Goal: Task Accomplishment & Management: Complete application form

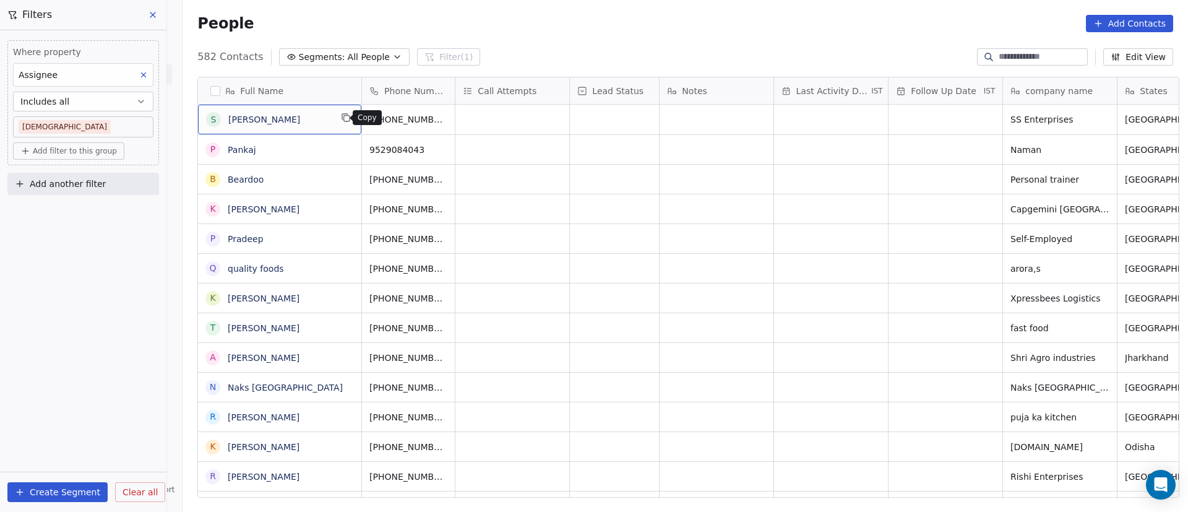
click at [343, 123] on button "grid" at bounding box center [345, 117] width 15 height 15
click at [460, 119] on icon "grid" at bounding box center [465, 118] width 10 height 10
click at [491, 120] on div "grid" at bounding box center [512, 120] width 114 height 30
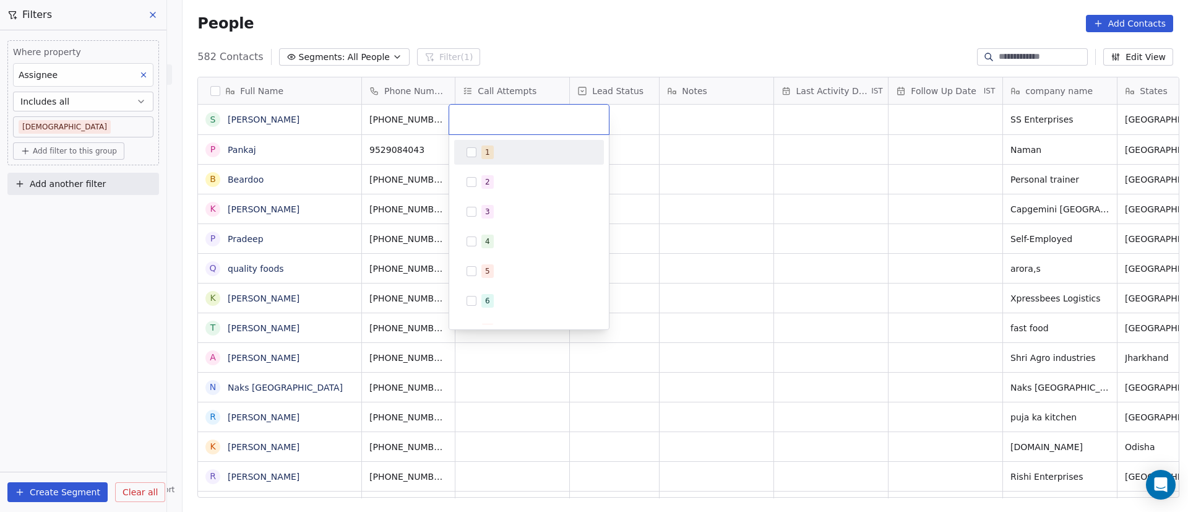
drag, startPoint x: 493, startPoint y: 147, endPoint x: 625, endPoint y: 131, distance: 133.3
click at [494, 147] on div "1" at bounding box center [536, 152] width 110 height 14
click at [661, 127] on html "On2Cook India Pvt. Ltd. Contacts People Marketing Workflows Campaigns Metrics &…" at bounding box center [594, 256] width 1188 height 512
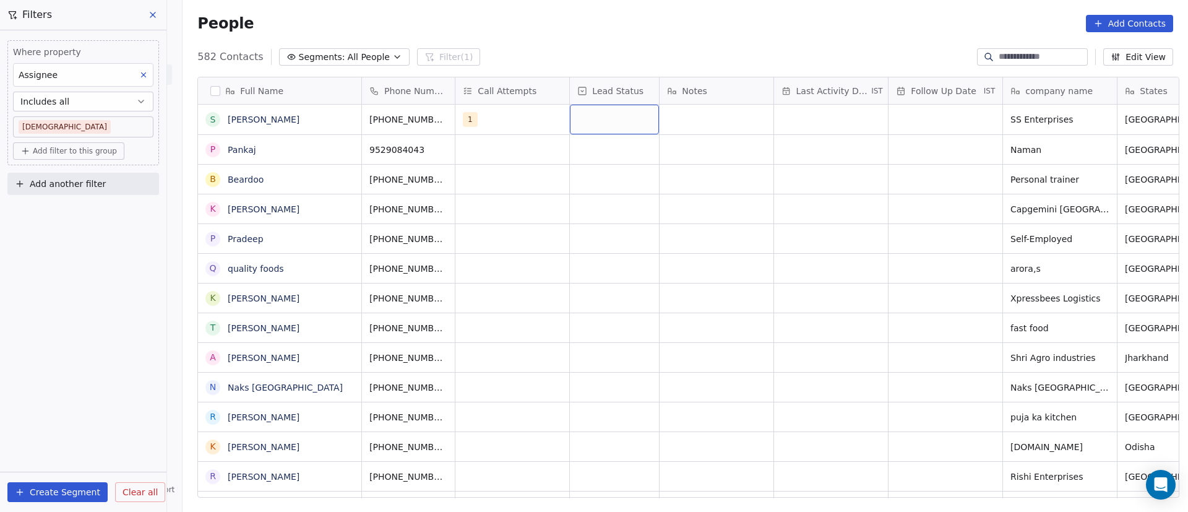
click at [606, 118] on div "grid" at bounding box center [614, 120] width 89 height 30
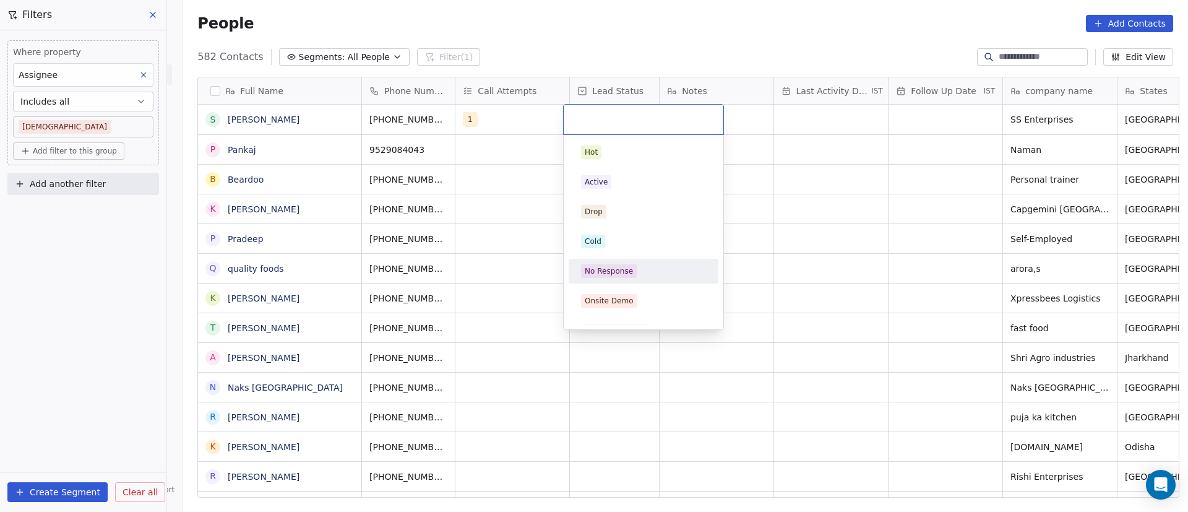
drag, startPoint x: 627, startPoint y: 269, endPoint x: 666, endPoint y: 179, distance: 98.6
click at [627, 270] on div "No Response" at bounding box center [609, 270] width 48 height 11
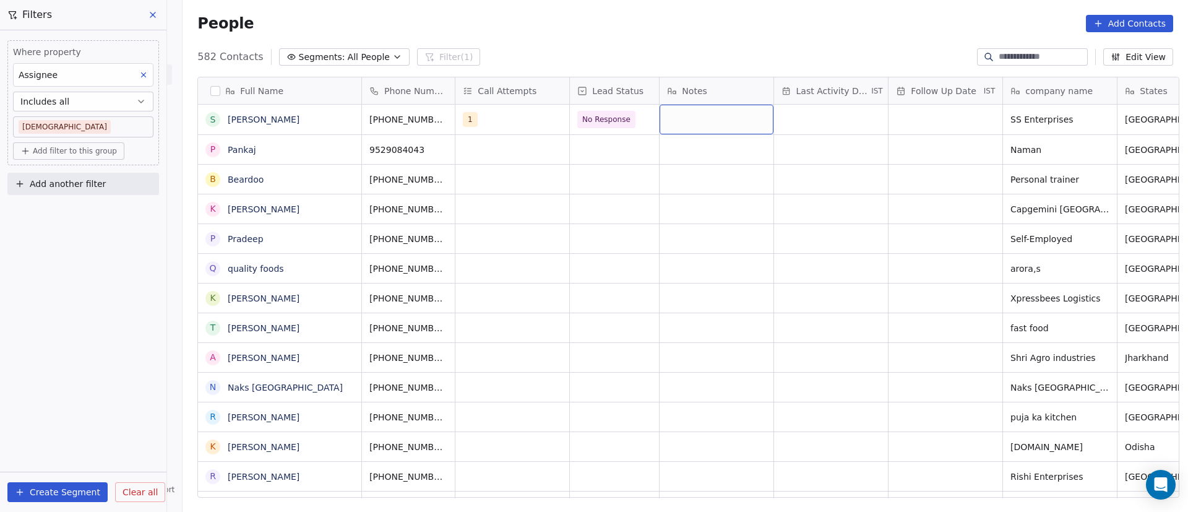
click at [707, 119] on div "grid" at bounding box center [716, 120] width 114 height 30
paste textarea "**********"
type textarea "**********"
click at [824, 106] on html "On2Cook India Pvt. Ltd. Contacts People Marketing Workflows Campaigns Metrics &…" at bounding box center [594, 256] width 1188 height 512
click at [799, 121] on div "grid" at bounding box center [831, 120] width 114 height 30
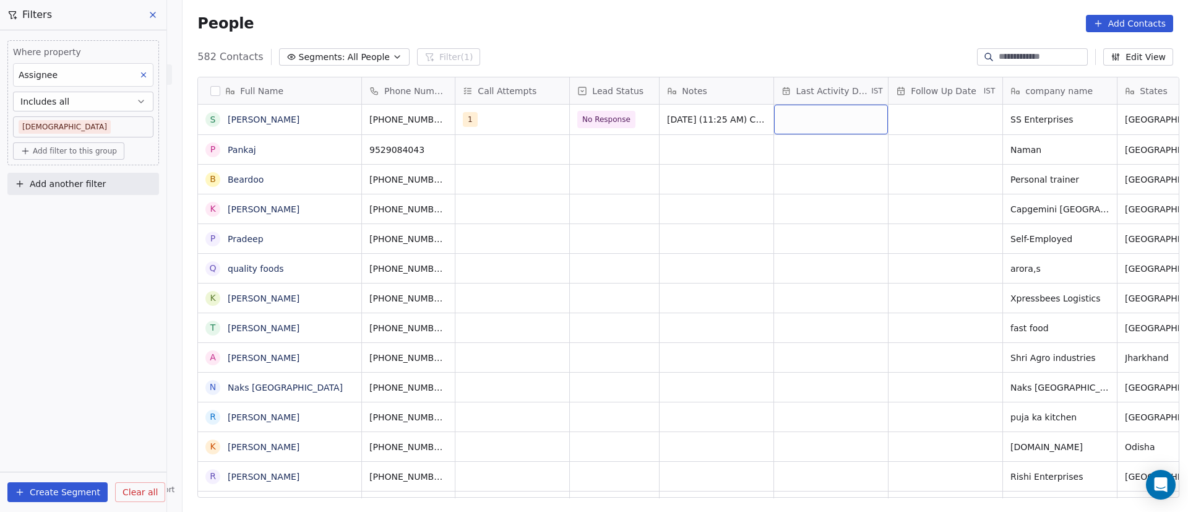
click at [799, 121] on div "grid" at bounding box center [831, 120] width 114 height 30
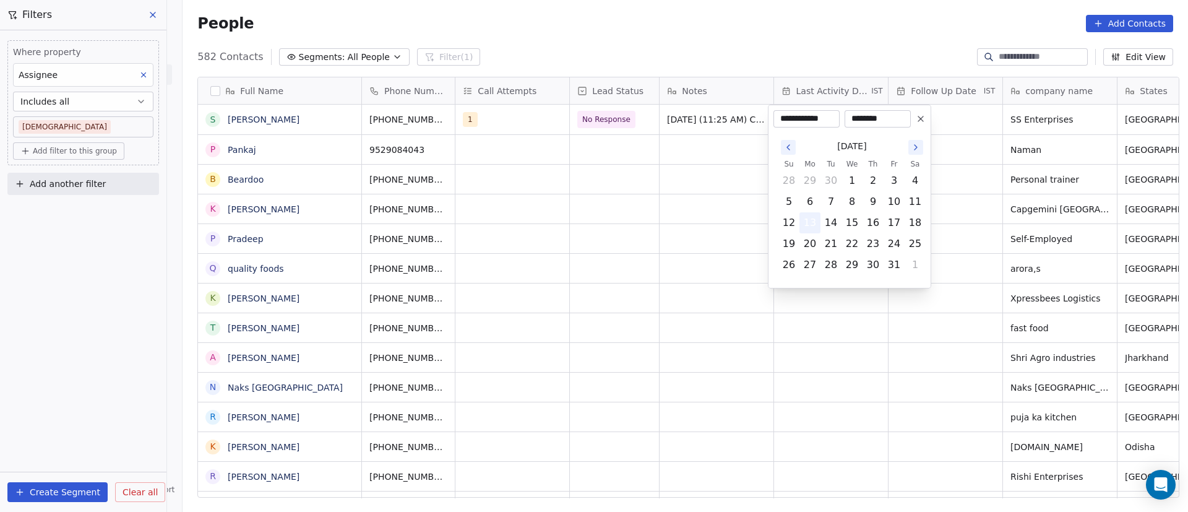
click at [812, 218] on button "13" at bounding box center [810, 223] width 20 height 20
click at [1000, 176] on html "On2Cook India Pvt. Ltd. Contacts People Marketing Workflows Campaigns Metrics &…" at bounding box center [594, 256] width 1188 height 512
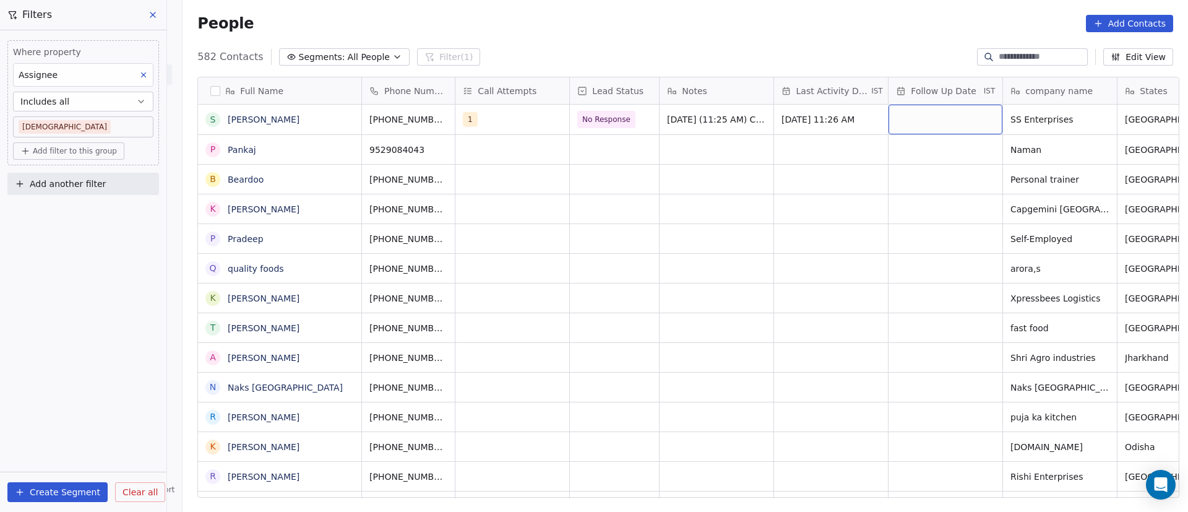
click at [917, 118] on div "grid" at bounding box center [945, 120] width 114 height 30
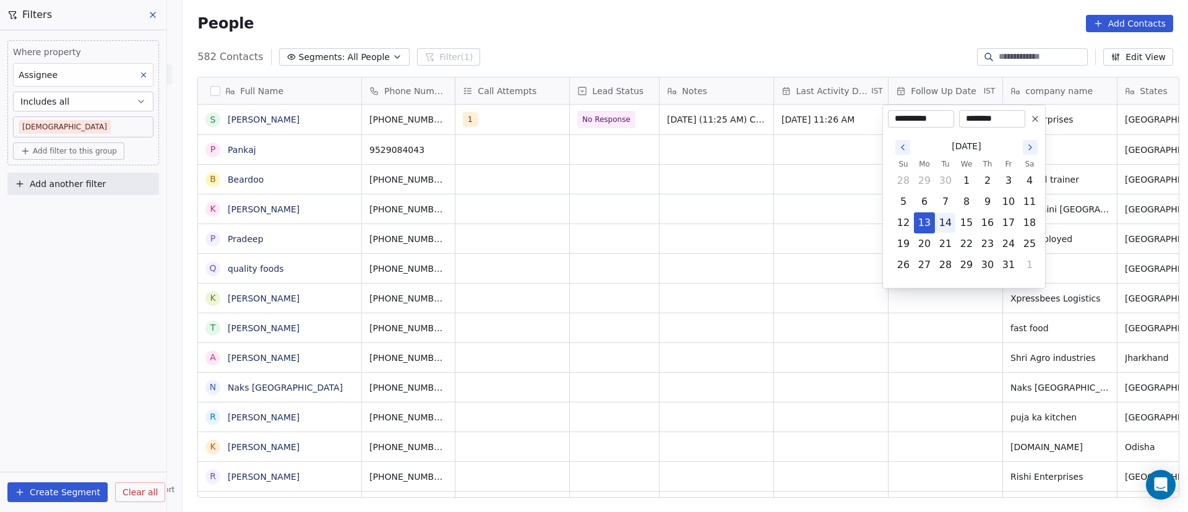
click at [949, 221] on button "14" at bounding box center [945, 223] width 20 height 20
type input "**********"
click at [729, 189] on html "On2Cook India Pvt. Ltd. Contacts People Marketing Workflows Campaigns Metrics &…" at bounding box center [594, 256] width 1188 height 512
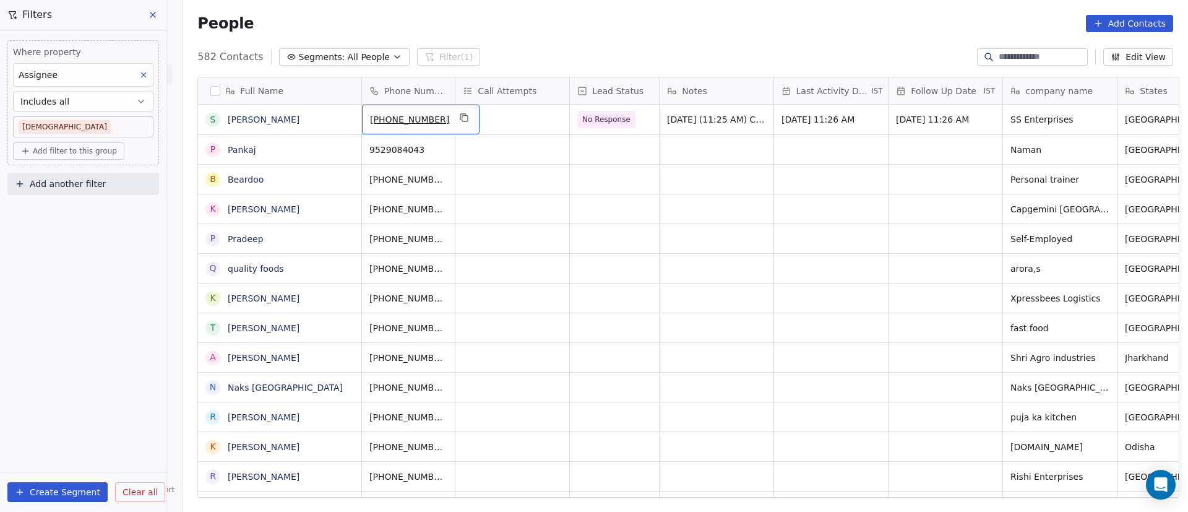
click at [460, 116] on icon "grid" at bounding box center [465, 118] width 10 height 10
click at [344, 147] on icon "grid" at bounding box center [347, 149] width 6 height 6
click at [439, 151] on button "grid" at bounding box center [439, 147] width 15 height 15
click at [477, 146] on div "grid" at bounding box center [512, 149] width 114 height 29
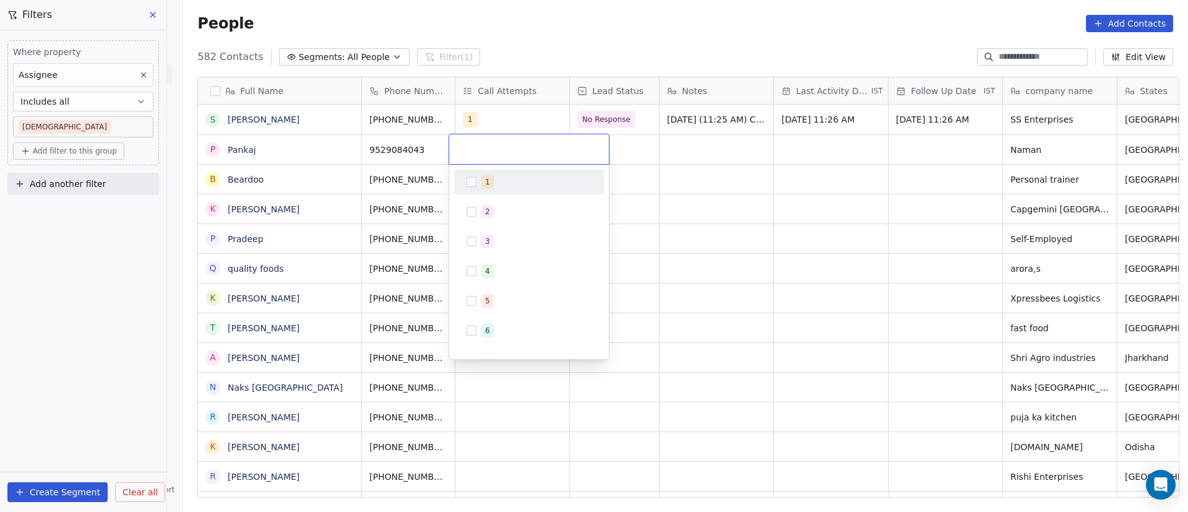
click at [479, 178] on div "1" at bounding box center [529, 182] width 140 height 20
drag, startPoint x: 677, startPoint y: 150, endPoint x: 625, endPoint y: 145, distance: 52.9
click at [676, 151] on html "On2Cook India Pvt. Ltd. Contacts People Marketing Workflows Campaigns Metrics &…" at bounding box center [594, 256] width 1188 height 512
click at [591, 144] on div "grid" at bounding box center [614, 149] width 89 height 29
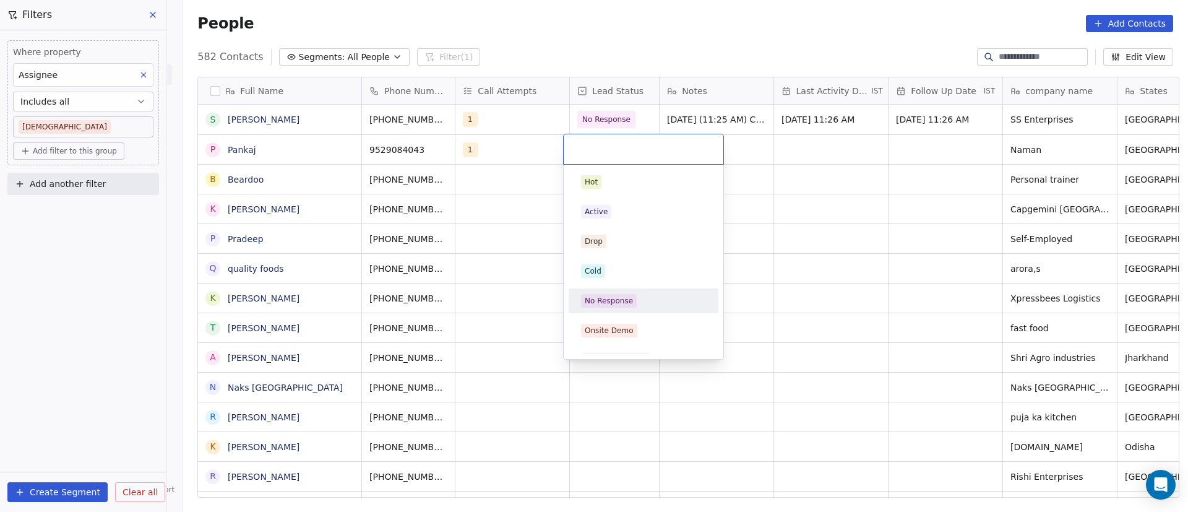
drag, startPoint x: 635, startPoint y: 294, endPoint x: 734, endPoint y: 206, distance: 132.3
click at [636, 294] on div "No Response" at bounding box center [643, 301] width 125 height 14
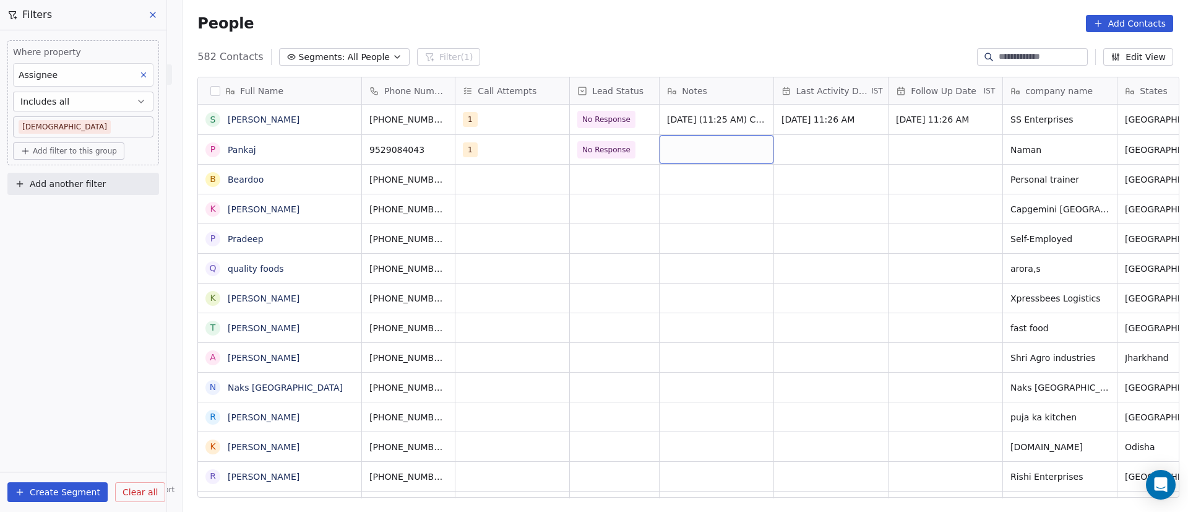
click at [695, 149] on div "grid" at bounding box center [716, 149] width 114 height 29
paste textarea "**********"
click at [728, 141] on textarea "**********" at bounding box center [710, 174] width 113 height 79
type textarea "**********"
click at [791, 147] on html "On2Cook India Pvt. Ltd. Contacts People Marketing Workflows Campaigns Metrics &…" at bounding box center [594, 256] width 1188 height 512
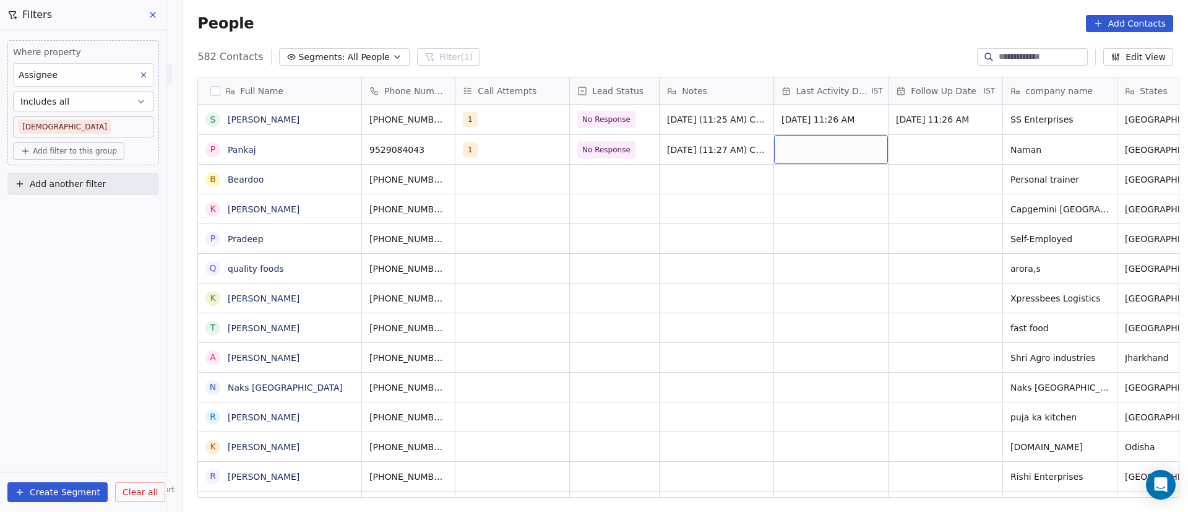
click at [791, 147] on div "grid" at bounding box center [831, 149] width 114 height 29
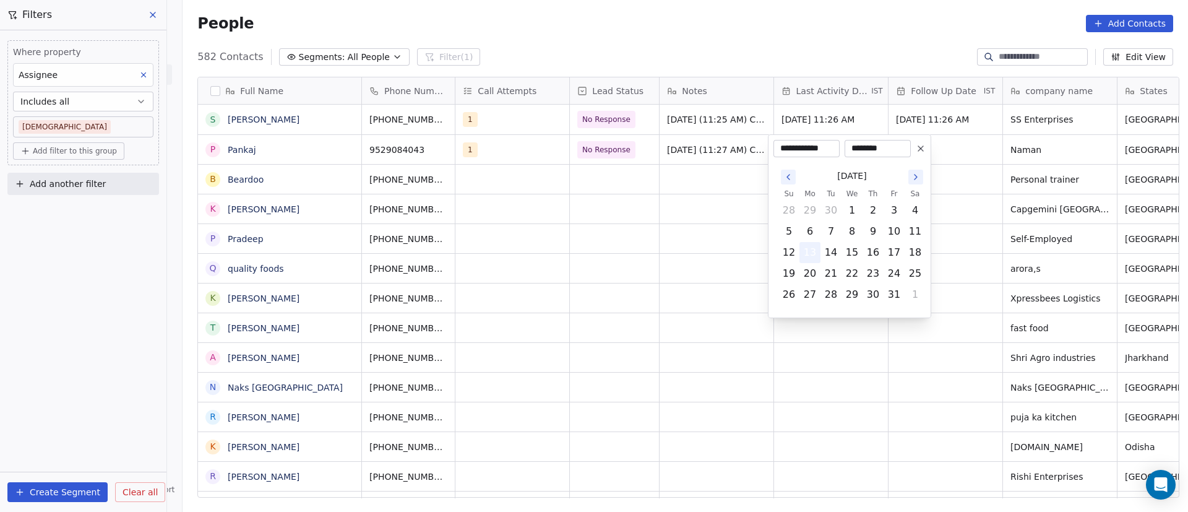
click at [813, 253] on button "13" at bounding box center [810, 252] width 20 height 20
click at [1008, 204] on html "On2Cook India Pvt. Ltd. Contacts People Marketing Workflows Campaigns Metrics &…" at bounding box center [594, 256] width 1188 height 512
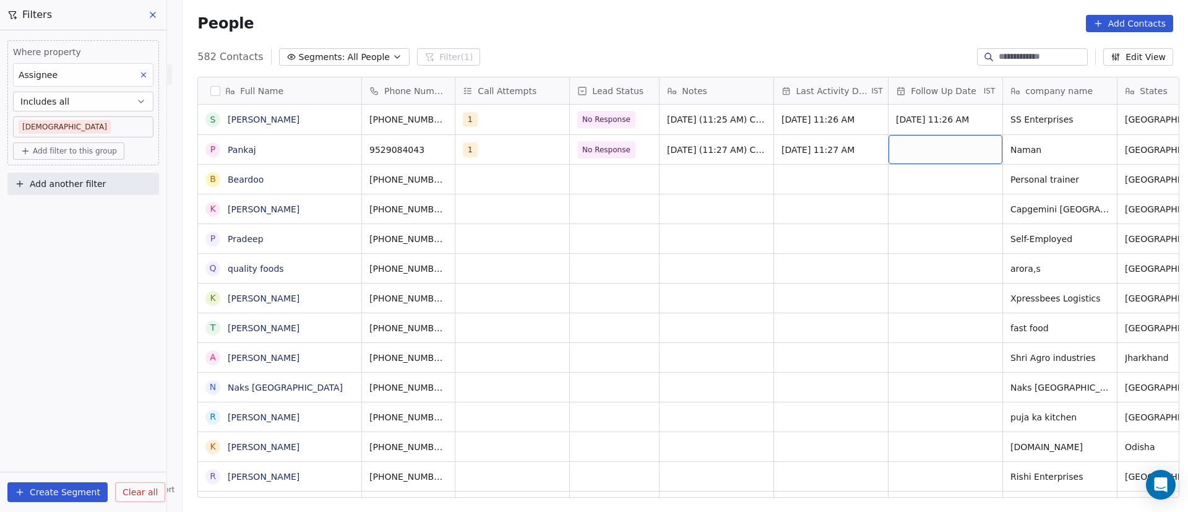
click at [932, 158] on div "grid" at bounding box center [945, 149] width 114 height 29
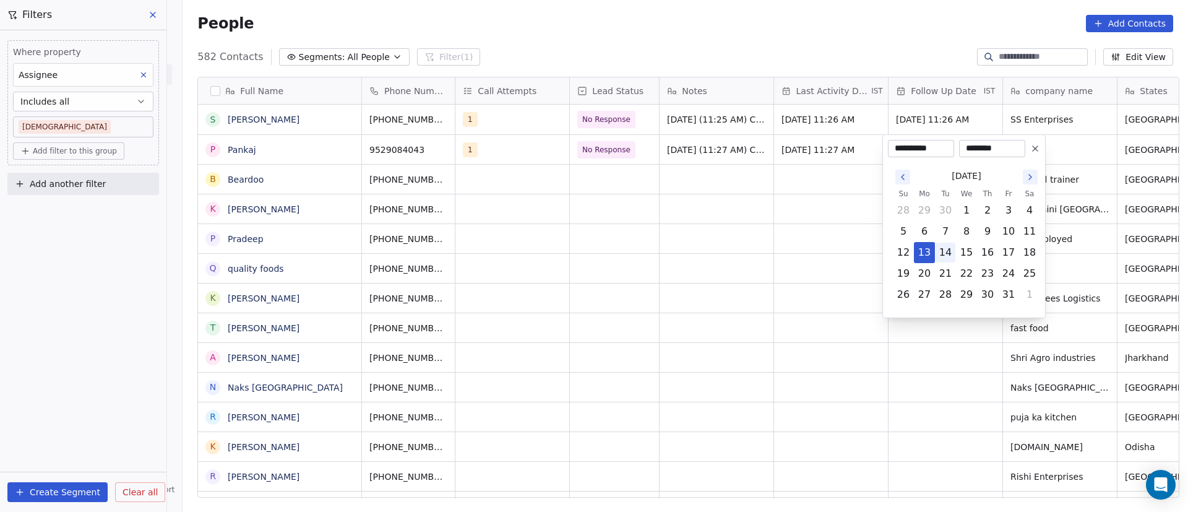
click at [946, 251] on button "14" at bounding box center [945, 252] width 20 height 20
type input "**********"
click at [727, 211] on html "On2Cook India Pvt. Ltd. Contacts People Marketing Workflows Campaigns Metrics &…" at bounding box center [594, 256] width 1188 height 512
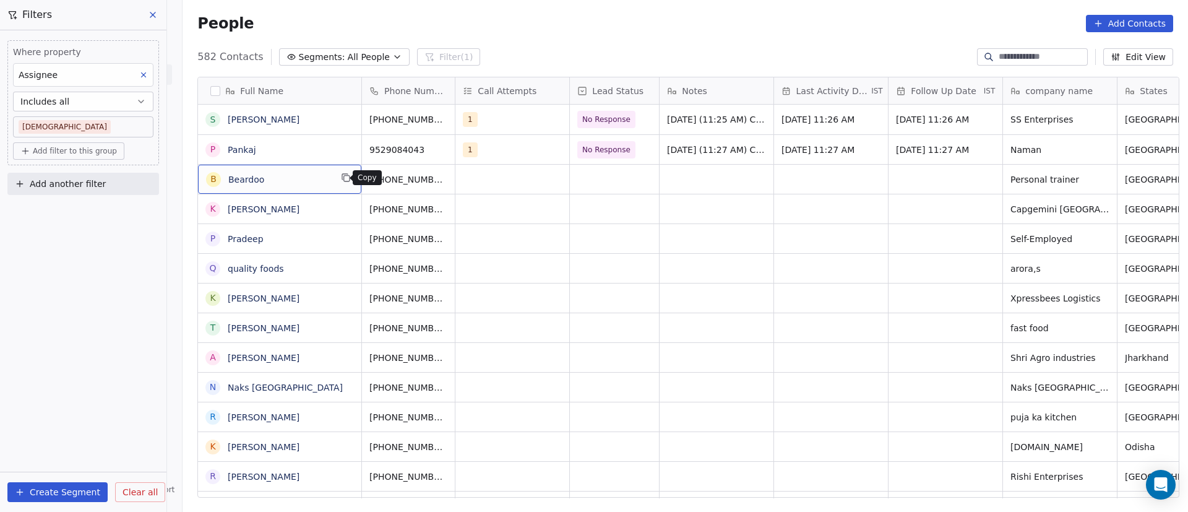
click at [344, 181] on icon "grid" at bounding box center [347, 179] width 6 height 6
click at [435, 151] on icon "grid" at bounding box center [440, 148] width 10 height 10
click at [457, 179] on button "grid" at bounding box center [464, 177] width 15 height 15
click at [286, 179] on span "Beardoo" at bounding box center [279, 179] width 103 height 12
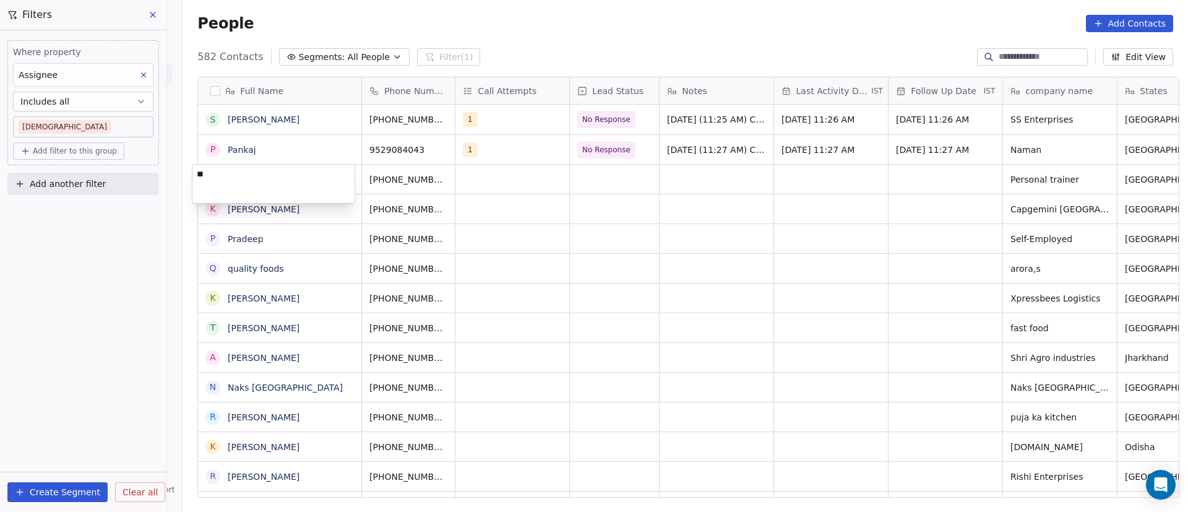
type textarea "*"
type textarea "******"
click at [484, 174] on html "On2Cook India Pvt. Ltd. Contacts People Marketing Workflows Campaigns Metrics &…" at bounding box center [594, 256] width 1188 height 512
click at [478, 178] on div "grid" at bounding box center [512, 179] width 114 height 29
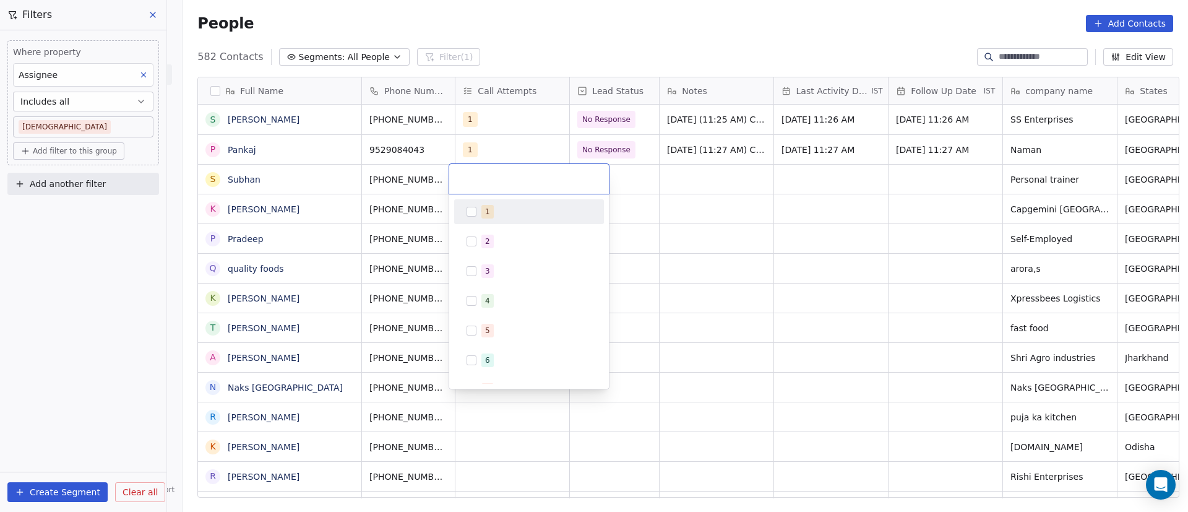
click at [473, 205] on div "1" at bounding box center [529, 212] width 140 height 20
click at [682, 199] on html "On2Cook India Pvt. Ltd. Contacts People Marketing Workflows Campaigns Metrics &…" at bounding box center [594, 256] width 1188 height 512
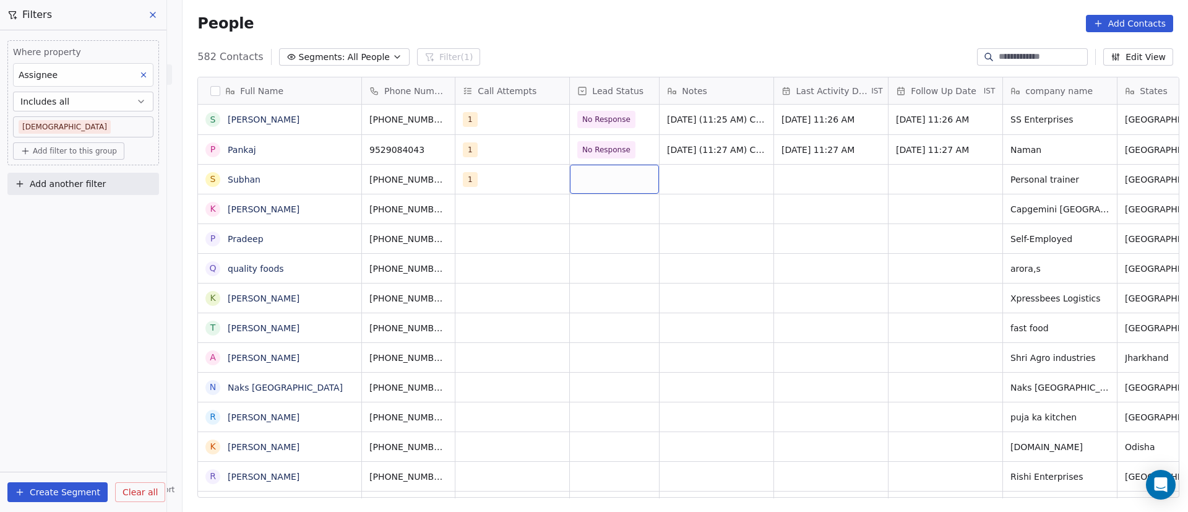
click at [620, 171] on div "grid" at bounding box center [614, 179] width 89 height 29
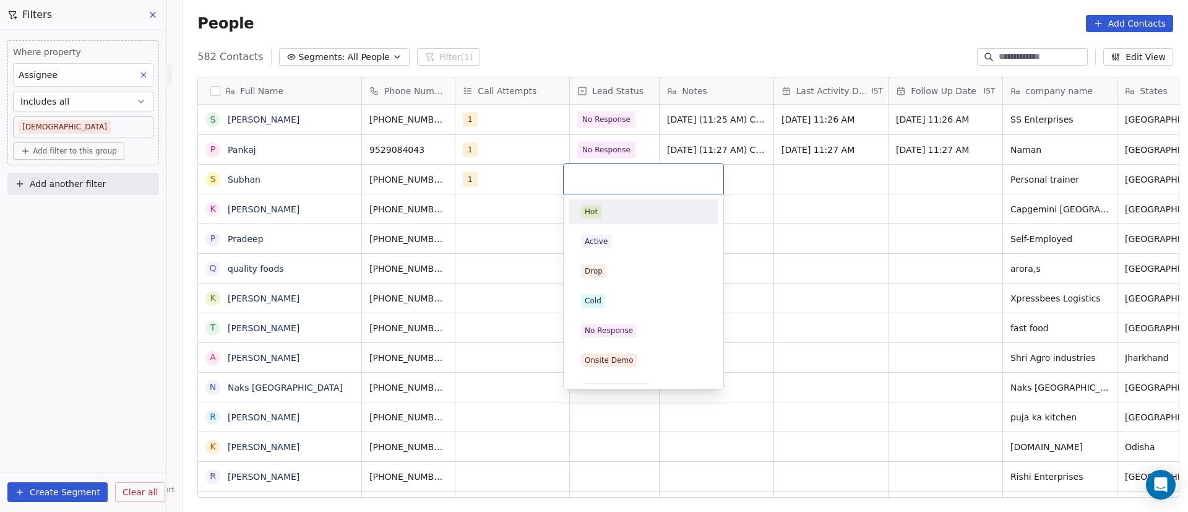
click at [745, 176] on html "On2Cook India Pvt. Ltd. Contacts People Marketing Workflows Campaigns Metrics &…" at bounding box center [594, 256] width 1188 height 512
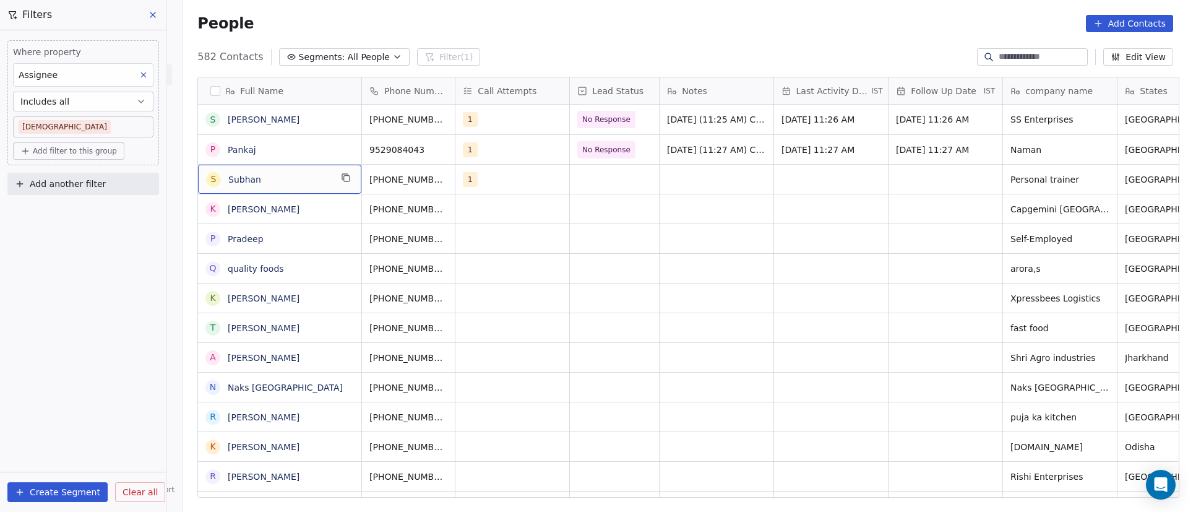
drag, startPoint x: 293, startPoint y: 181, endPoint x: 300, endPoint y: 181, distance: 7.4
click at [460, 178] on icon "grid" at bounding box center [465, 178] width 10 height 10
click at [602, 190] on div "grid" at bounding box center [614, 179] width 89 height 29
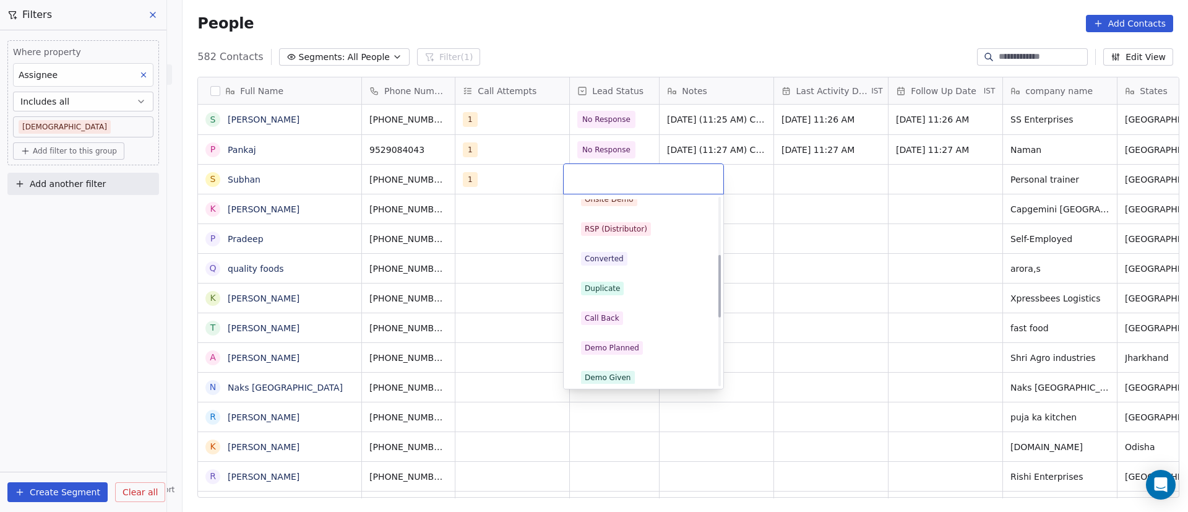
scroll to position [186, 0]
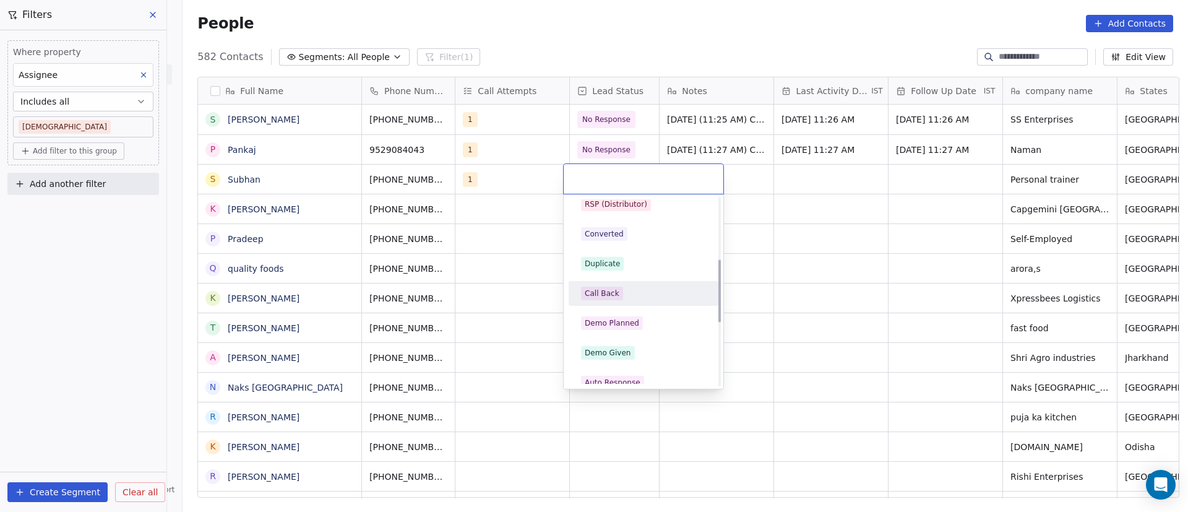
click at [642, 292] on div "Call Back" at bounding box center [643, 293] width 125 height 14
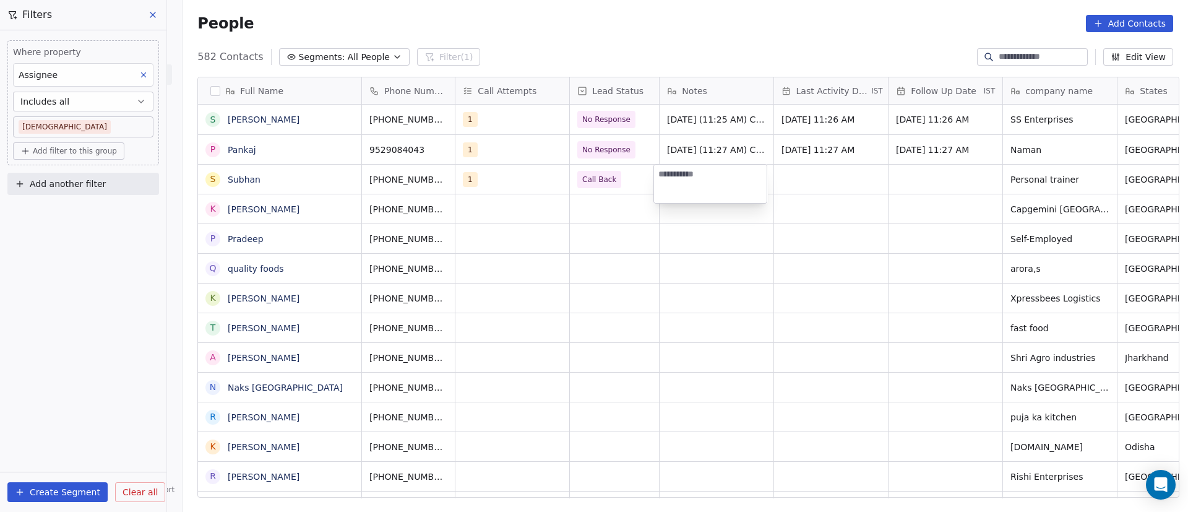
paste textarea "**********"
click at [729, 174] on textarea "**********" at bounding box center [710, 204] width 113 height 79
drag, startPoint x: 711, startPoint y: 199, endPoint x: 698, endPoint y: 187, distance: 17.9
click at [698, 187] on textarea "**********" at bounding box center [710, 204] width 113 height 79
type textarea "**********"
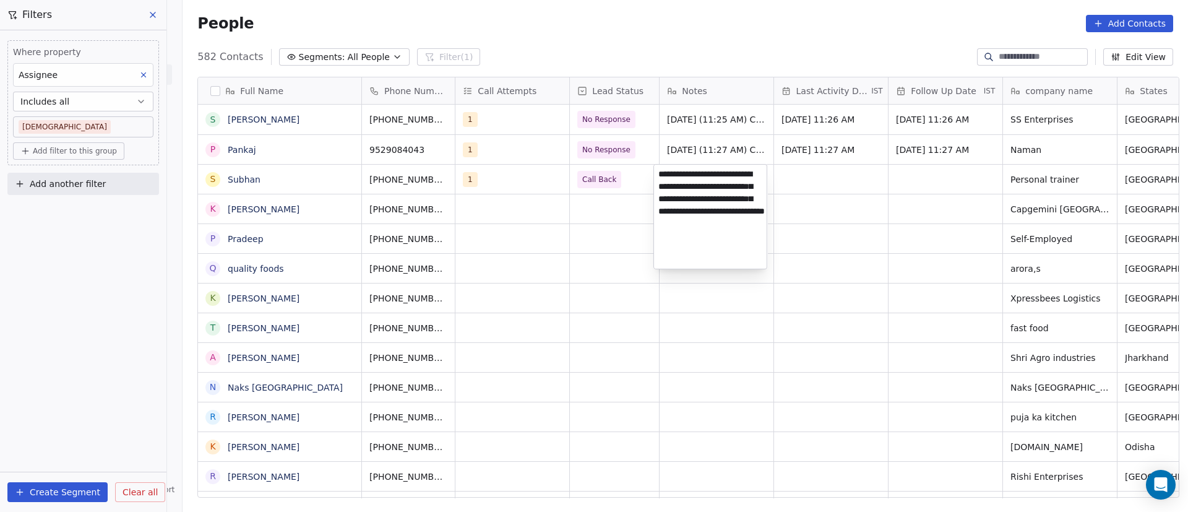
click at [828, 217] on html "On2Cook India Pvt. Ltd. Contacts People Marketing Workflows Campaigns Metrics &…" at bounding box center [594, 256] width 1188 height 512
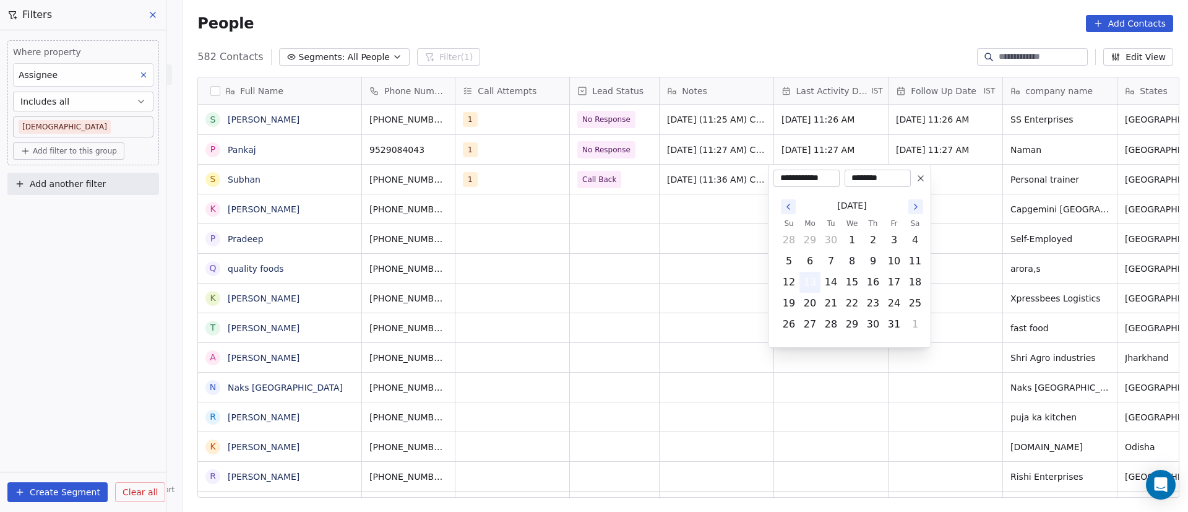
click at [812, 286] on button "13" at bounding box center [810, 282] width 20 height 20
click at [1043, 238] on html "On2Cook India Pvt. Ltd. Contacts People Marketing Workflows Campaigns Metrics &…" at bounding box center [594, 256] width 1188 height 512
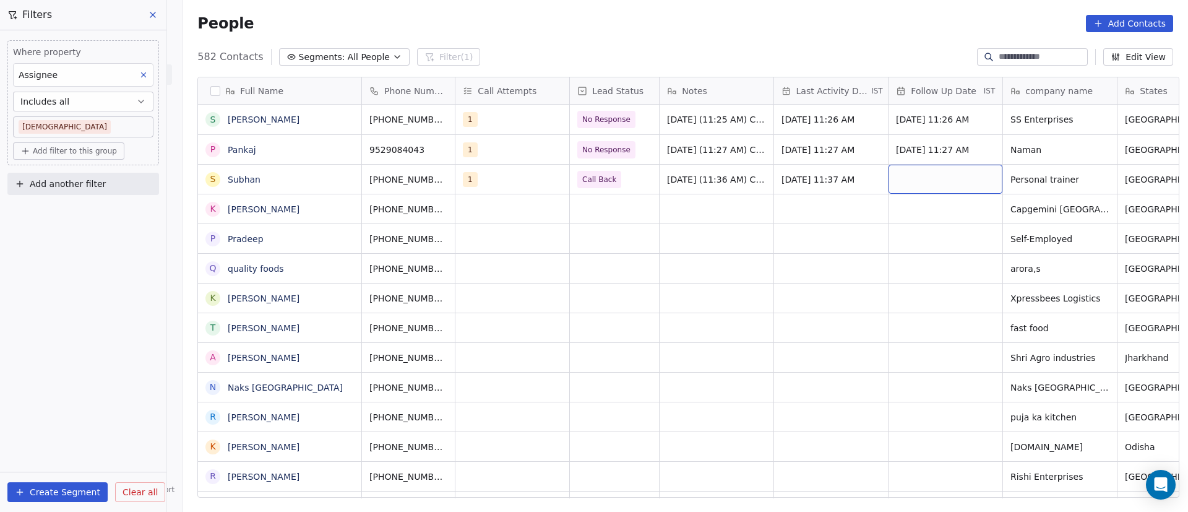
click at [906, 179] on div "grid" at bounding box center [945, 179] width 114 height 29
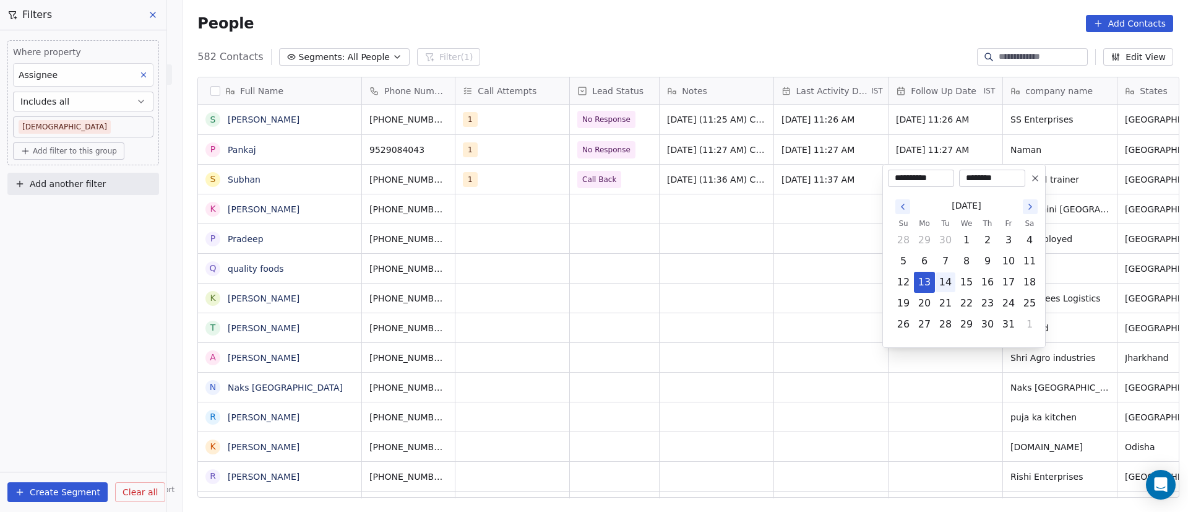
click at [944, 282] on button "14" at bounding box center [945, 282] width 20 height 20
type input "**********"
click at [985, 178] on input "********" at bounding box center [991, 178] width 61 height 12
type input "********"
click at [659, 296] on html "On2Cook India Pvt. Ltd. Contacts People Marketing Workflows Campaigns Metrics &…" at bounding box center [594, 256] width 1188 height 512
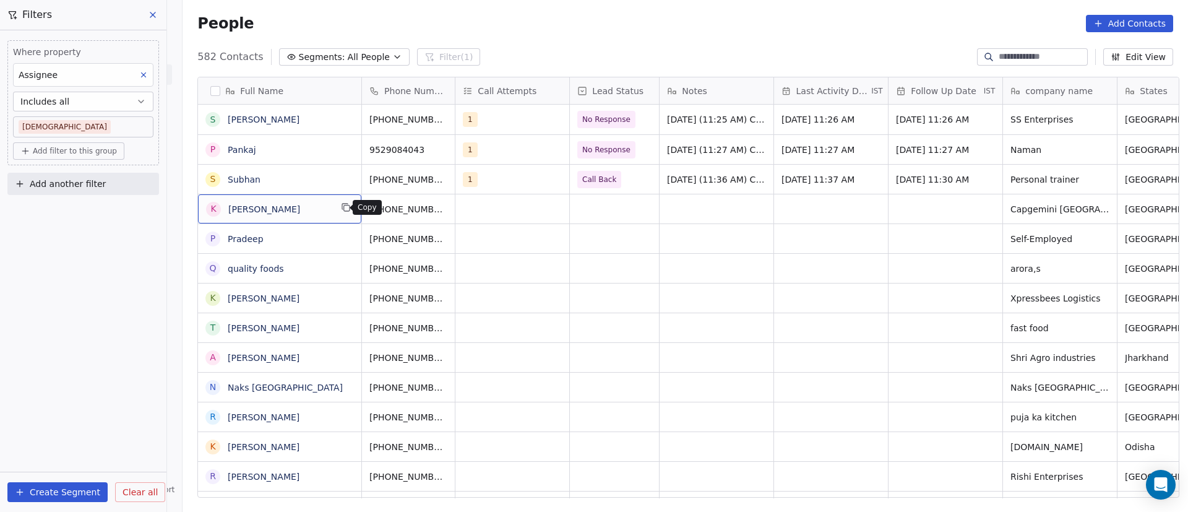
click at [344, 209] on icon "grid" at bounding box center [347, 208] width 6 height 6
click at [460, 210] on icon "grid" at bounding box center [465, 207] width 10 height 10
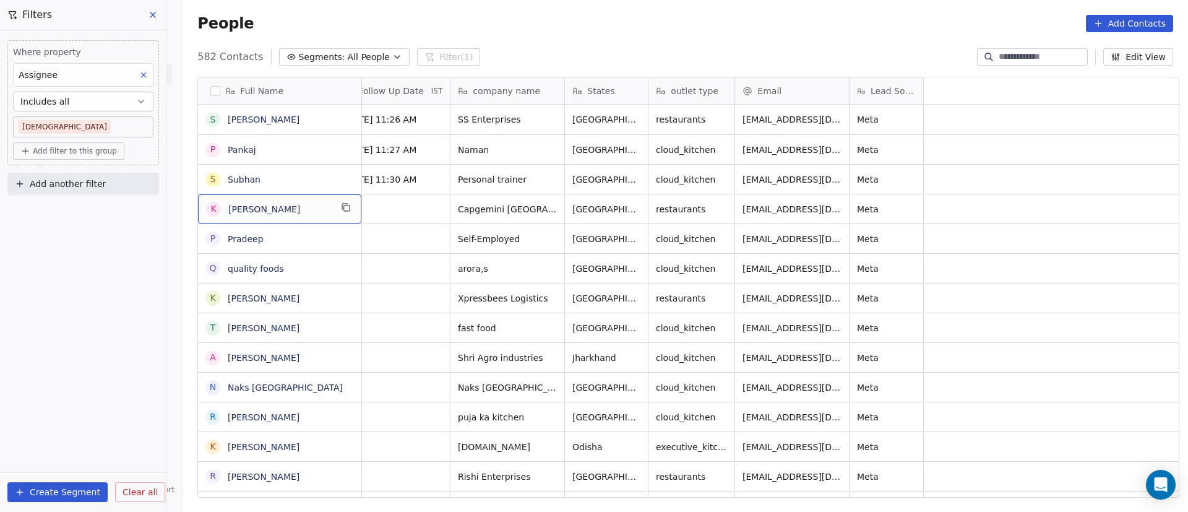
scroll to position [0, 0]
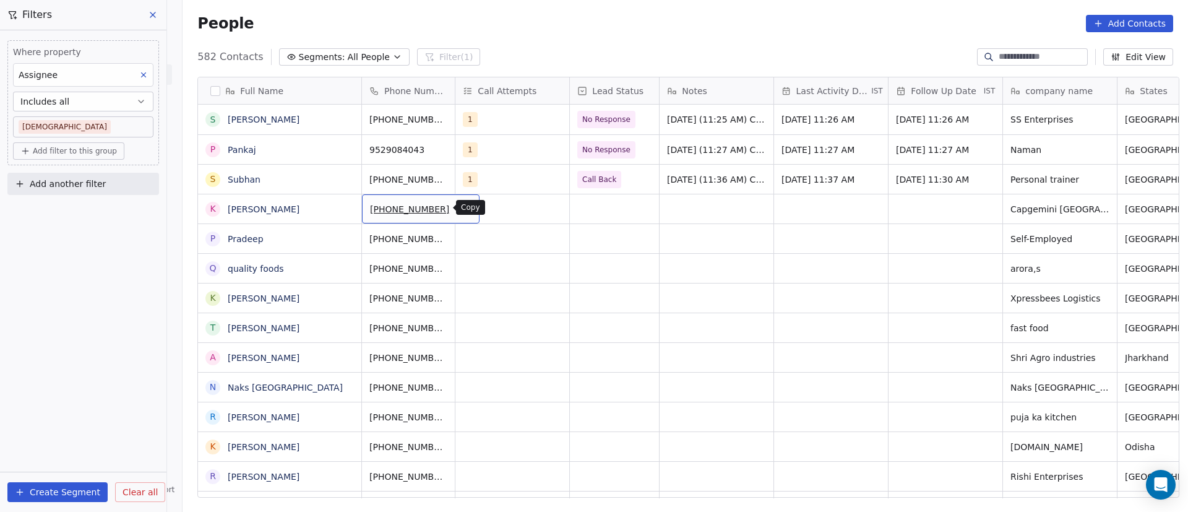
click at [457, 213] on button "grid" at bounding box center [464, 207] width 15 height 15
click at [474, 204] on div "grid" at bounding box center [512, 208] width 114 height 29
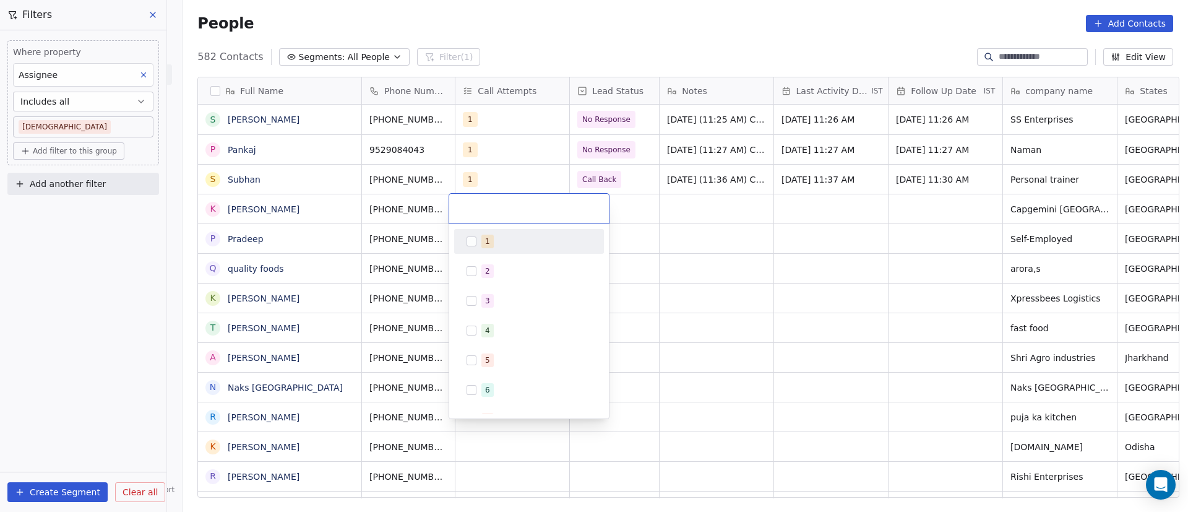
click at [488, 241] on div "1" at bounding box center [487, 241] width 5 height 11
click at [724, 242] on html "On2Cook India Pvt. Ltd. Contacts People Marketing Workflows Campaigns Metrics &…" at bounding box center [594, 256] width 1188 height 512
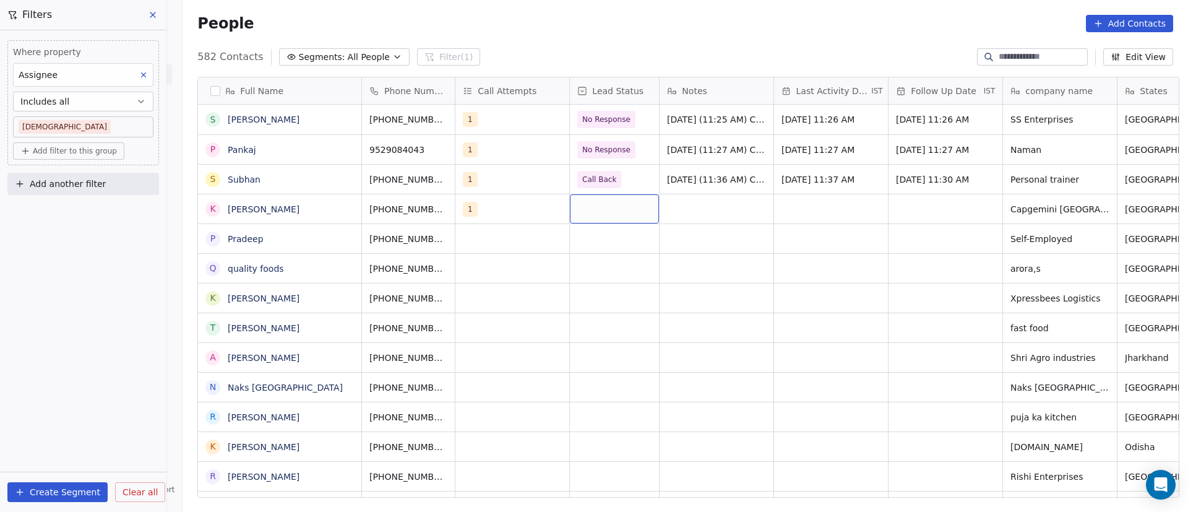
click at [589, 210] on div "grid" at bounding box center [614, 208] width 89 height 29
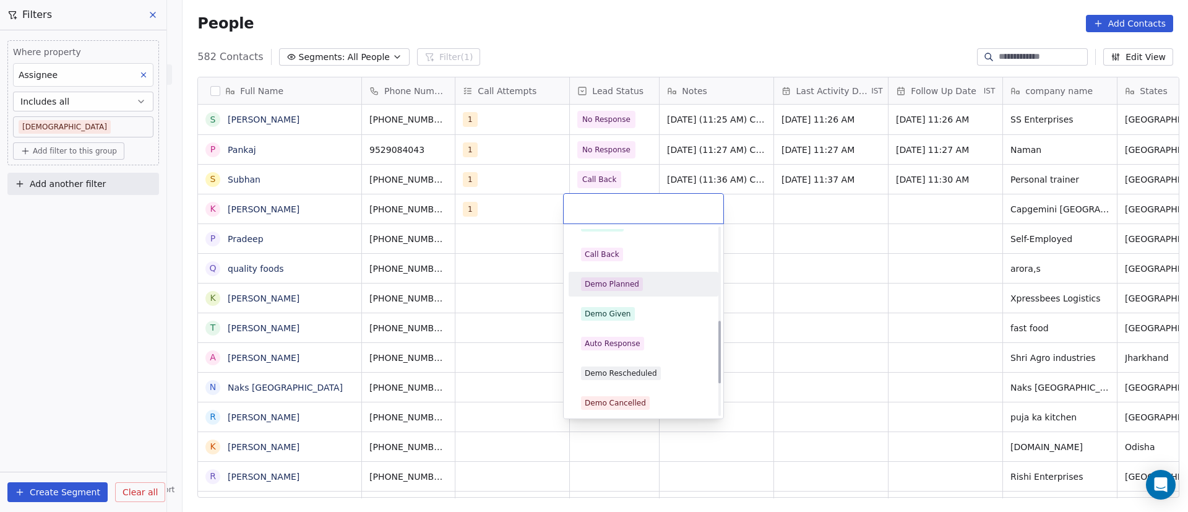
scroll to position [278, 0]
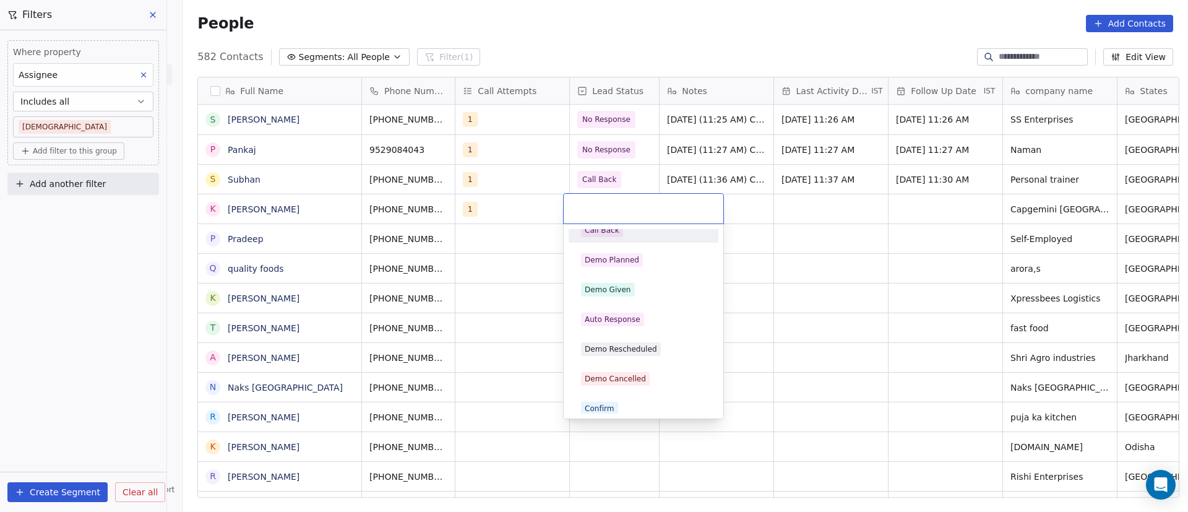
click at [667, 236] on div "Call Back" at bounding box center [643, 230] width 125 height 14
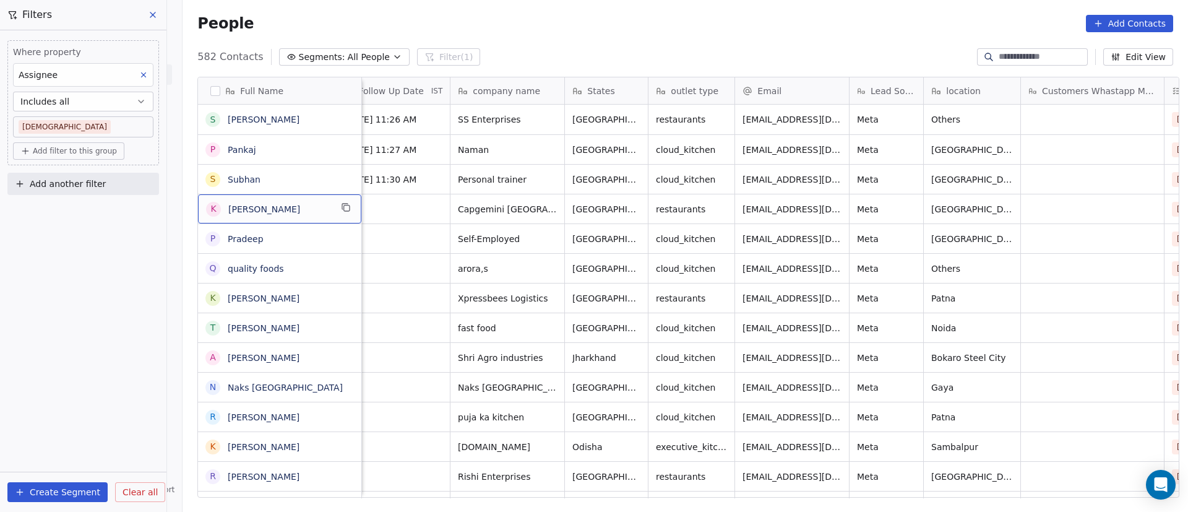
scroll to position [0, 0]
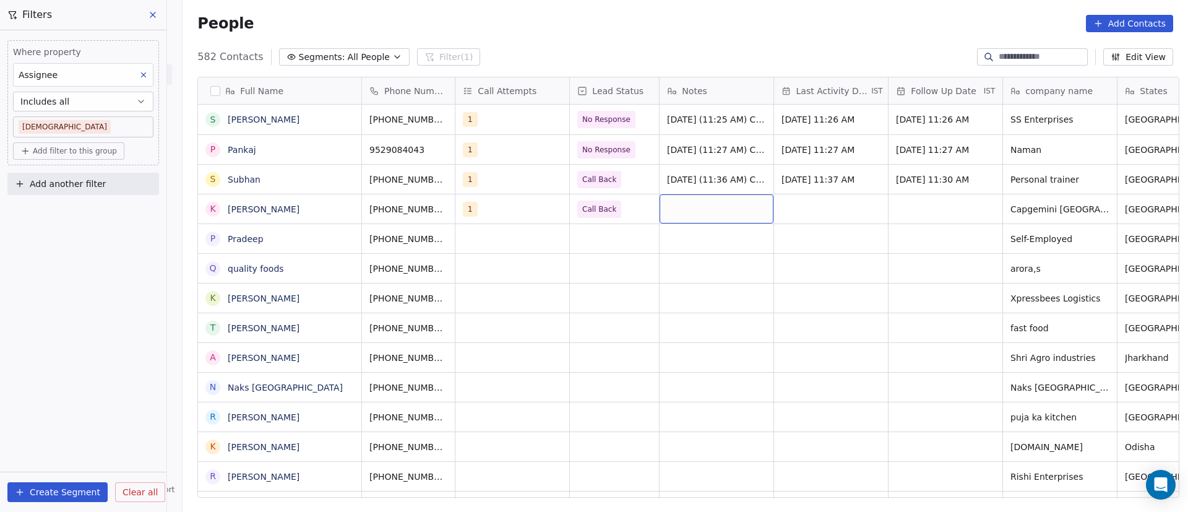
click at [678, 207] on div "grid" at bounding box center [716, 208] width 114 height 29
click at [679, 208] on textarea at bounding box center [710, 213] width 113 height 38
paste textarea "**********"
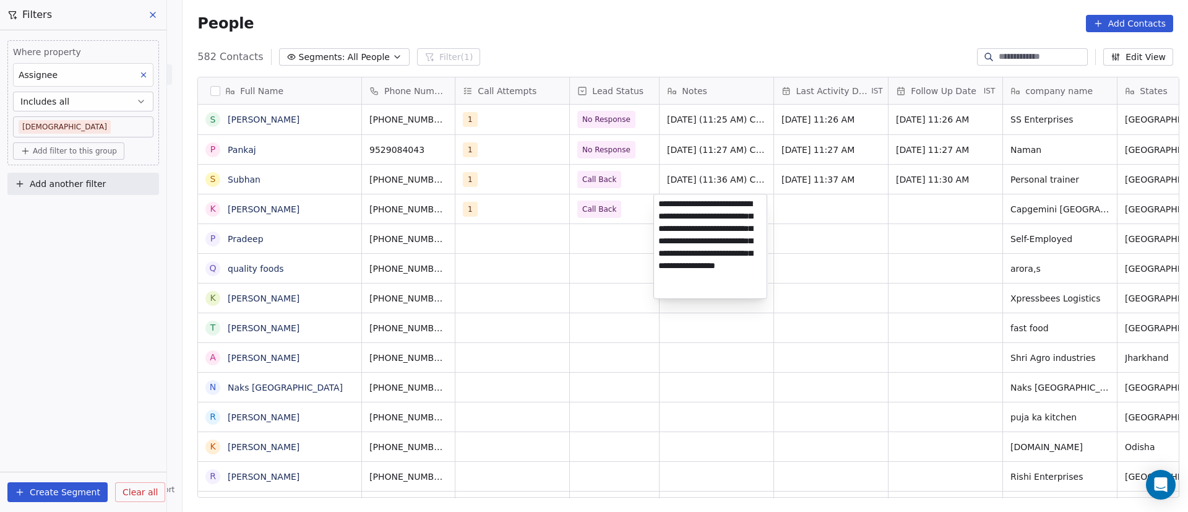
type textarea "**********"
click at [873, 249] on html "On2Cook India Pvt. Ltd. Contacts People Marketing Workflows Campaigns Metrics &…" at bounding box center [594, 256] width 1188 height 512
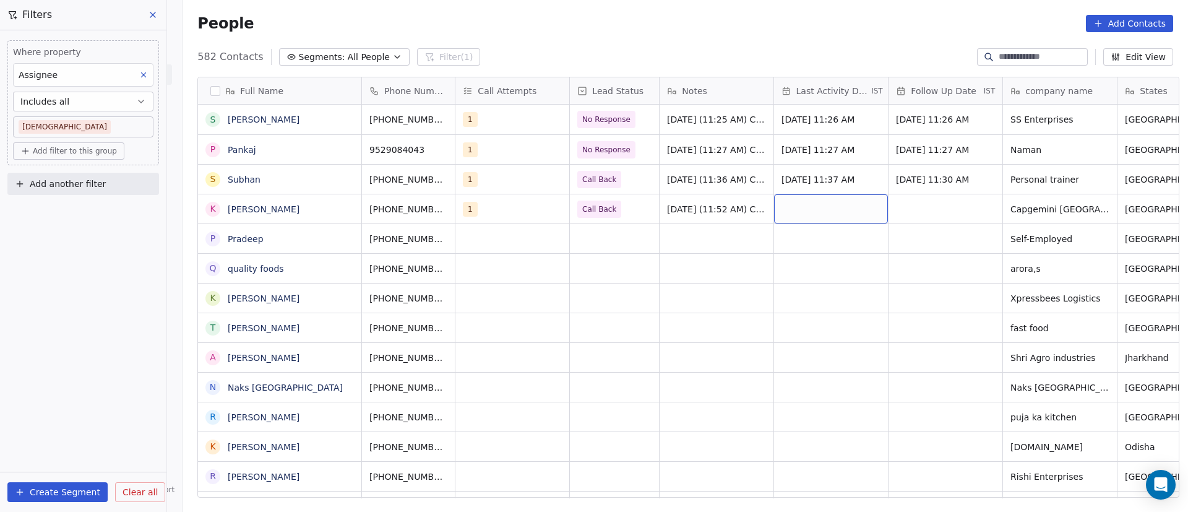
click at [805, 203] on div "grid" at bounding box center [831, 208] width 114 height 29
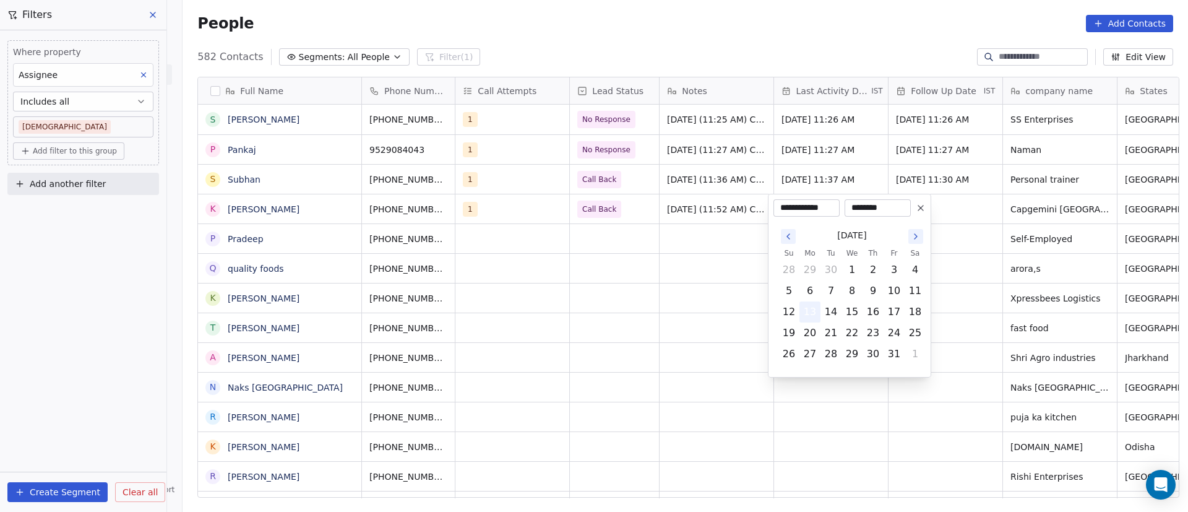
click at [817, 309] on button "13" at bounding box center [810, 312] width 20 height 20
click at [1027, 268] on html "On2Cook India Pvt. Ltd. Contacts People Marketing Workflows Campaigns Metrics &…" at bounding box center [594, 256] width 1188 height 512
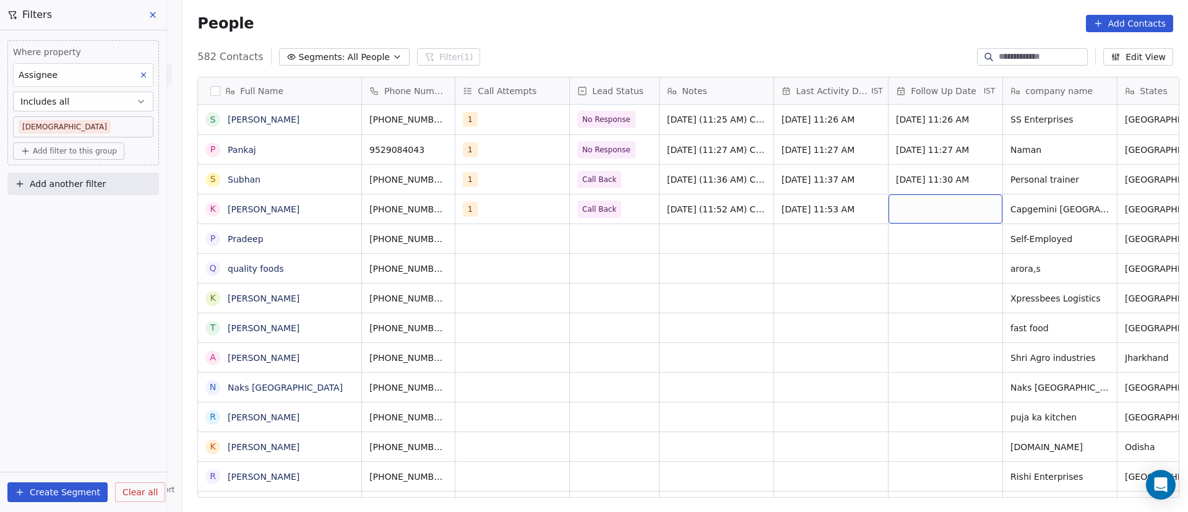
click at [919, 202] on div "grid" at bounding box center [945, 208] width 114 height 29
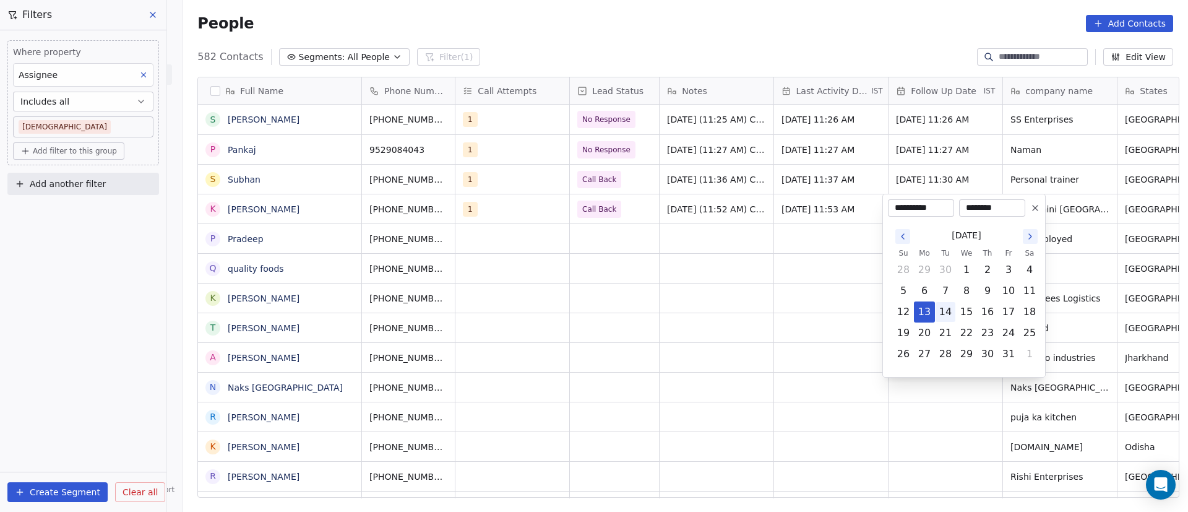
click at [944, 312] on button "14" at bounding box center [945, 312] width 20 height 20
type input "**********"
click at [989, 210] on input "********" at bounding box center [991, 208] width 61 height 12
type input "********"
click at [666, 265] on html "On2Cook India Pvt. Ltd. Contacts People Marketing Workflows Campaigns Metrics &…" at bounding box center [594, 256] width 1188 height 512
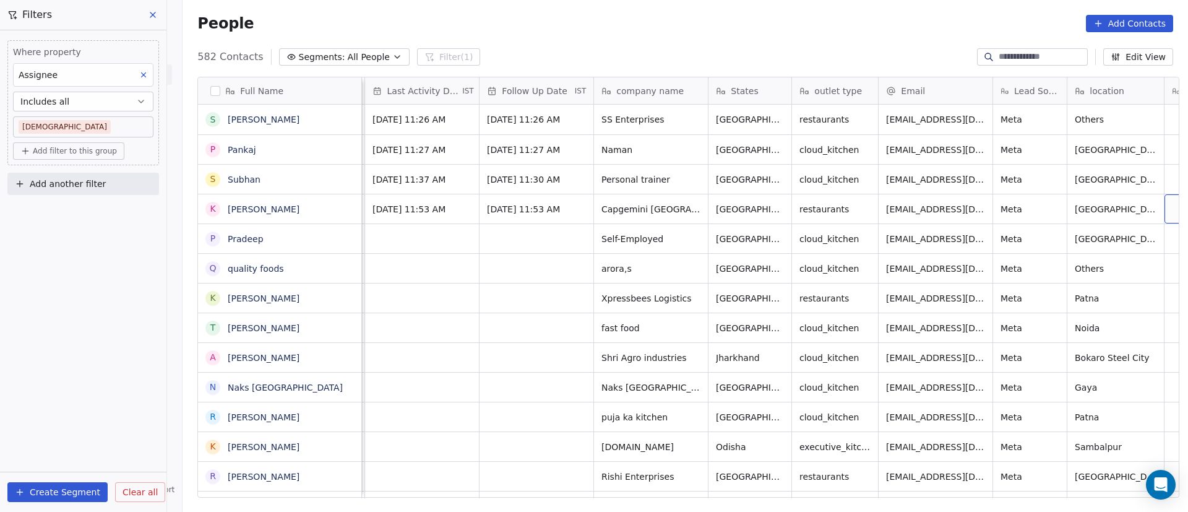
scroll to position [0, 552]
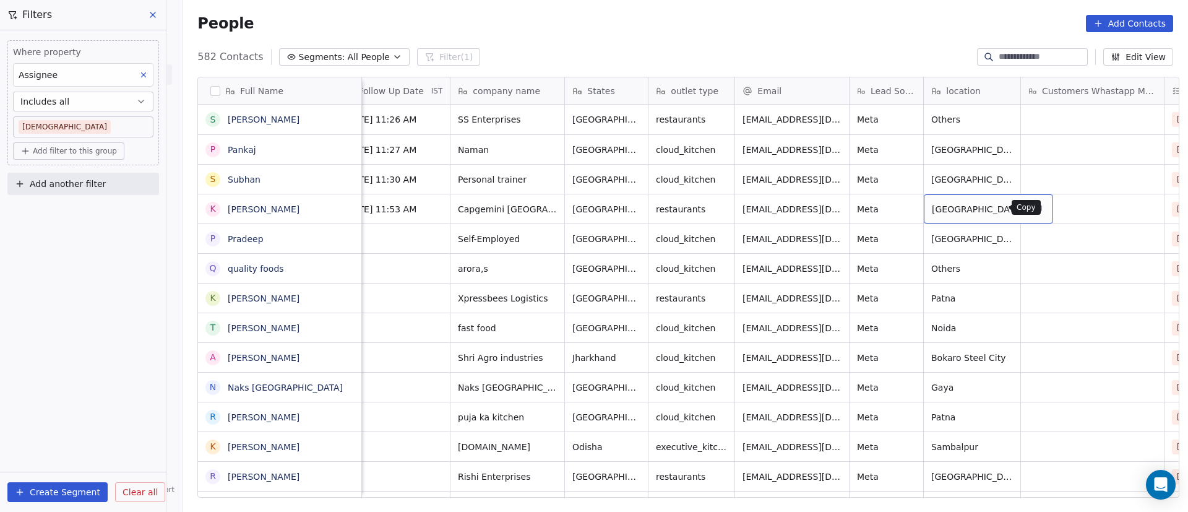
click at [1036, 210] on icon "grid" at bounding box center [1039, 208] width 6 height 6
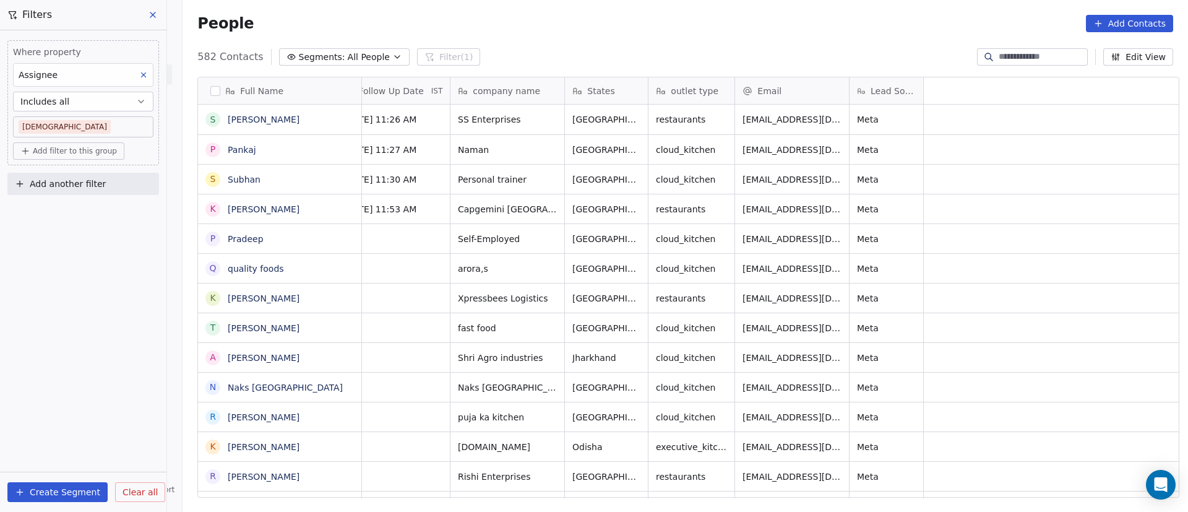
scroll to position [0, 0]
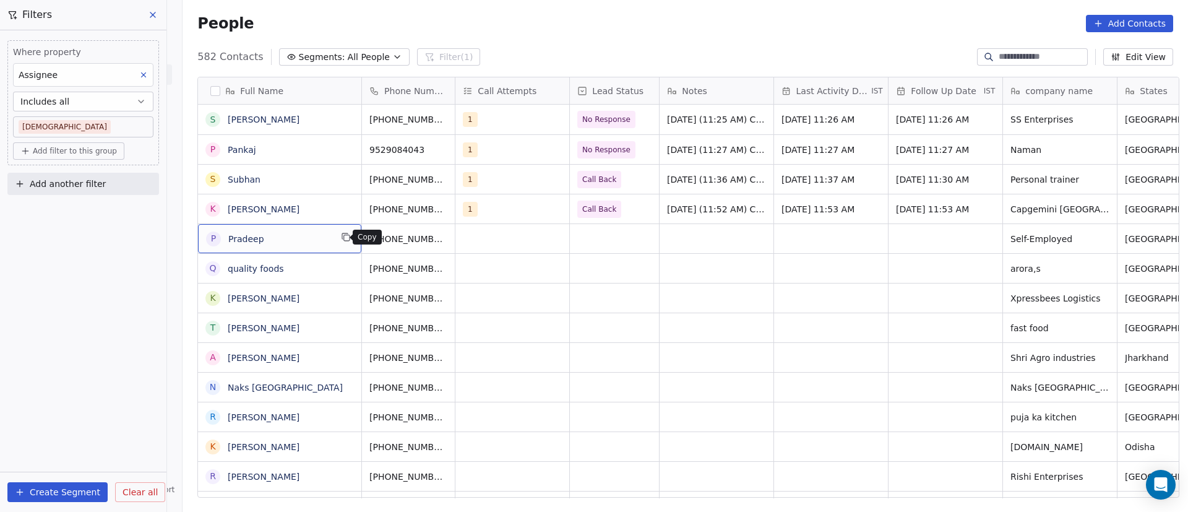
click at [341, 239] on icon "grid" at bounding box center [346, 237] width 10 height 10
click at [462, 241] on icon "grid" at bounding box center [465, 238] width 6 height 6
click at [494, 235] on div "grid" at bounding box center [512, 238] width 114 height 29
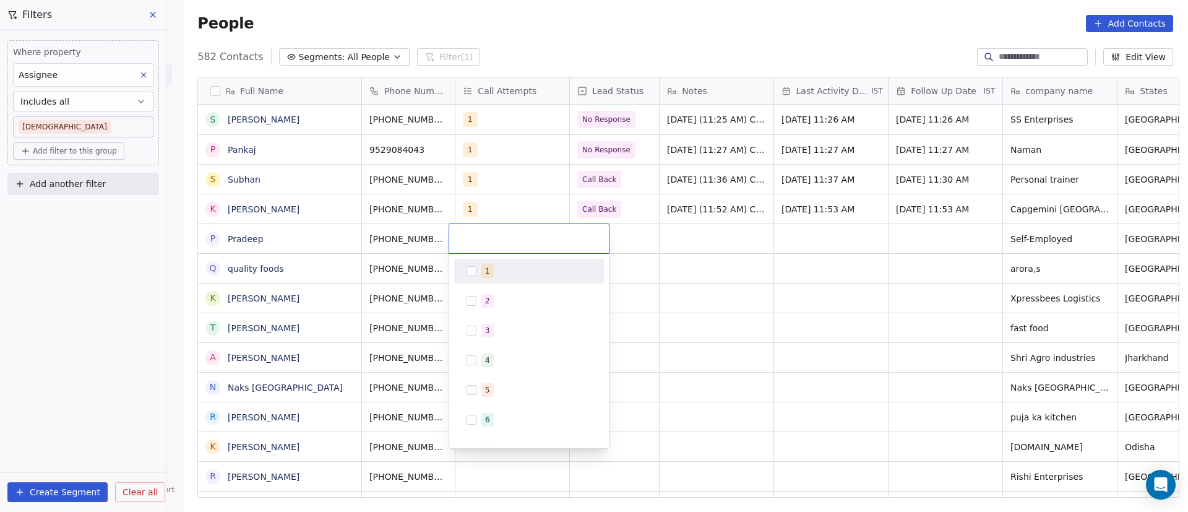
click at [494, 270] on div "1" at bounding box center [536, 271] width 110 height 14
click at [689, 275] on html "On2Cook India Pvt. Ltd. Contacts People Marketing Workflows Campaigns Metrics &…" at bounding box center [594, 256] width 1188 height 512
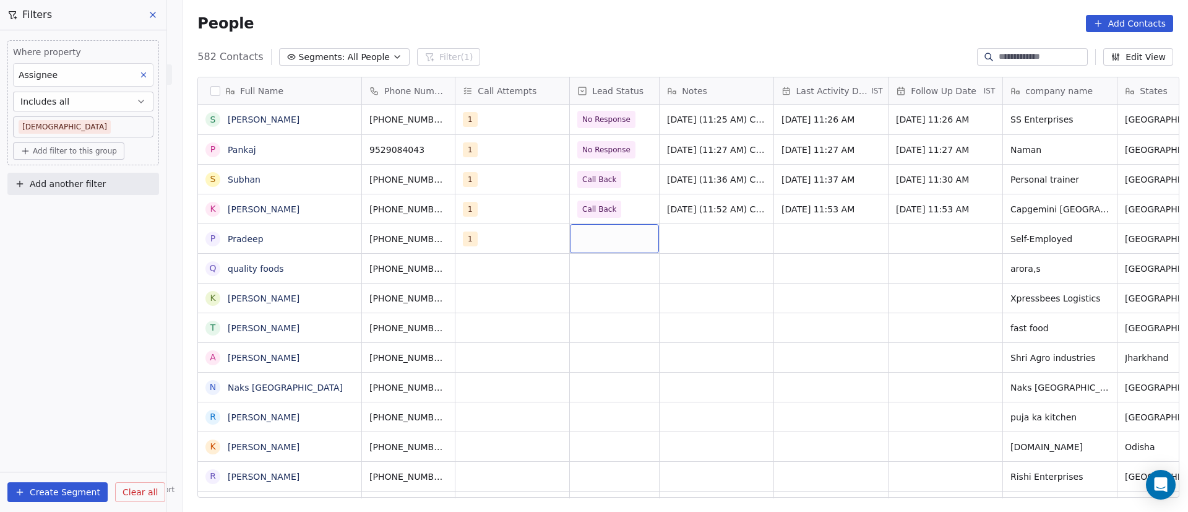
click at [611, 239] on div "grid" at bounding box center [614, 238] width 89 height 29
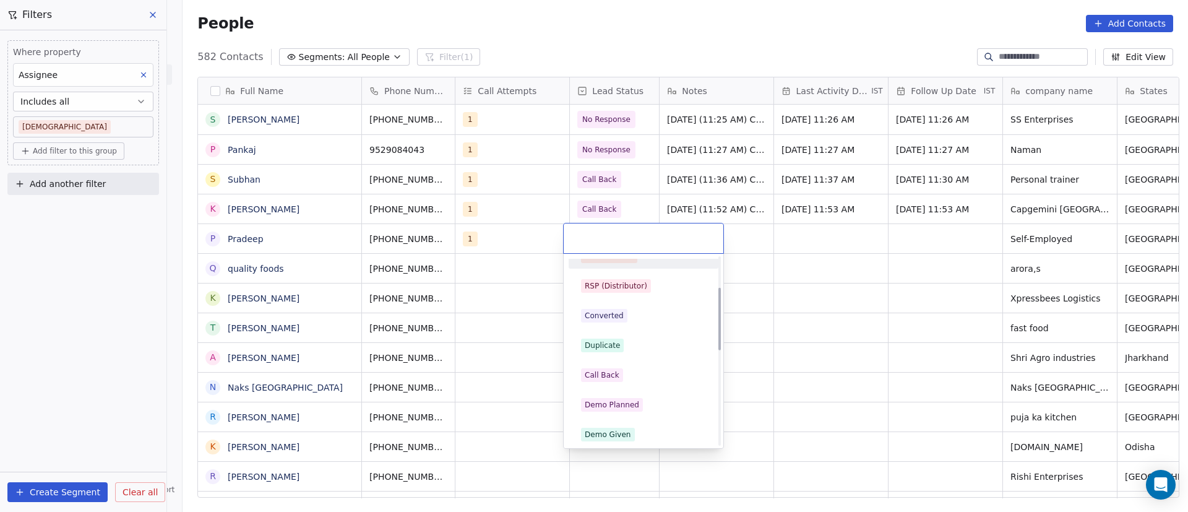
scroll to position [186, 0]
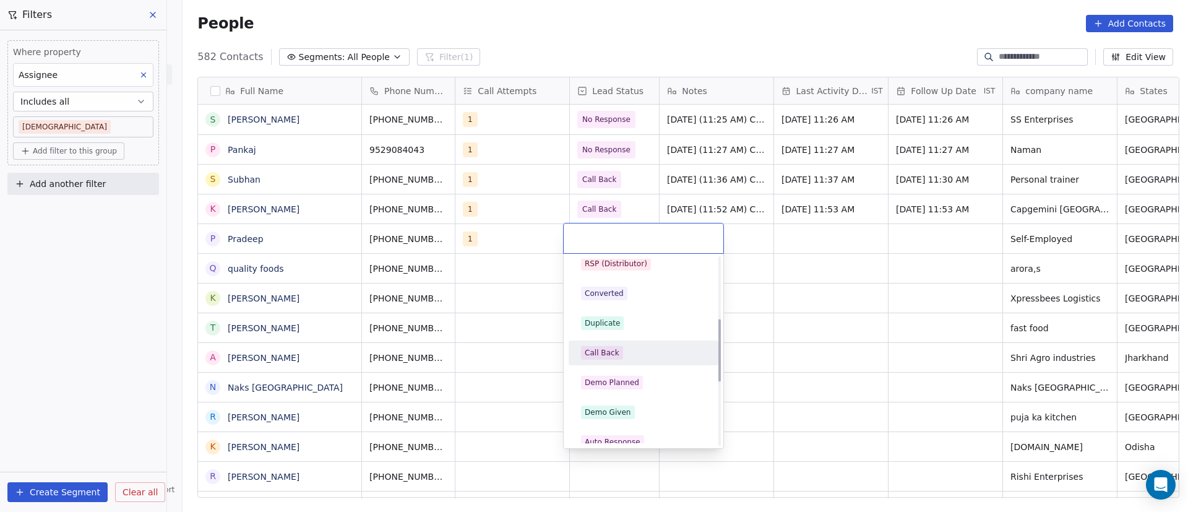
drag, startPoint x: 643, startPoint y: 351, endPoint x: 731, endPoint y: 271, distance: 119.1
click at [643, 351] on div "Call Back" at bounding box center [643, 353] width 125 height 14
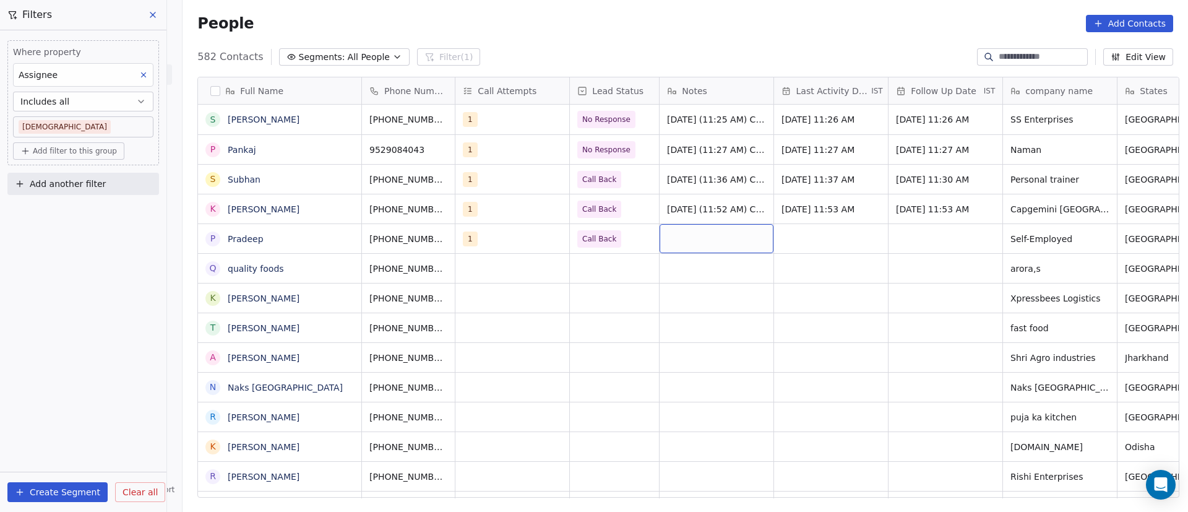
click at [707, 238] on div "grid" at bounding box center [716, 238] width 114 height 29
paste textarea "**********"
drag, startPoint x: 698, startPoint y: 246, endPoint x: 711, endPoint y: 258, distance: 17.5
click at [711, 258] on textarea "**********" at bounding box center [710, 263] width 113 height 79
type textarea "**********"
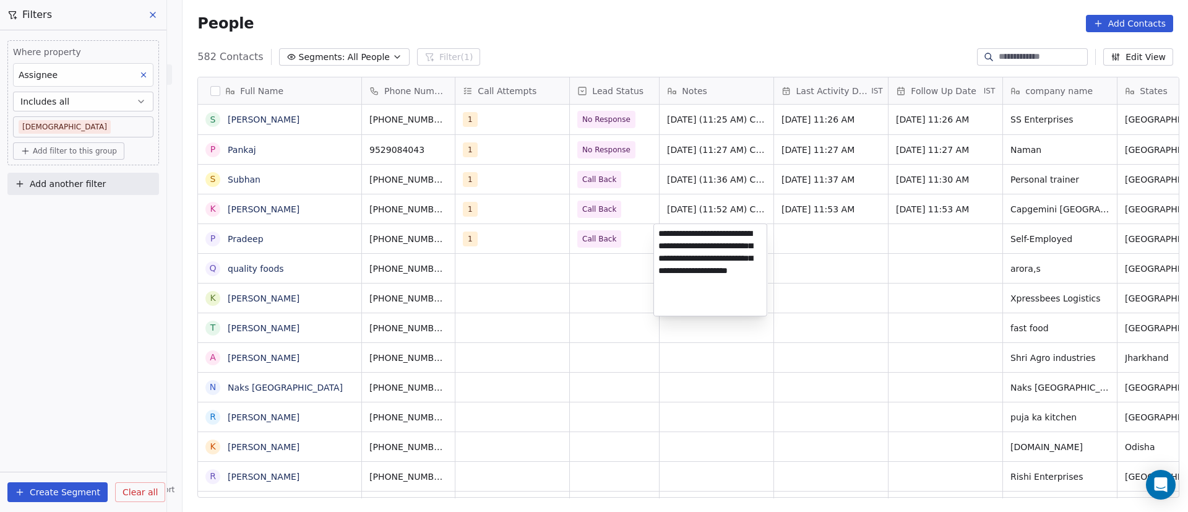
click at [827, 265] on html "On2Cook India Pvt. Ltd. Contacts People Marketing Workflows Campaigns Metrics &…" at bounding box center [594, 256] width 1188 height 512
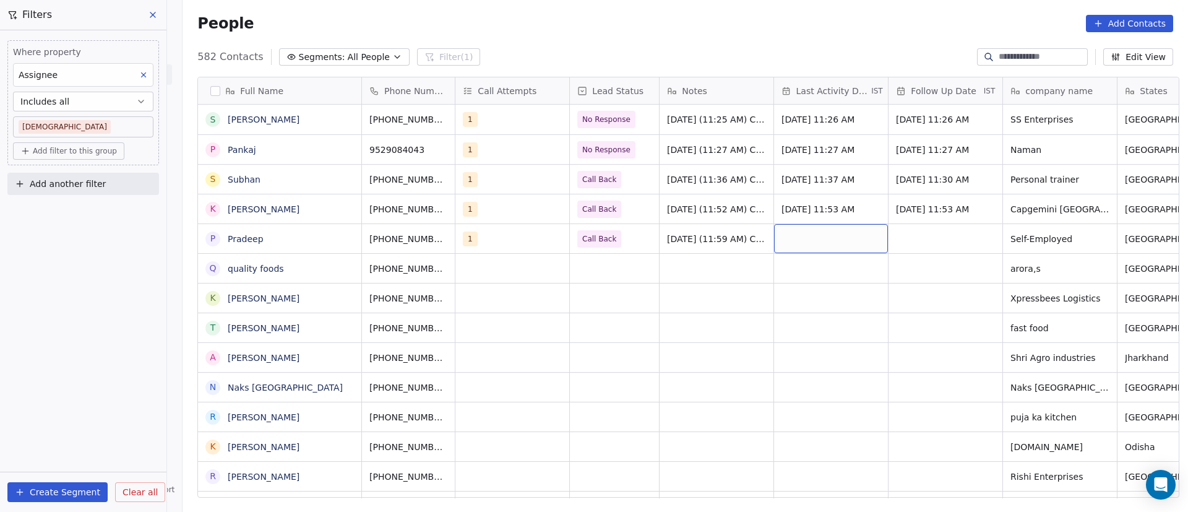
click at [799, 236] on div "grid" at bounding box center [831, 238] width 114 height 29
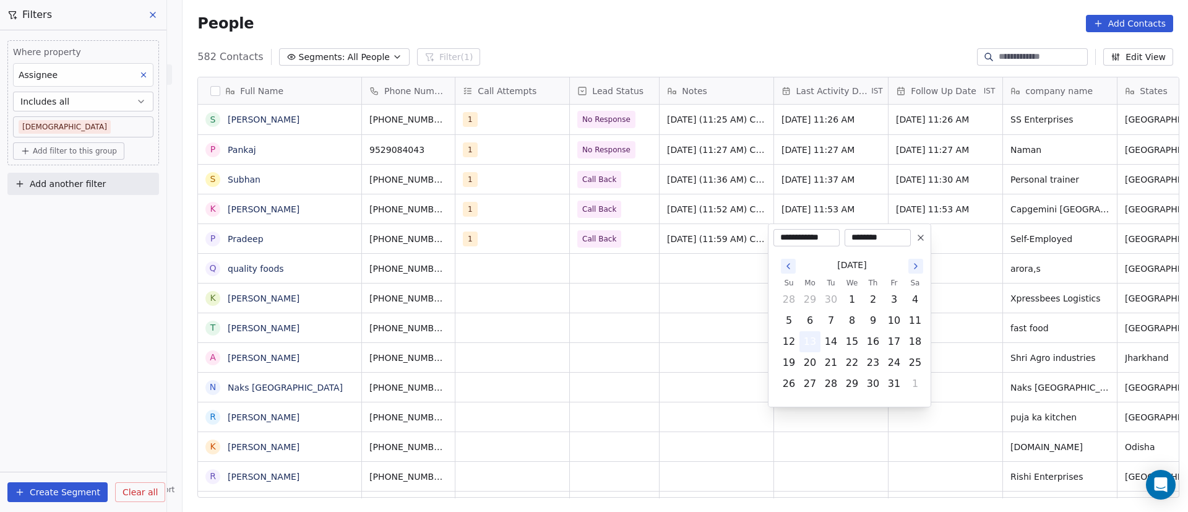
click at [808, 344] on button "13" at bounding box center [810, 342] width 20 height 20
click at [1122, 291] on html "On2Cook India Pvt. Ltd. Contacts People Marketing Workflows Campaigns Metrics &…" at bounding box center [594, 256] width 1188 height 512
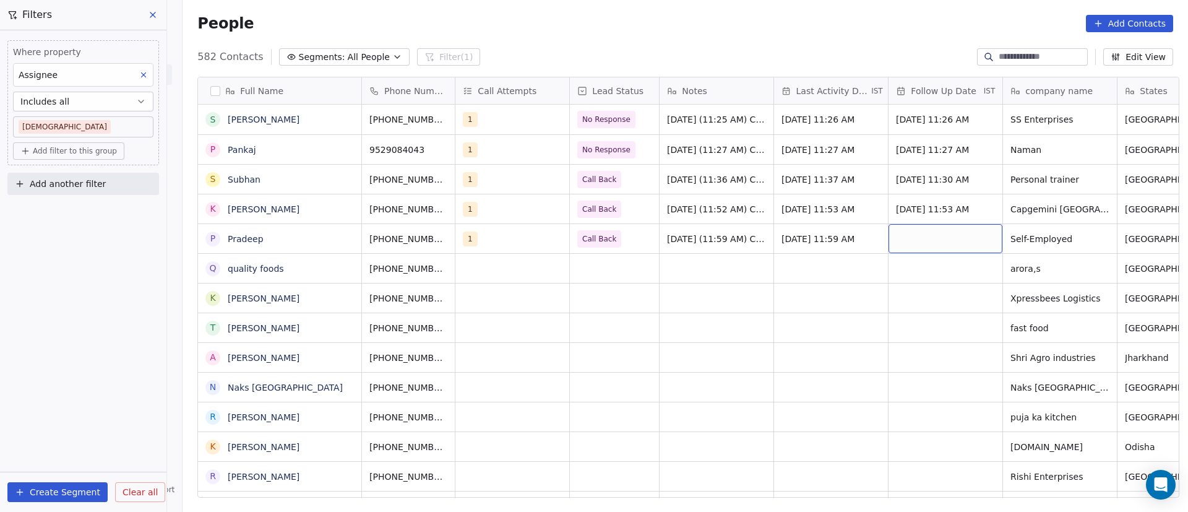
click at [917, 238] on div "grid" at bounding box center [945, 238] width 114 height 29
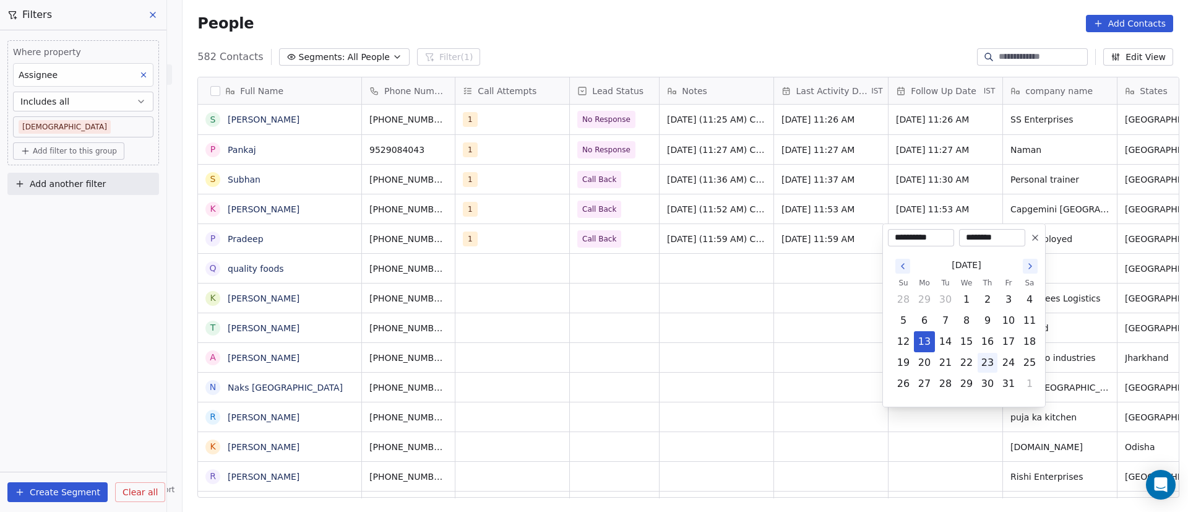
click at [993, 364] on button "23" at bounding box center [987, 363] width 20 height 20
type input "**********"
drag, startPoint x: 721, startPoint y: 339, endPoint x: 737, endPoint y: 324, distance: 22.3
click at [721, 338] on html "On2Cook India Pvt. Ltd. Contacts People Marketing Workflows Campaigns Metrics &…" at bounding box center [594, 256] width 1188 height 512
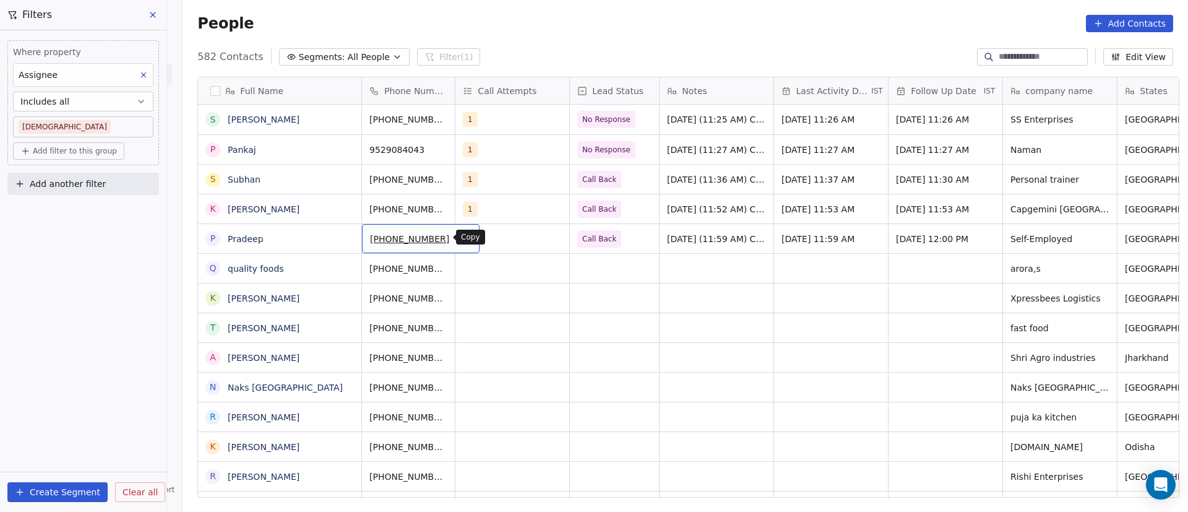
click at [462, 240] on icon "grid" at bounding box center [465, 238] width 6 height 6
click at [620, 240] on span "Call Back" at bounding box center [603, 238] width 51 height 17
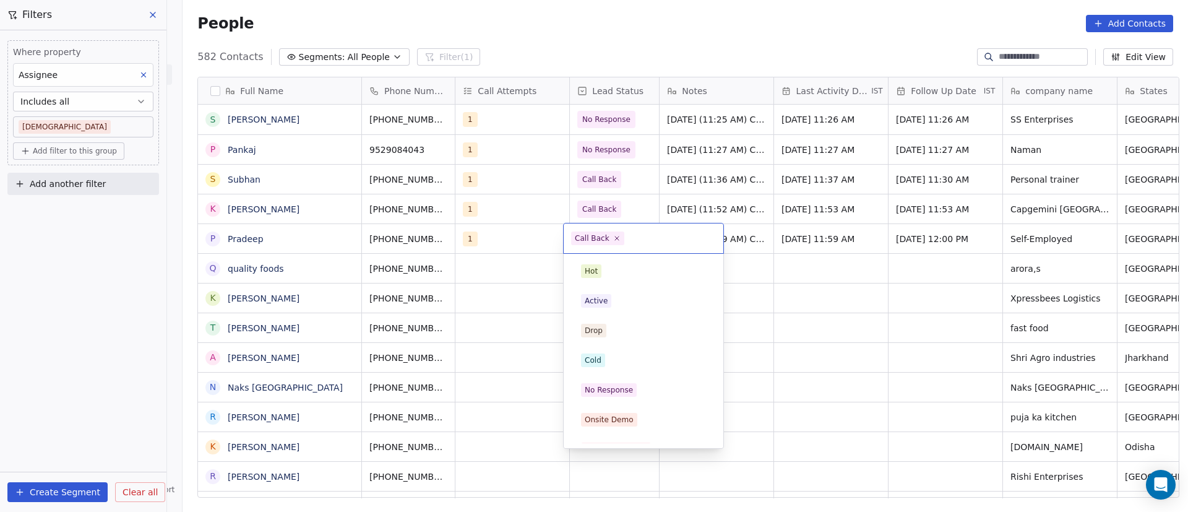
scroll to position [108, 0]
click at [612, 237] on icon at bounding box center [616, 238] width 8 height 8
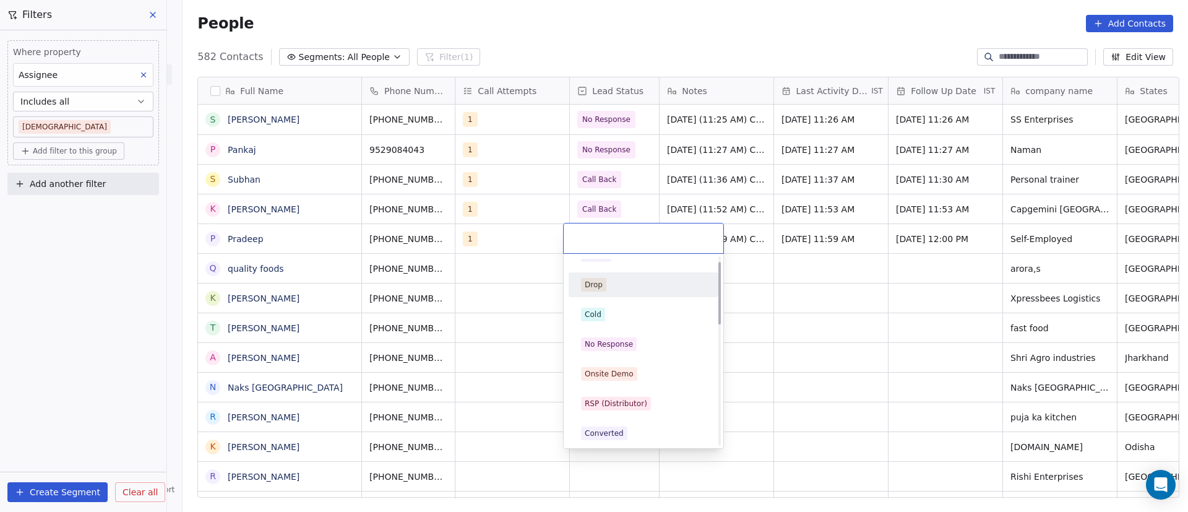
scroll to position [0, 0]
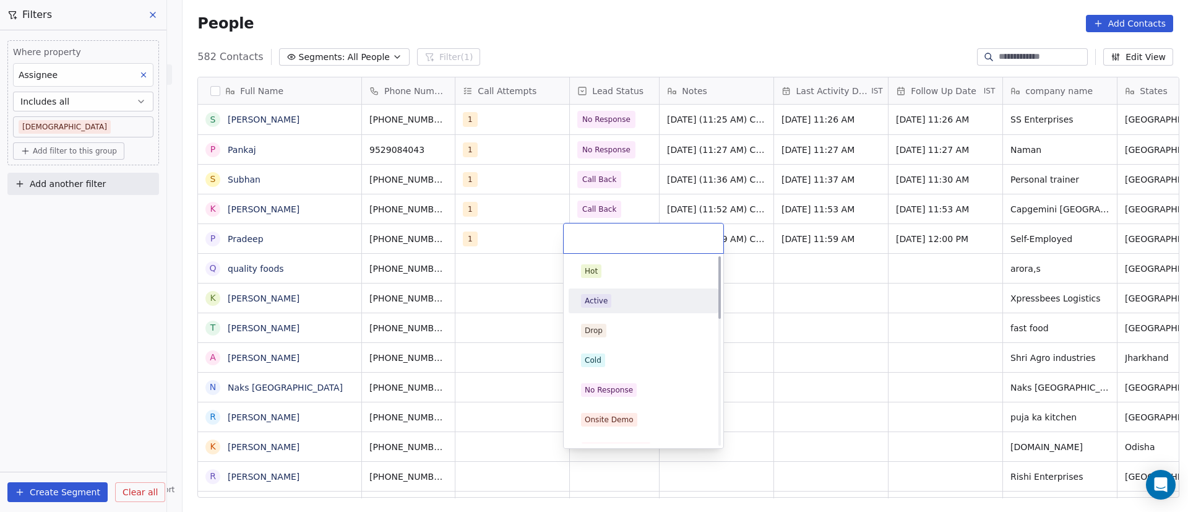
click at [621, 298] on div "Active" at bounding box center [643, 301] width 125 height 14
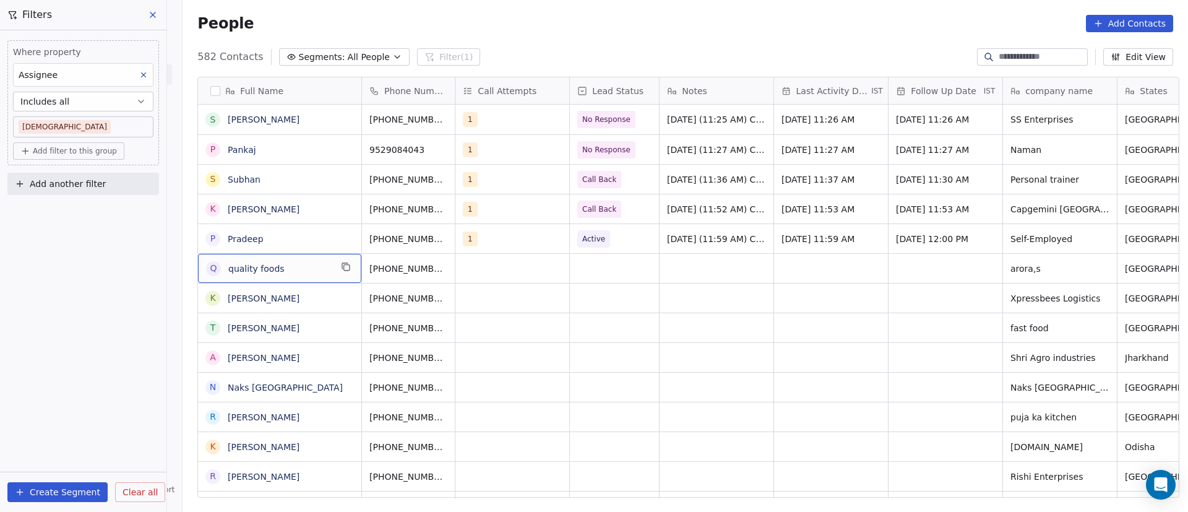
drag, startPoint x: 309, startPoint y: 275, endPoint x: 316, endPoint y: 274, distance: 6.8
click at [341, 268] on icon "grid" at bounding box center [346, 267] width 10 height 10
click at [460, 268] on icon "grid" at bounding box center [465, 267] width 10 height 10
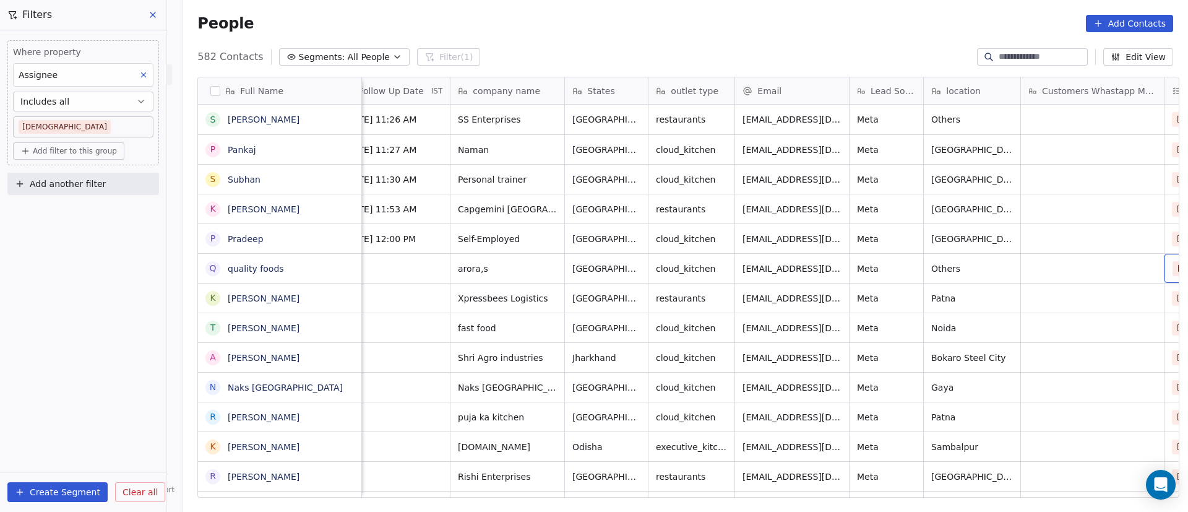
scroll to position [0, 632]
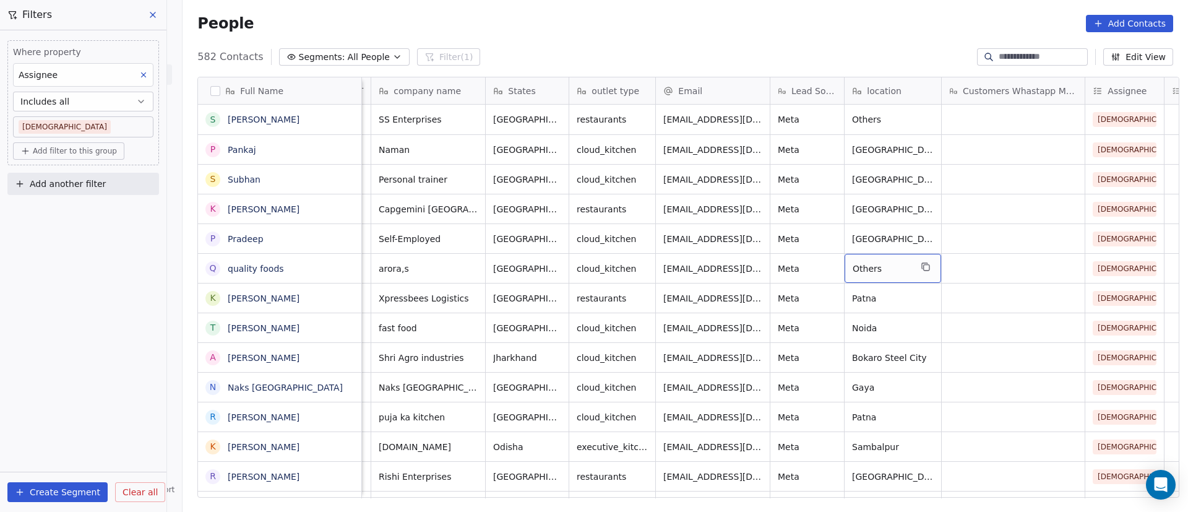
click at [883, 267] on span "Others" at bounding box center [881, 268] width 58 height 12
click at [856, 264] on textarea "******" at bounding box center [886, 273] width 95 height 38
type textarea "**********"
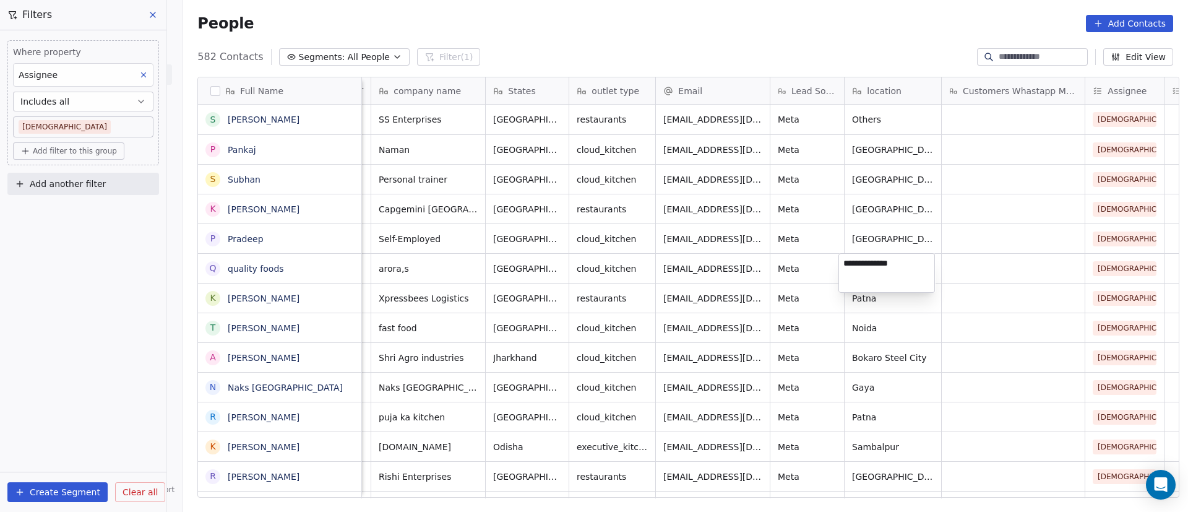
click at [765, 306] on html "On2Cook India Pvt. Ltd. Contacts People Marketing Workflows Campaigns Metrics &…" at bounding box center [594, 256] width 1188 height 512
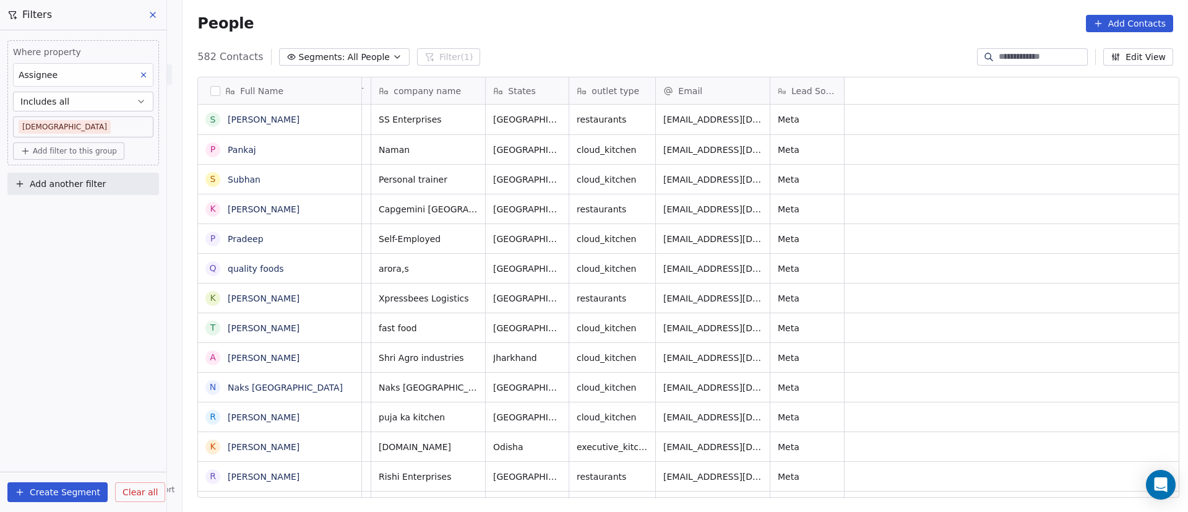
scroll to position [0, 0]
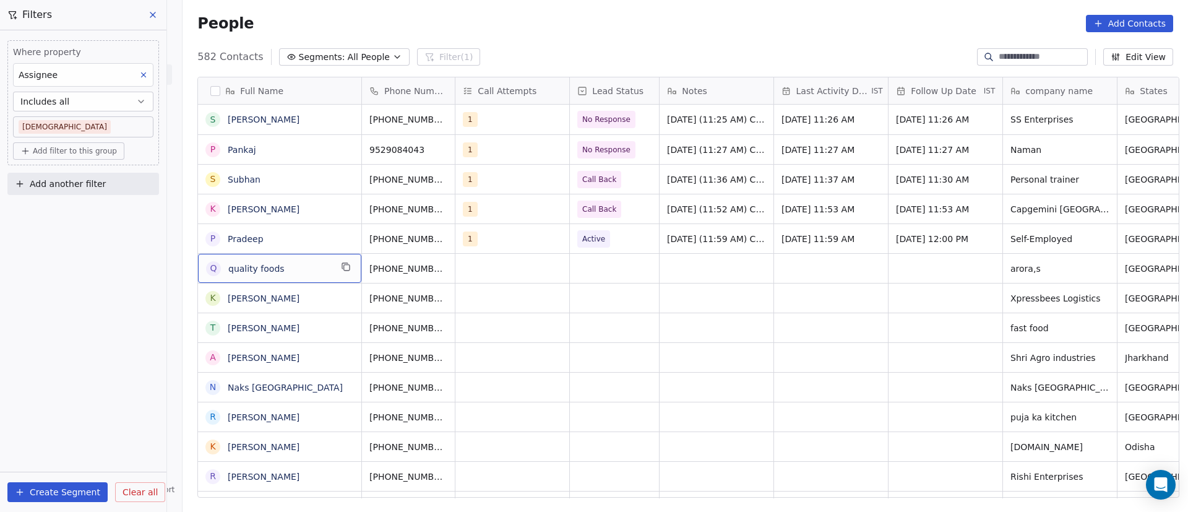
click at [299, 269] on span "quality foods" at bounding box center [279, 268] width 103 height 12
drag, startPoint x: 296, startPoint y: 267, endPoint x: 157, endPoint y: 257, distance: 139.5
click at [157, 257] on html "On2Cook India Pvt. Ltd. Contacts People Marketing Workflows Campaigns Metrics &…" at bounding box center [594, 256] width 1188 height 512
click at [213, 264] on textarea "**********" at bounding box center [273, 273] width 162 height 38
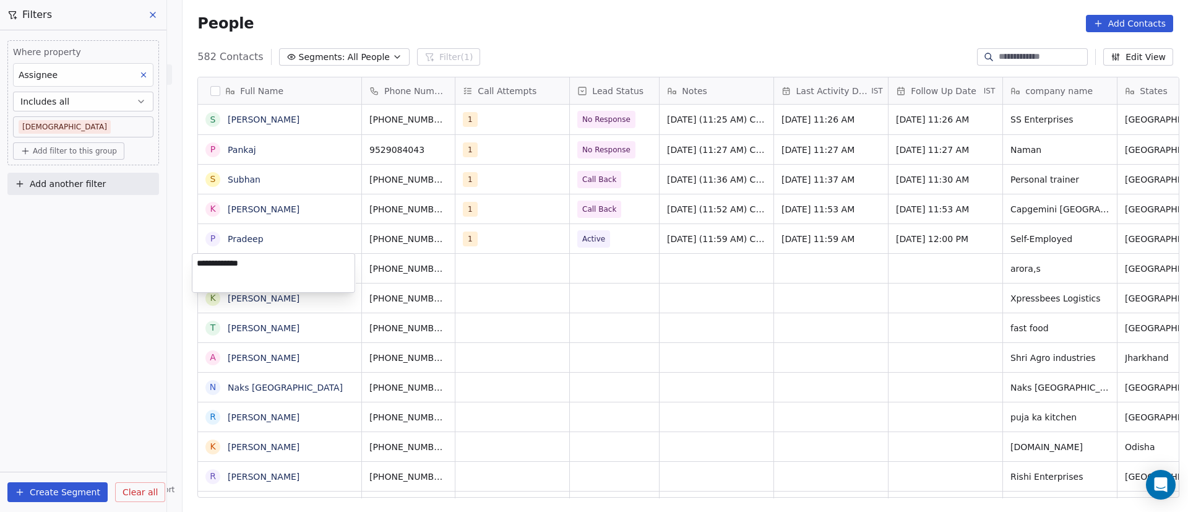
click at [213, 264] on textarea "**********" at bounding box center [273, 273] width 162 height 38
type textarea "**********"
click at [524, 266] on html "On2Cook India Pvt. Ltd. Contacts People Marketing Workflows Campaigns Metrics &…" at bounding box center [594, 256] width 1188 height 512
click at [507, 267] on div "grid" at bounding box center [512, 268] width 114 height 29
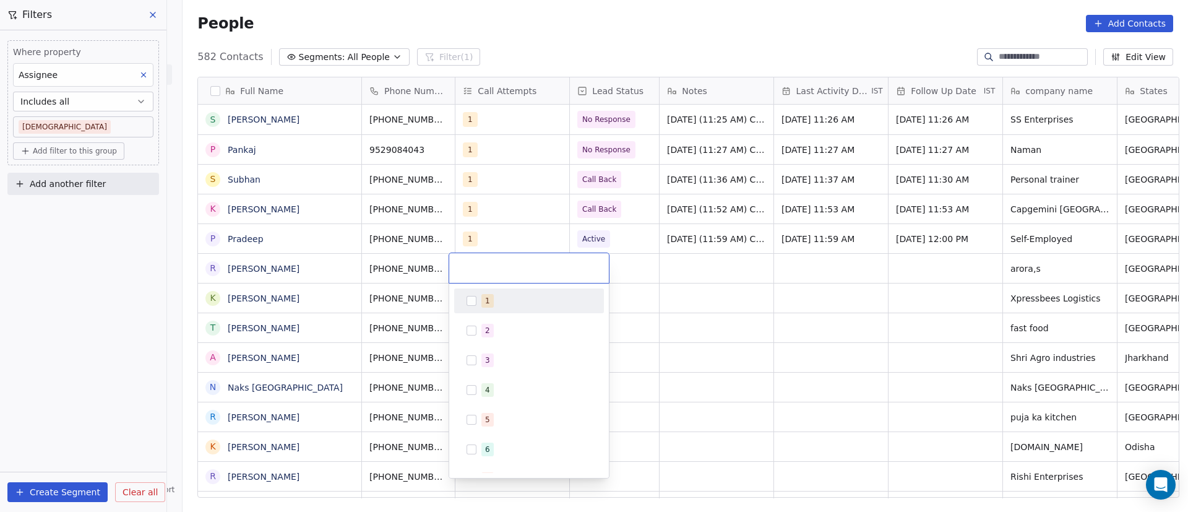
click at [488, 293] on div "1" at bounding box center [529, 301] width 140 height 20
click at [619, 308] on html "On2Cook India Pvt. Ltd. Contacts People Marketing Workflows Campaigns Metrics &…" at bounding box center [594, 256] width 1188 height 512
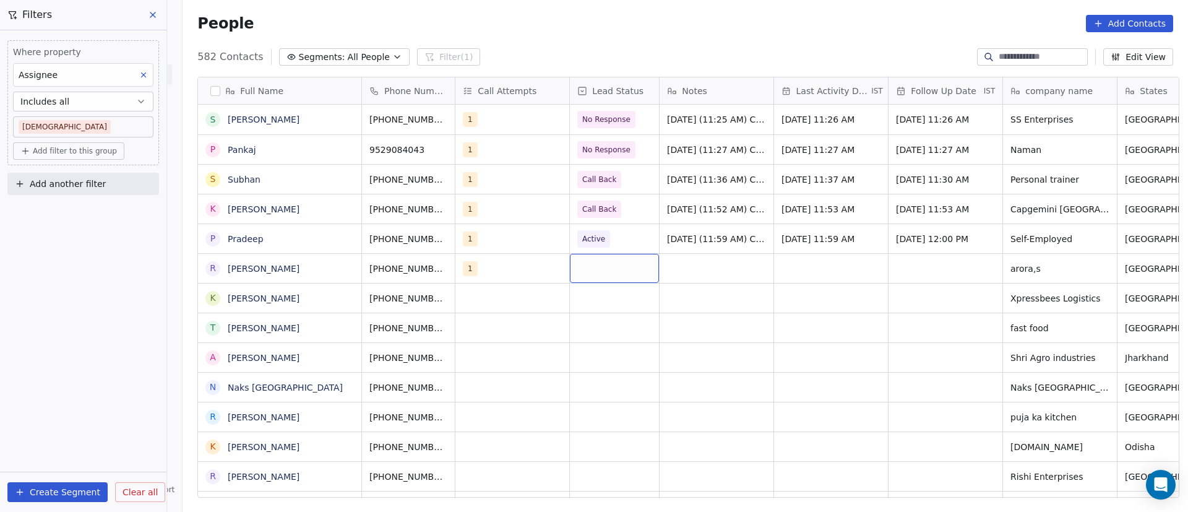
click at [586, 272] on div "grid" at bounding box center [614, 268] width 89 height 29
click at [617, 334] on div "Active" at bounding box center [643, 331] width 125 height 14
click at [680, 260] on div "grid" at bounding box center [716, 268] width 114 height 29
paste textarea "**********"
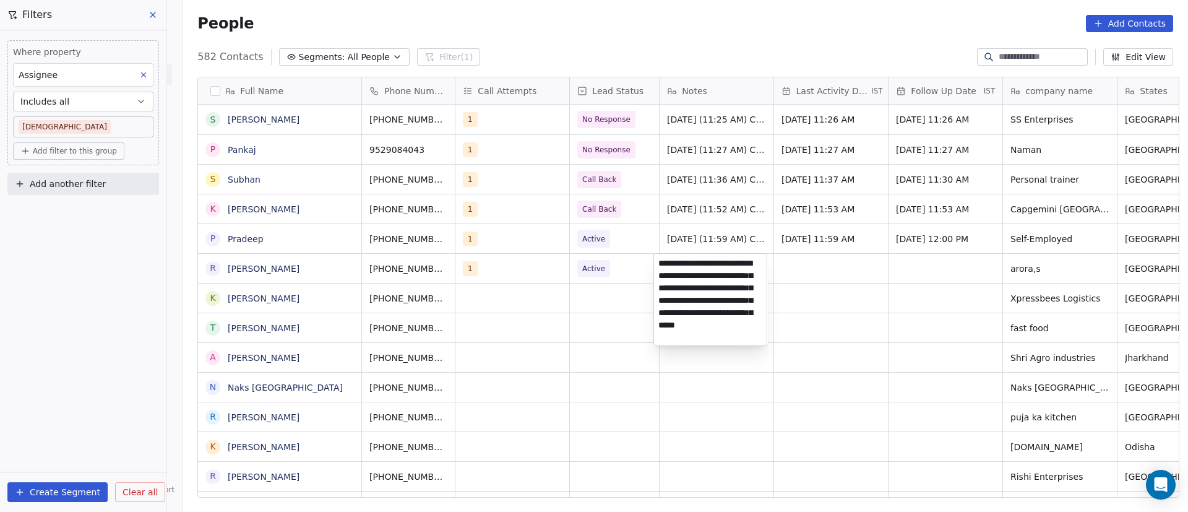
type textarea "**********"
drag, startPoint x: 837, startPoint y: 314, endPoint x: 833, endPoint y: 302, distance: 12.5
click at [837, 315] on html "On2Cook India Pvt. Ltd. Contacts People Marketing Workflows Campaigns Metrics &…" at bounding box center [594, 256] width 1188 height 512
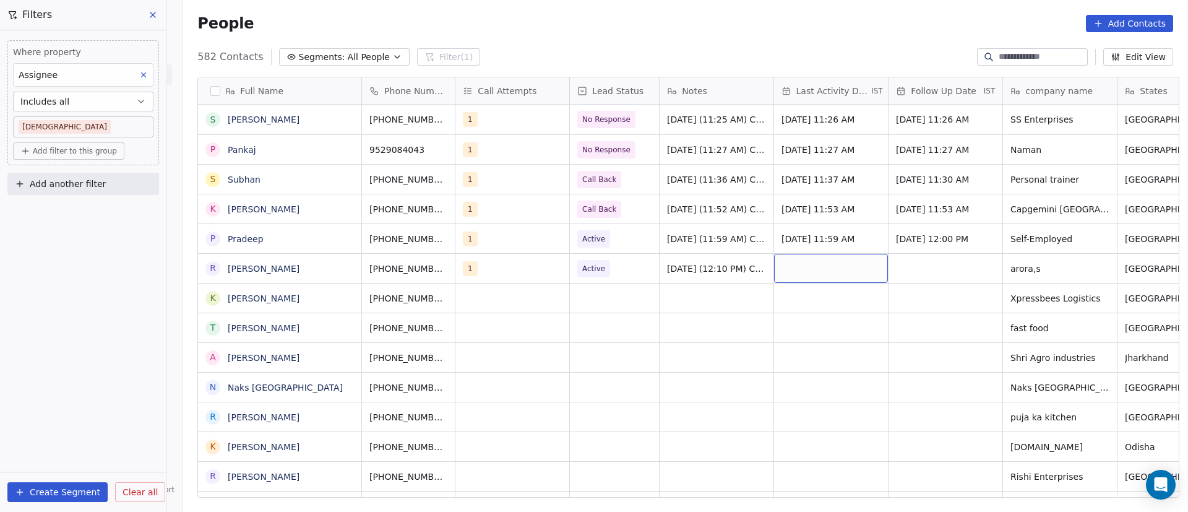
click at [817, 270] on div "grid" at bounding box center [831, 268] width 114 height 29
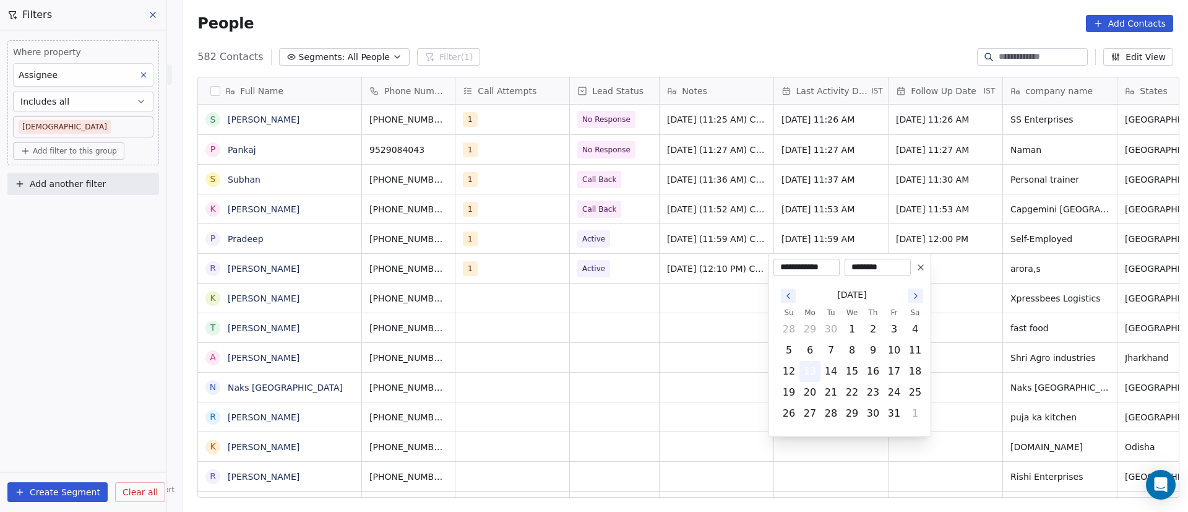
click at [810, 364] on button "13" at bounding box center [810, 371] width 20 height 20
click at [645, 334] on html "On2Cook India Pvt. Ltd. Contacts People Marketing Workflows Campaigns Metrics &…" at bounding box center [594, 256] width 1188 height 512
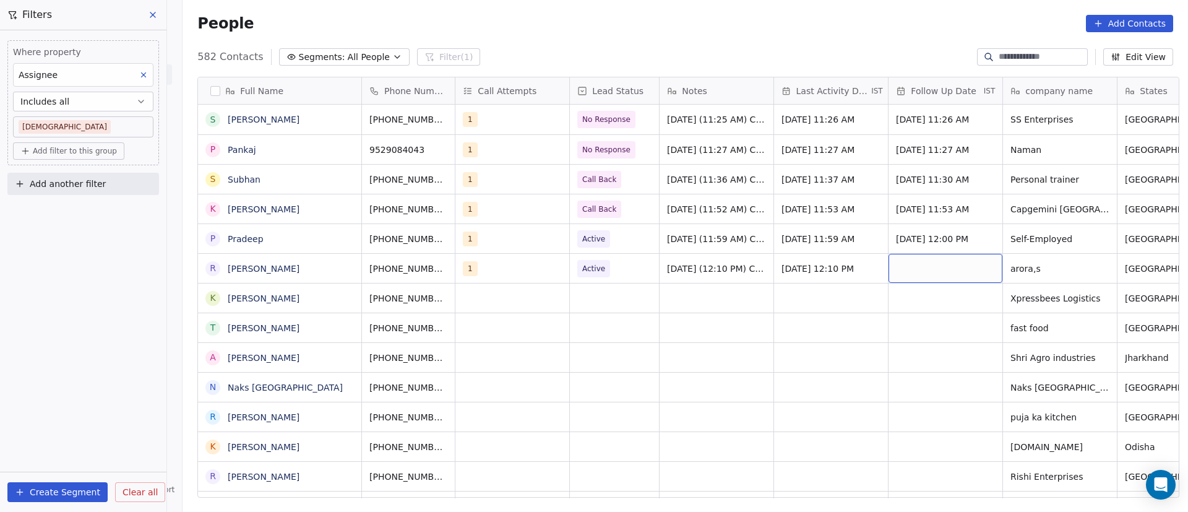
click at [922, 273] on div "grid" at bounding box center [945, 268] width 114 height 29
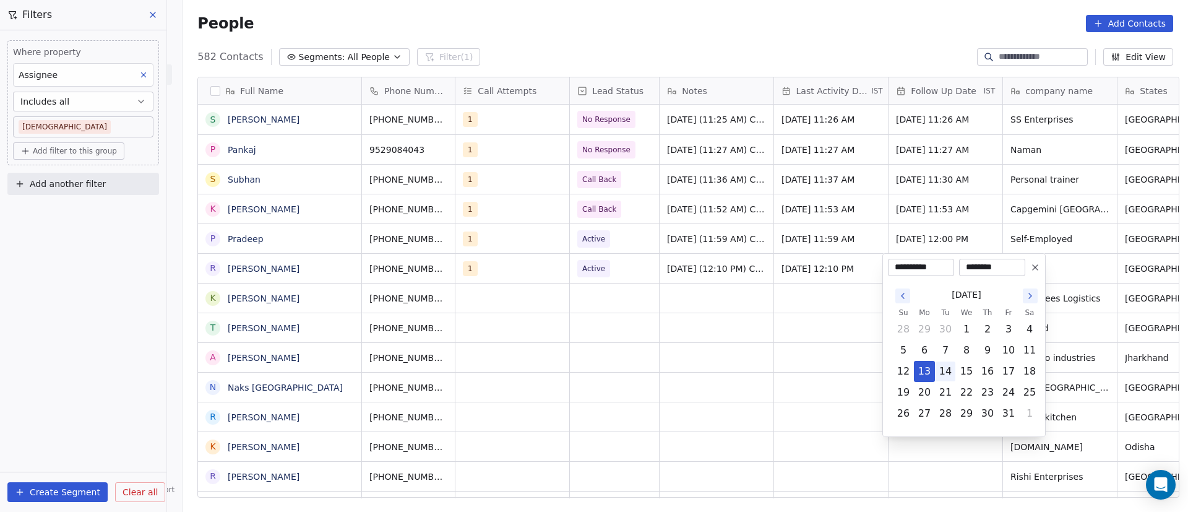
click at [945, 375] on button "14" at bounding box center [945, 371] width 20 height 20
type input "**********"
click at [989, 267] on input "********" at bounding box center [991, 267] width 61 height 12
type input "********"
click at [771, 357] on html "On2Cook India Pvt. Ltd. Contacts People Marketing Workflows Campaigns Metrics &…" at bounding box center [594, 256] width 1188 height 512
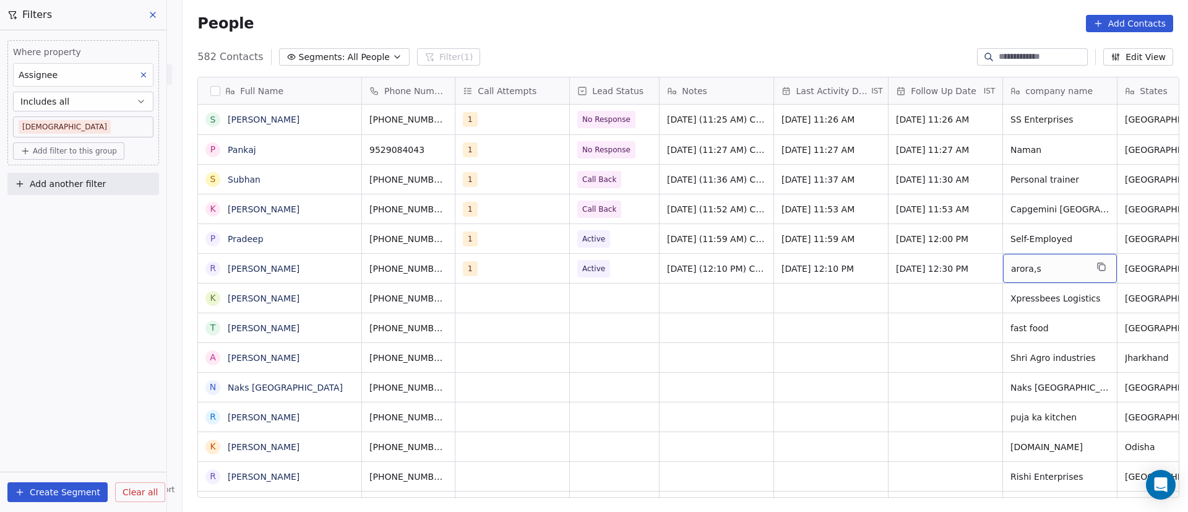
scroll to position [0, 36]
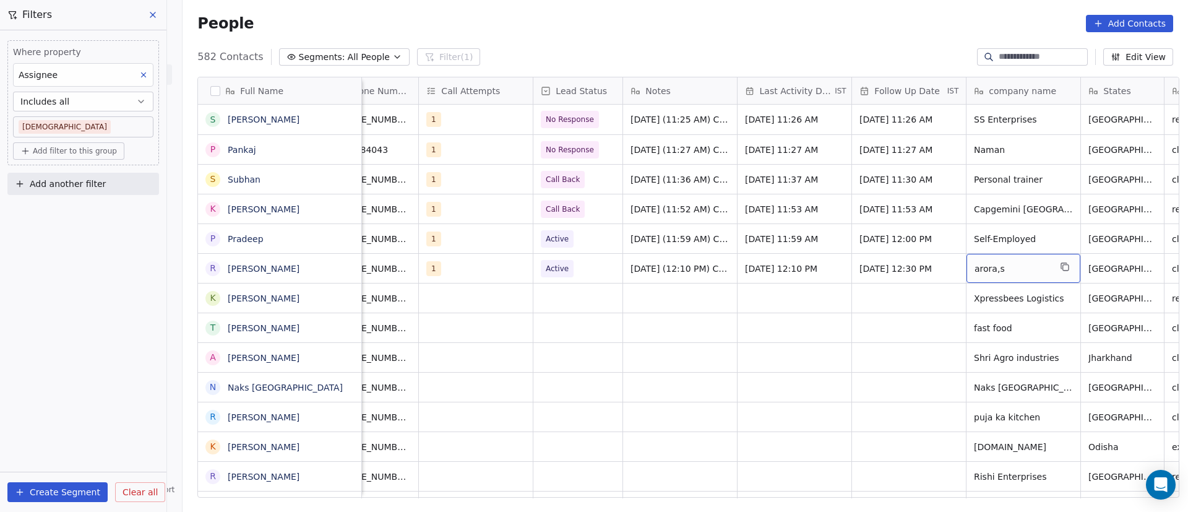
click at [1011, 269] on span "arora,s" at bounding box center [1011, 268] width 75 height 12
drag, startPoint x: 1016, startPoint y: 265, endPoint x: 890, endPoint y: 265, distance: 126.2
click at [890, 265] on html "On2Cook India Pvt. Ltd. Contacts People Marketing Workflows Campaigns Metrics &…" at bounding box center [594, 256] width 1188 height 512
click at [982, 260] on textarea "*******" at bounding box center [1017, 273] width 113 height 38
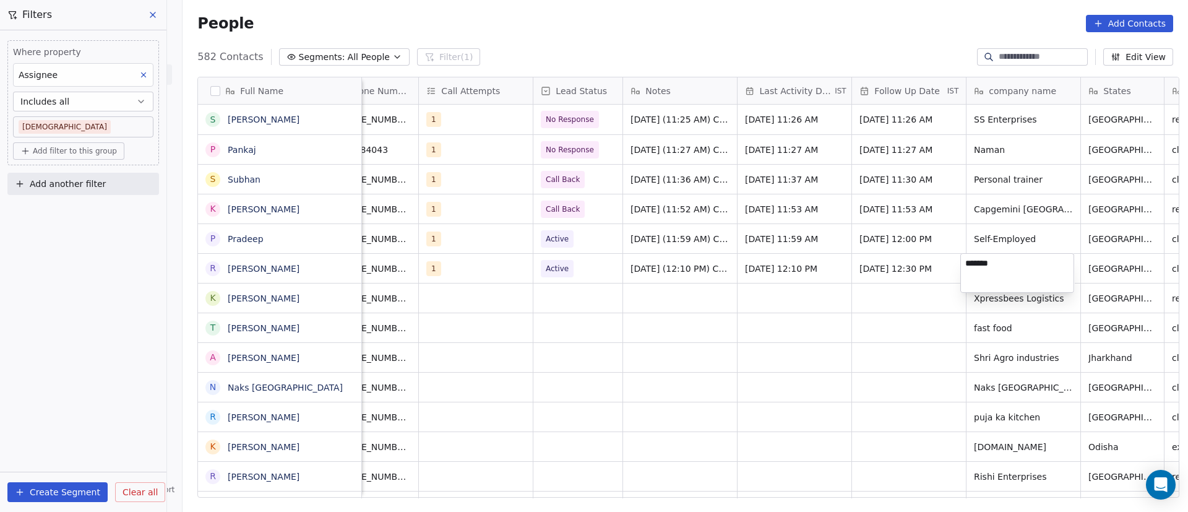
click at [982, 260] on textarea "*******" at bounding box center [1017, 273] width 113 height 38
type textarea "**********"
click at [810, 309] on html "On2Cook India Pvt. Ltd. Contacts People Marketing Workflows Campaigns Metrics &…" at bounding box center [594, 256] width 1188 height 512
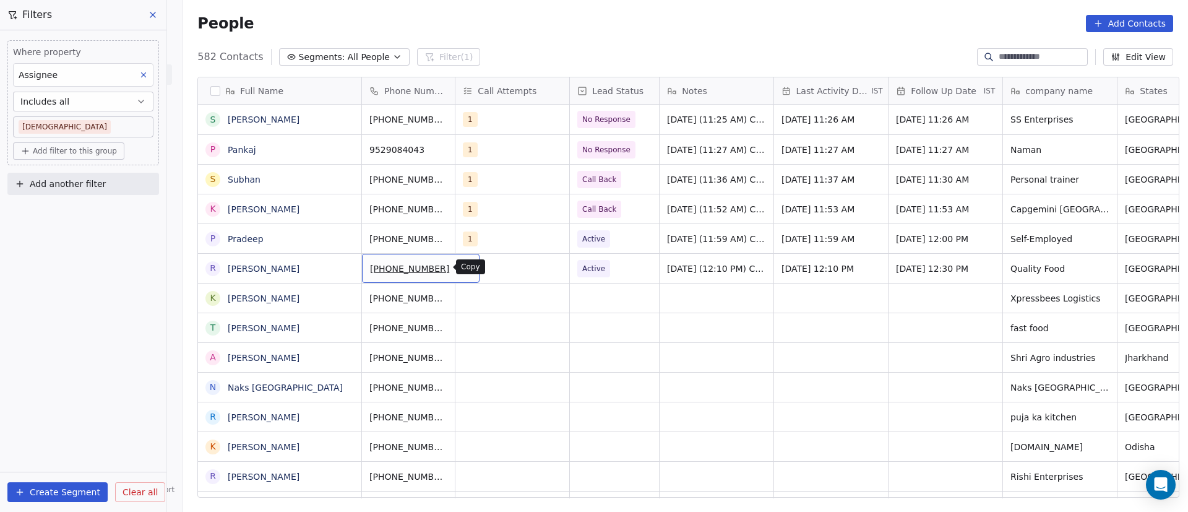
click at [460, 269] on icon "grid" at bounding box center [465, 267] width 10 height 10
click at [341, 296] on icon "grid" at bounding box center [346, 296] width 10 height 10
click at [460, 296] on icon "grid" at bounding box center [465, 296] width 10 height 10
click at [485, 291] on div "grid" at bounding box center [512, 297] width 114 height 29
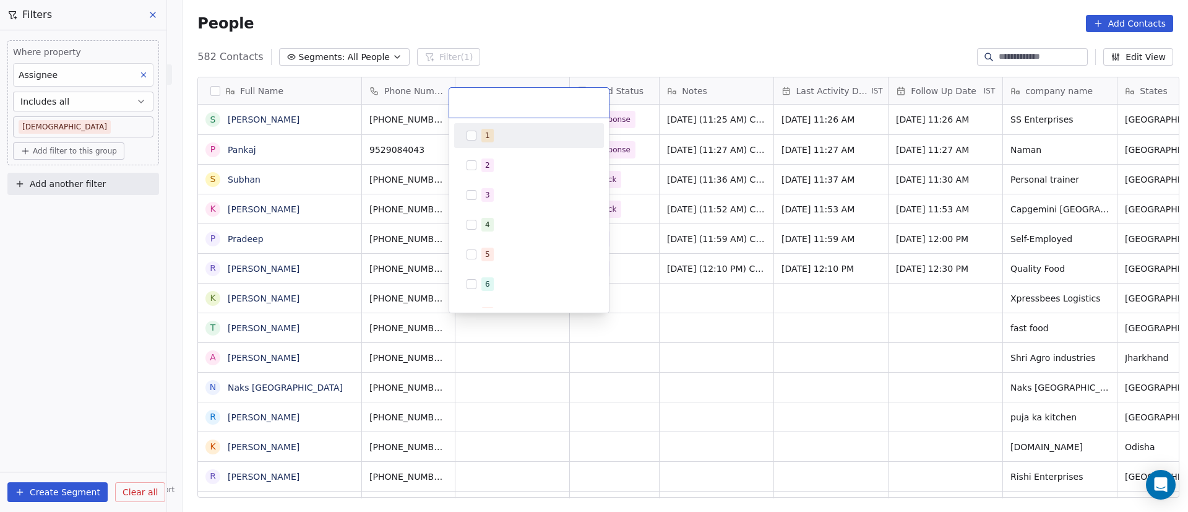
click at [505, 139] on div "1" at bounding box center [536, 136] width 110 height 14
click at [741, 281] on html "On2Cook India Pvt. Ltd. Contacts People Marketing Workflows Campaigns Metrics &…" at bounding box center [594, 256] width 1188 height 512
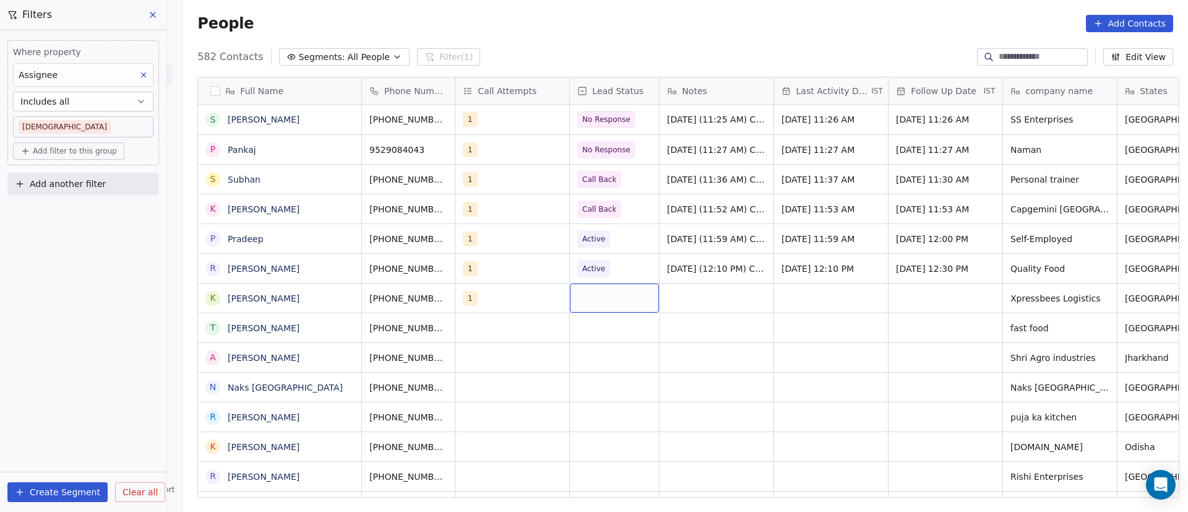
click at [591, 304] on div "grid" at bounding box center [614, 297] width 89 height 29
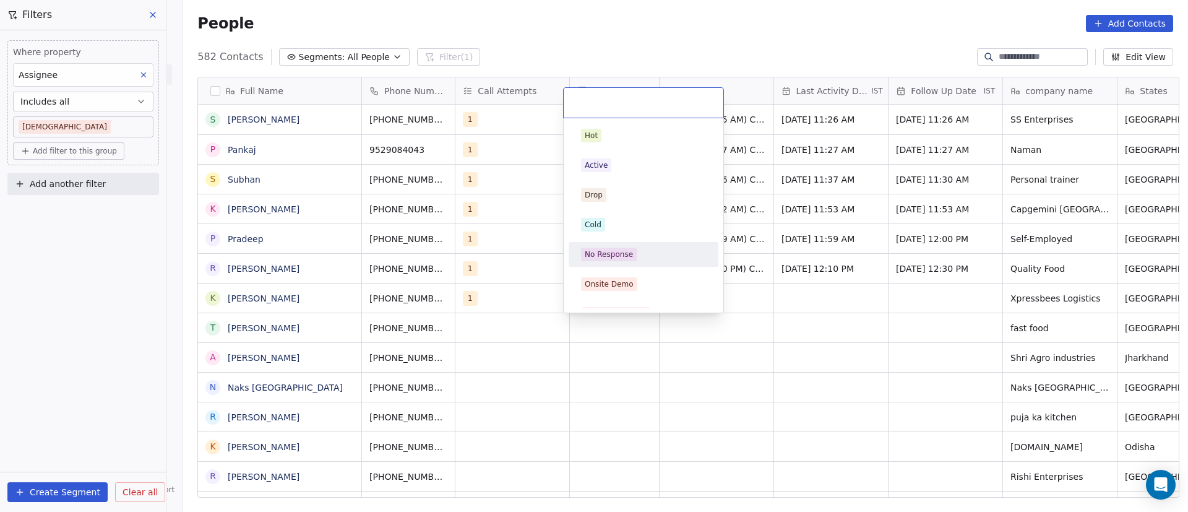
click at [630, 250] on span "No Response" at bounding box center [609, 254] width 56 height 14
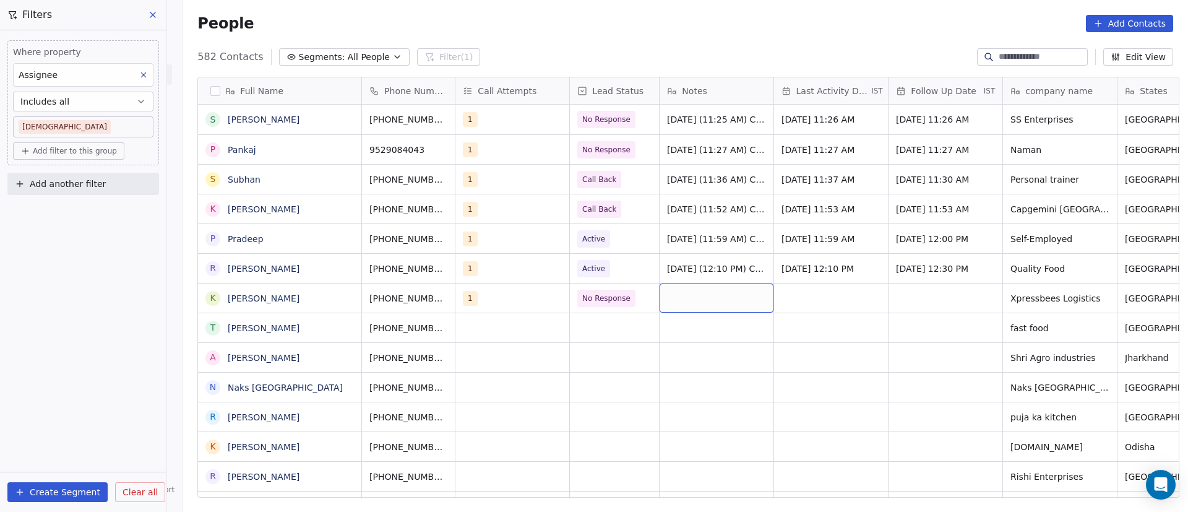
click at [723, 301] on div "grid" at bounding box center [716, 297] width 114 height 29
paste textarea "**********"
type textarea "**********"
click at [847, 352] on html "On2Cook India Pvt. Ltd. Contacts People Marketing Workflows Campaigns Metrics &…" at bounding box center [594, 256] width 1188 height 512
click at [815, 288] on div "grid" at bounding box center [831, 297] width 114 height 29
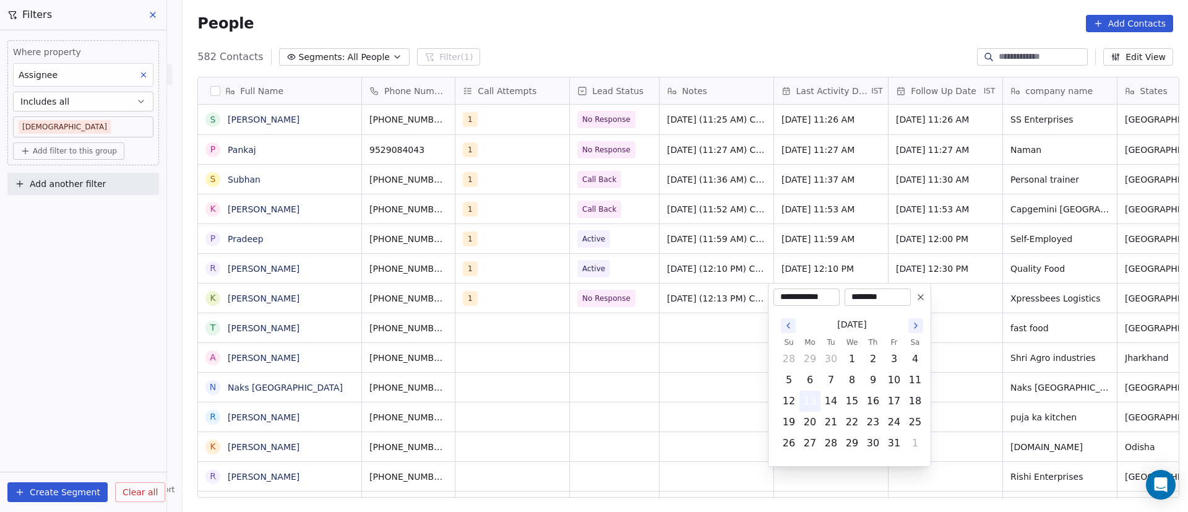
click at [810, 400] on button "13" at bounding box center [810, 401] width 20 height 20
click at [992, 325] on html "On2Cook India Pvt. Ltd. Contacts People Marketing Workflows Campaigns Metrics &…" at bounding box center [594, 256] width 1188 height 512
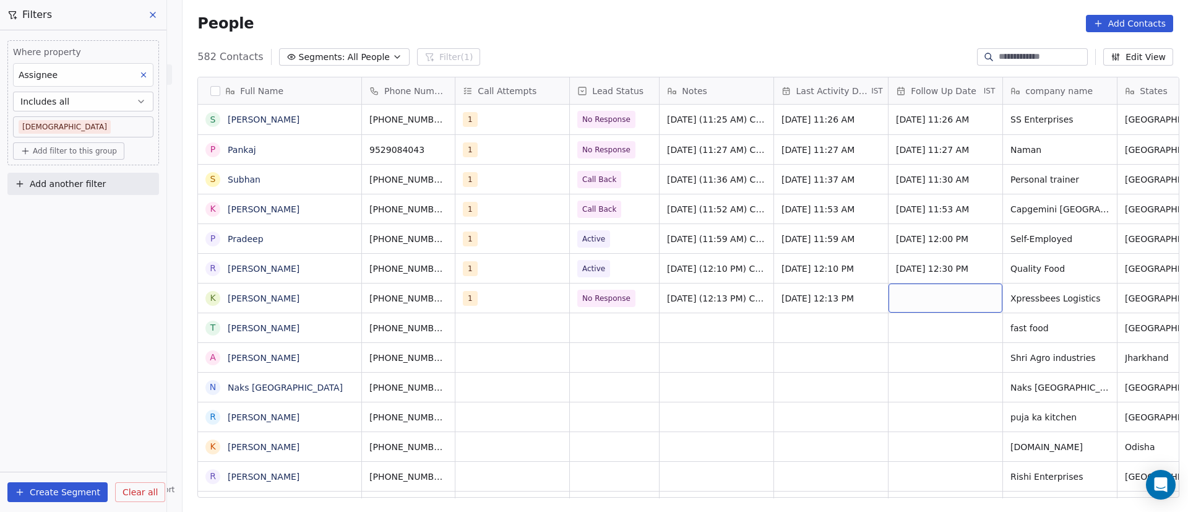
click at [925, 300] on div "grid" at bounding box center [945, 297] width 114 height 29
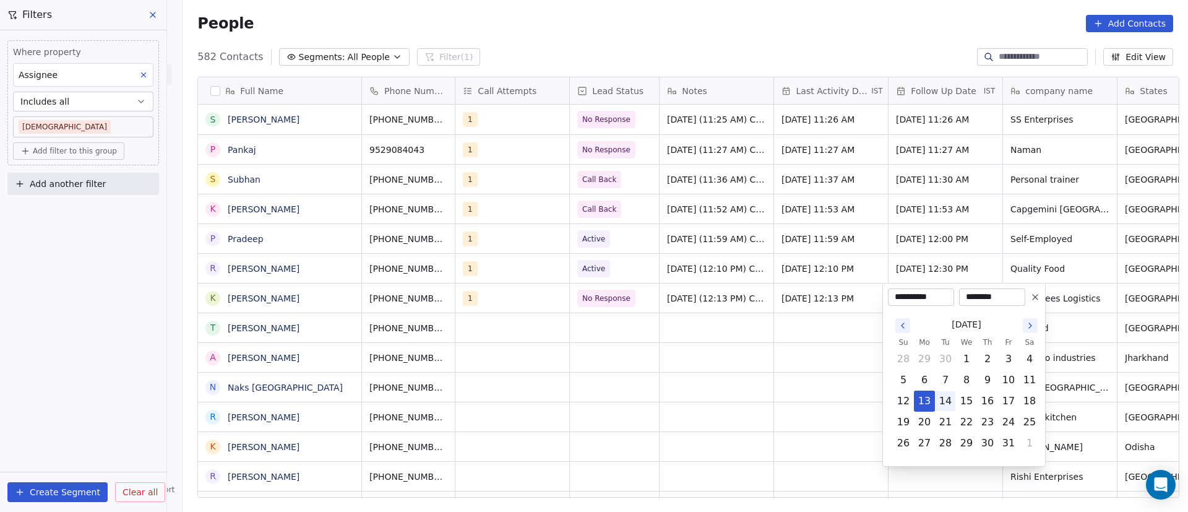
click at [947, 395] on button "14" at bounding box center [945, 401] width 20 height 20
type input "**********"
click at [736, 376] on html "On2Cook India Pvt. Ltd. Contacts People Marketing Workflows Campaigns Metrics &…" at bounding box center [594, 256] width 1188 height 512
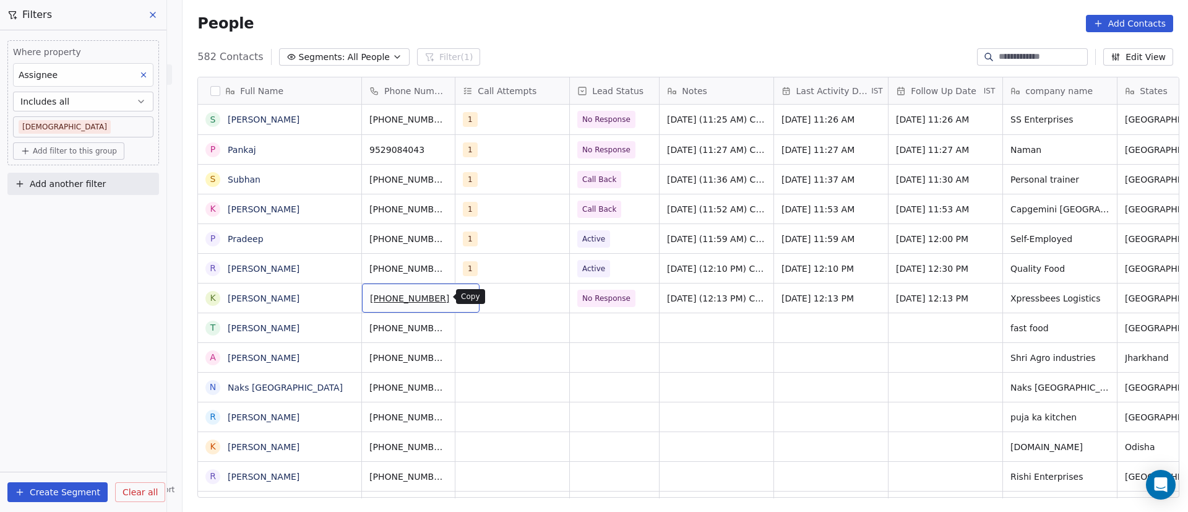
click at [460, 297] on icon "grid" at bounding box center [465, 296] width 10 height 10
click at [344, 330] on icon "grid" at bounding box center [347, 327] width 6 height 6
click at [457, 328] on button "grid" at bounding box center [464, 326] width 15 height 15
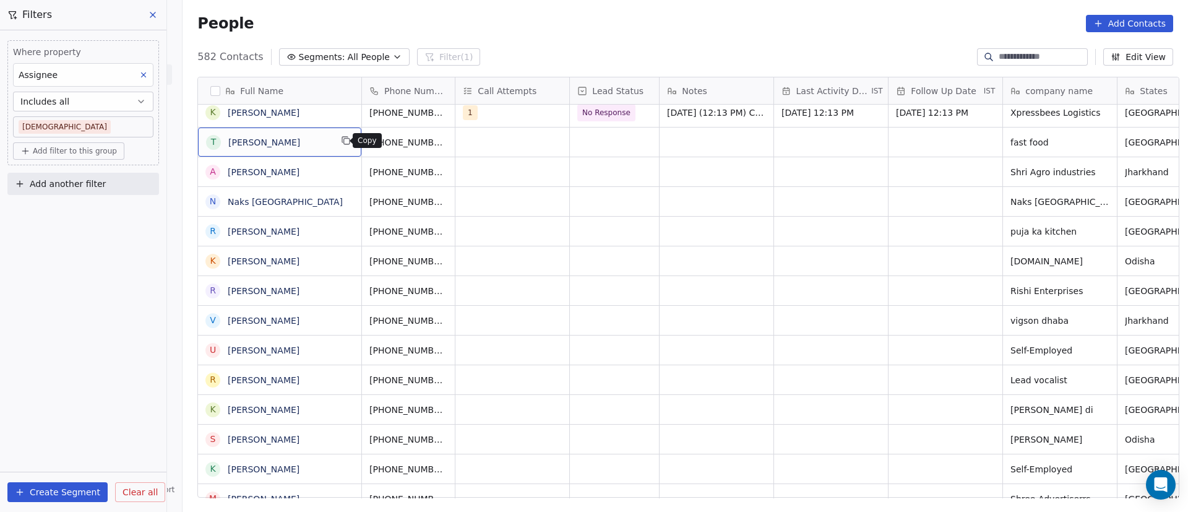
click at [341, 139] on icon "grid" at bounding box center [346, 140] width 10 height 10
click at [460, 140] on icon "grid" at bounding box center [465, 140] width 10 height 10
click at [486, 138] on div "grid" at bounding box center [512, 141] width 114 height 29
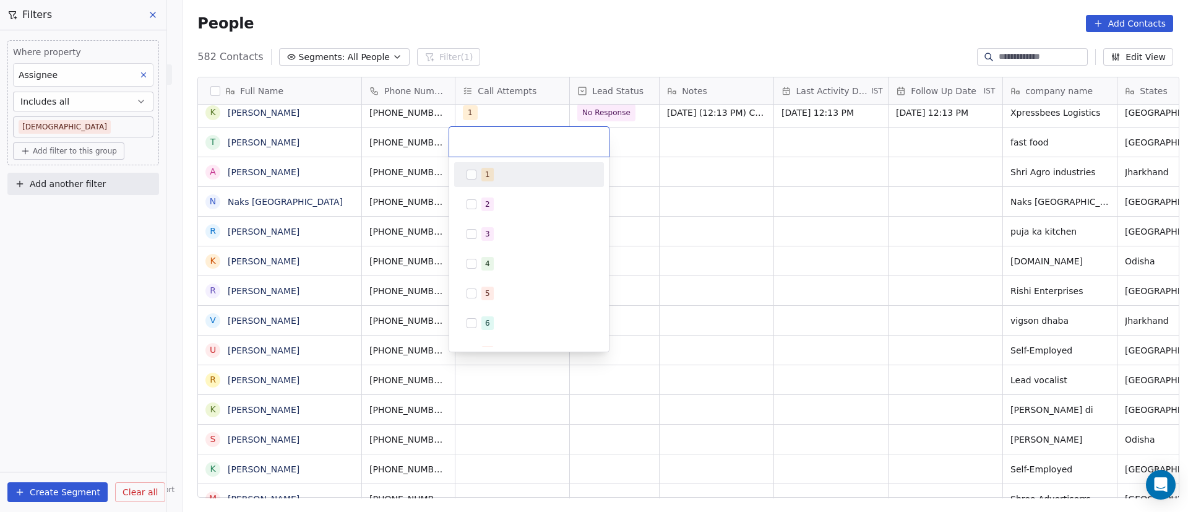
click at [477, 176] on div "1" at bounding box center [529, 175] width 140 height 20
click at [672, 167] on html "On2Cook India Pvt. Ltd. Contacts People Marketing Workflows Campaigns Metrics &…" at bounding box center [594, 256] width 1188 height 512
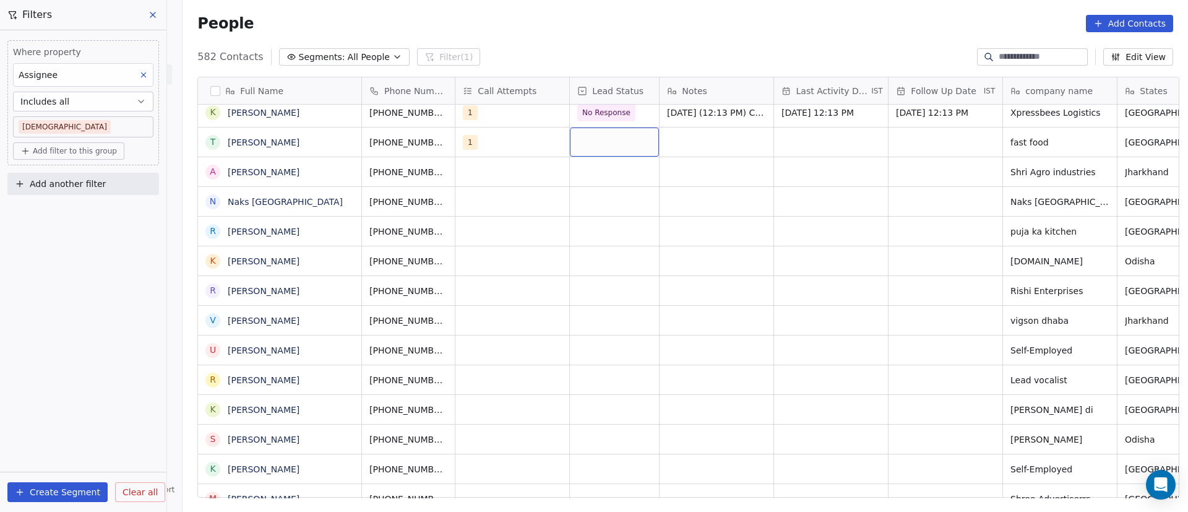
click at [629, 148] on div "grid" at bounding box center [614, 141] width 89 height 29
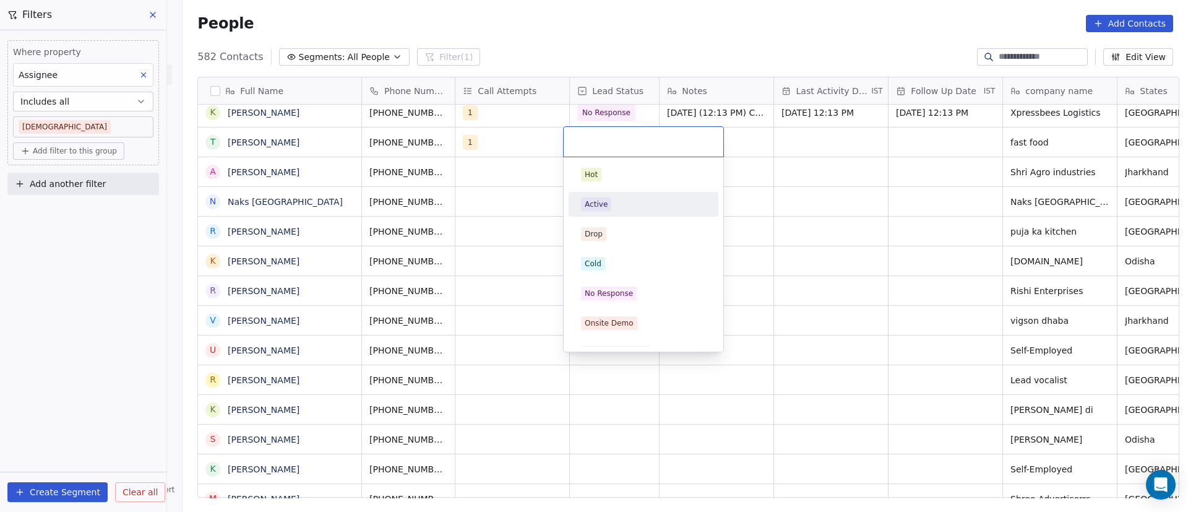
click at [607, 203] on span "Active" at bounding box center [596, 204] width 30 height 14
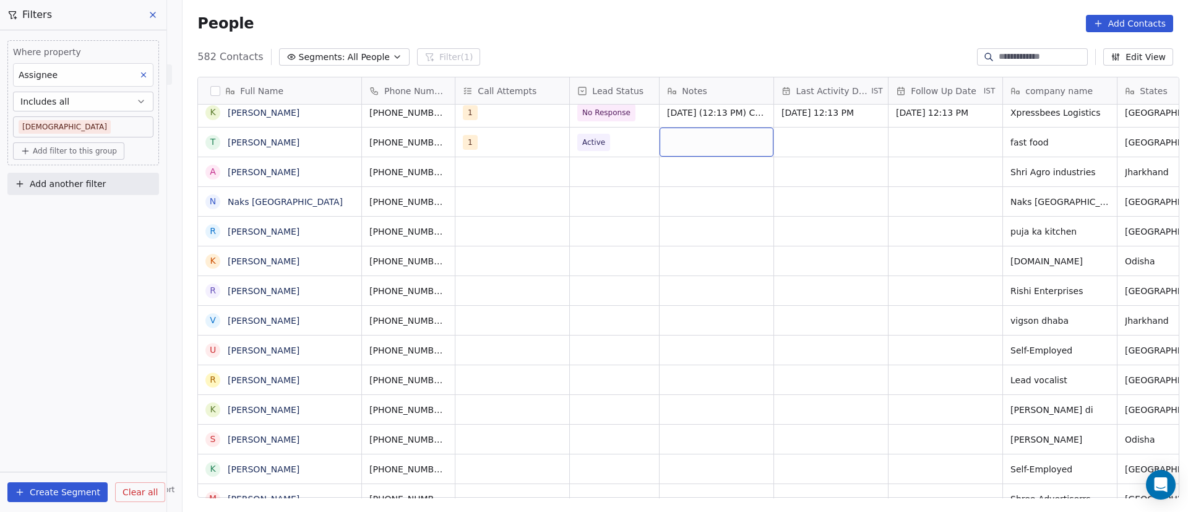
click at [684, 135] on div "grid" at bounding box center [716, 141] width 114 height 29
click at [658, 331] on html "On2Cook India Pvt. Ltd. Contacts People Marketing Workflows Campaigns Metrics &…" at bounding box center [594, 256] width 1188 height 512
click at [700, 144] on div "grid" at bounding box center [716, 141] width 114 height 29
type textarea "**********"
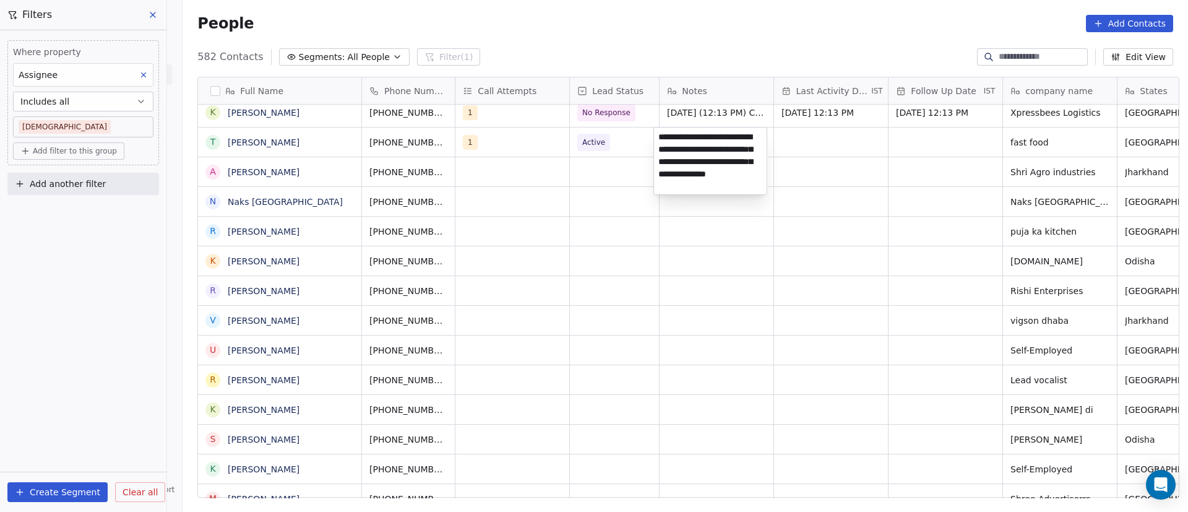
click at [804, 144] on html "On2Cook India Pvt. Ltd. Contacts People Marketing Workflows Campaigns Metrics &…" at bounding box center [594, 256] width 1188 height 512
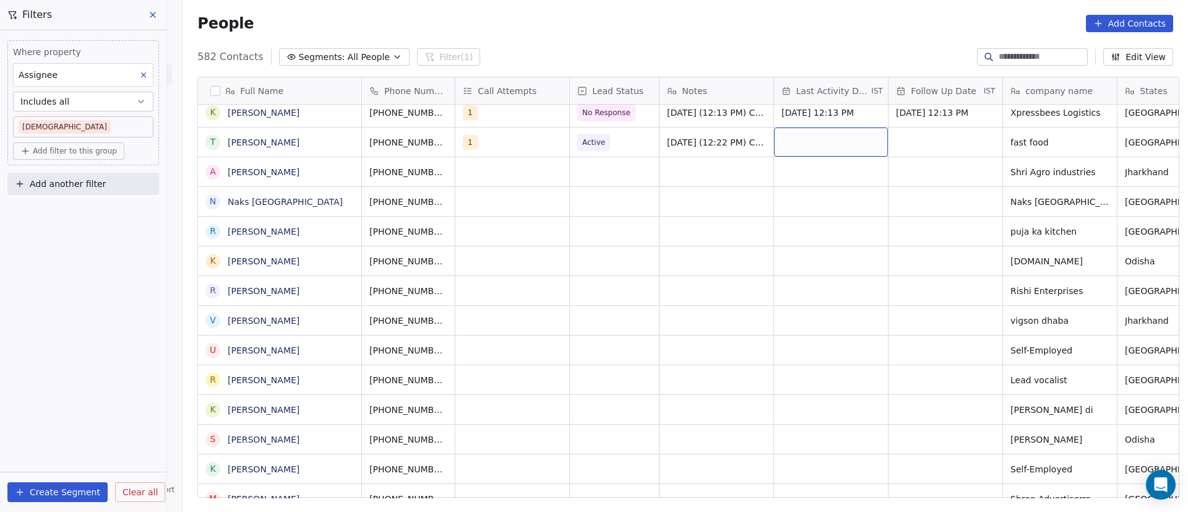
click at [804, 140] on div "grid" at bounding box center [831, 141] width 114 height 29
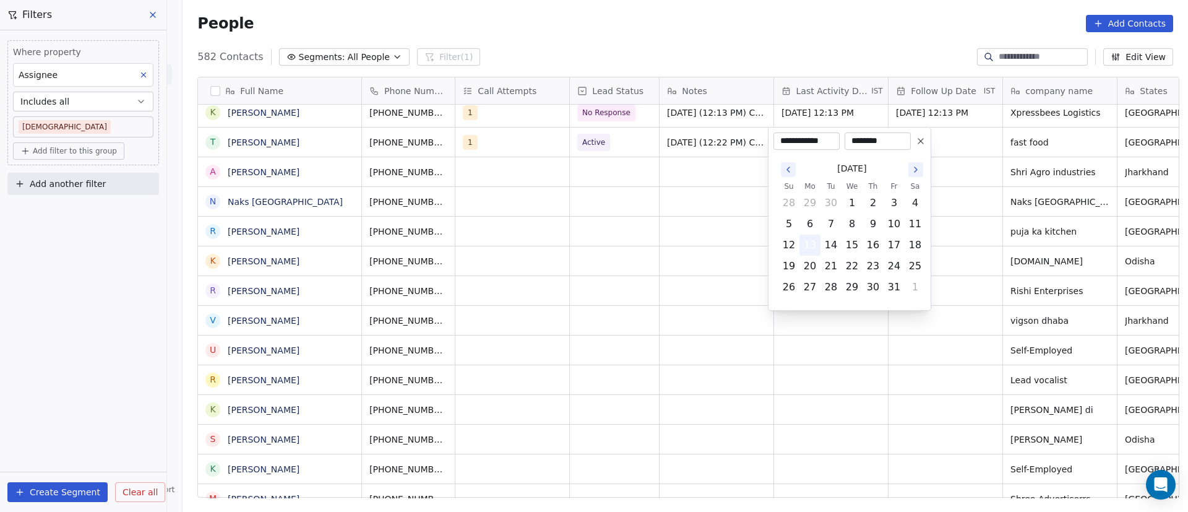
click at [810, 244] on button "13" at bounding box center [810, 245] width 20 height 20
click at [1003, 173] on html "On2Cook India Pvt. Ltd. Contacts People Marketing Workflows Campaigns Metrics &…" at bounding box center [594, 256] width 1188 height 512
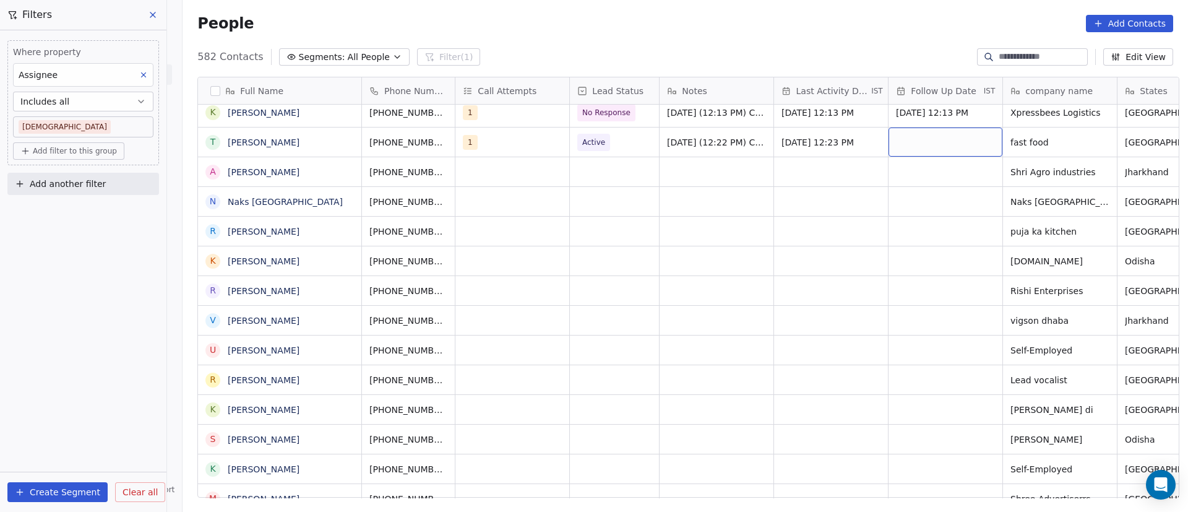
click at [913, 134] on div "grid" at bounding box center [945, 141] width 114 height 29
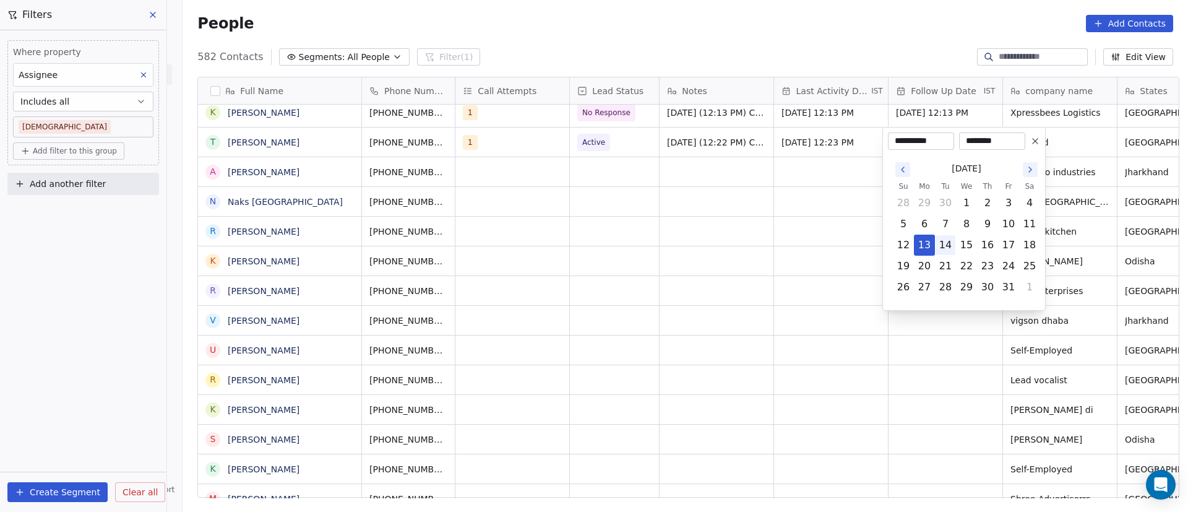
click at [945, 243] on button "14" at bounding box center [945, 245] width 20 height 20
type input "**********"
click at [495, 209] on html "On2Cook India Pvt. Ltd. Contacts People Marketing Workflows Campaigns Metrics &…" at bounding box center [594, 256] width 1188 height 512
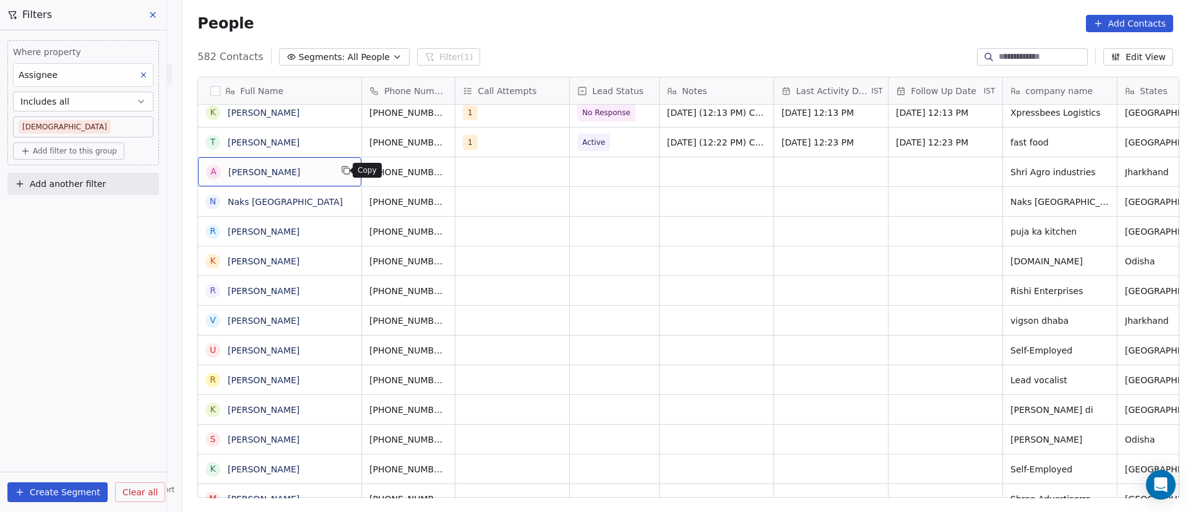
click at [340, 176] on button "grid" at bounding box center [345, 170] width 15 height 15
click at [462, 171] on icon "grid" at bounding box center [465, 171] width 6 height 6
click at [460, 174] on icon "grid" at bounding box center [465, 170] width 10 height 10
click at [486, 176] on div "grid" at bounding box center [512, 171] width 114 height 29
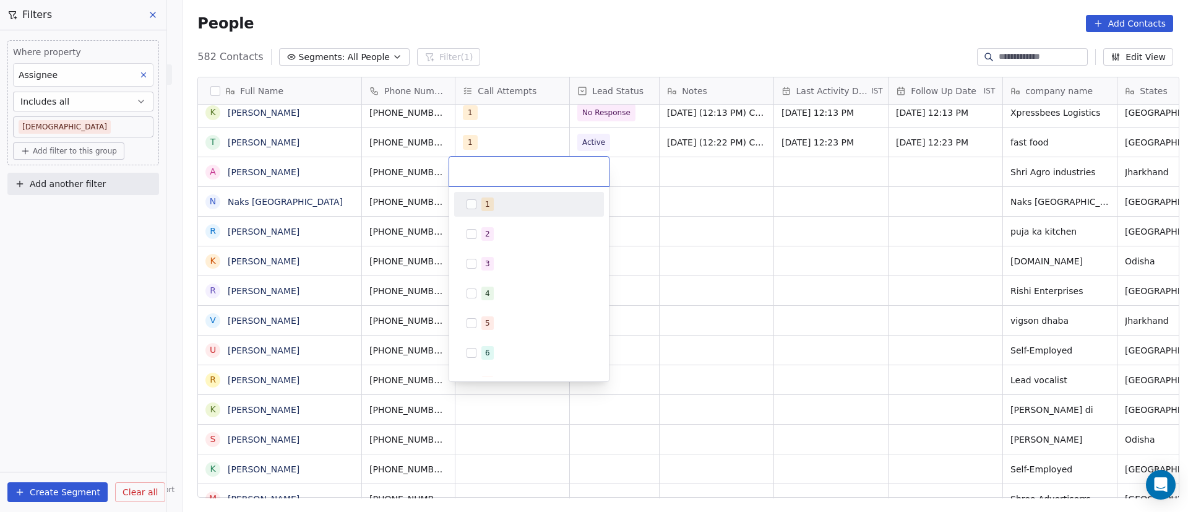
click at [484, 204] on span "1" at bounding box center [487, 204] width 12 height 14
drag, startPoint x: 676, startPoint y: 174, endPoint x: 652, endPoint y: 173, distance: 23.6
click at [677, 175] on html "On2Cook India Pvt. Ltd. Contacts People Marketing Workflows Campaigns Metrics &…" at bounding box center [594, 256] width 1188 height 512
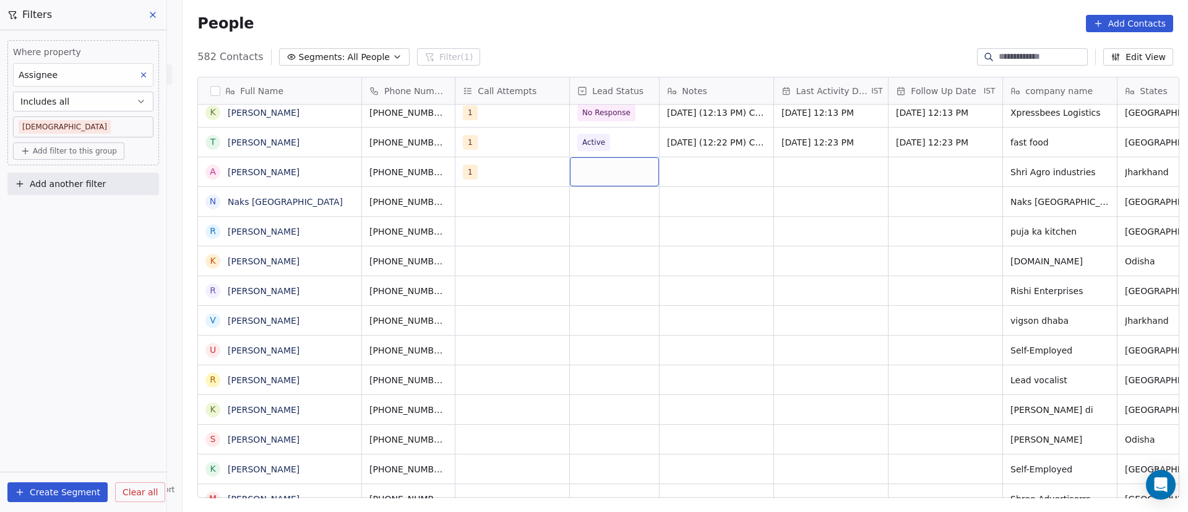
click at [606, 171] on div "grid" at bounding box center [614, 171] width 89 height 29
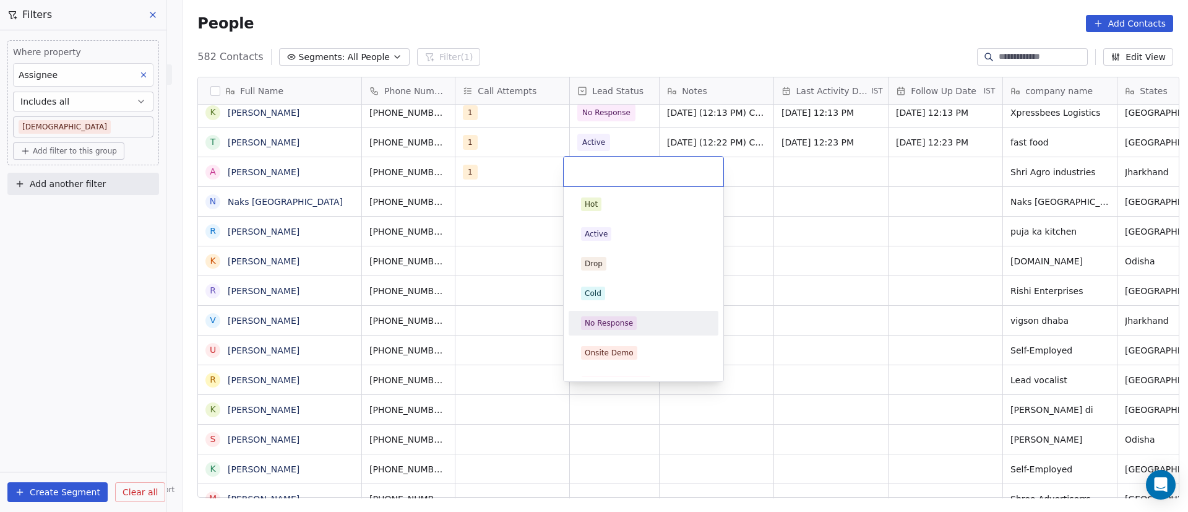
drag, startPoint x: 613, startPoint y: 312, endPoint x: 693, endPoint y: 197, distance: 140.9
click at [614, 313] on div "No Response" at bounding box center [643, 323] width 140 height 20
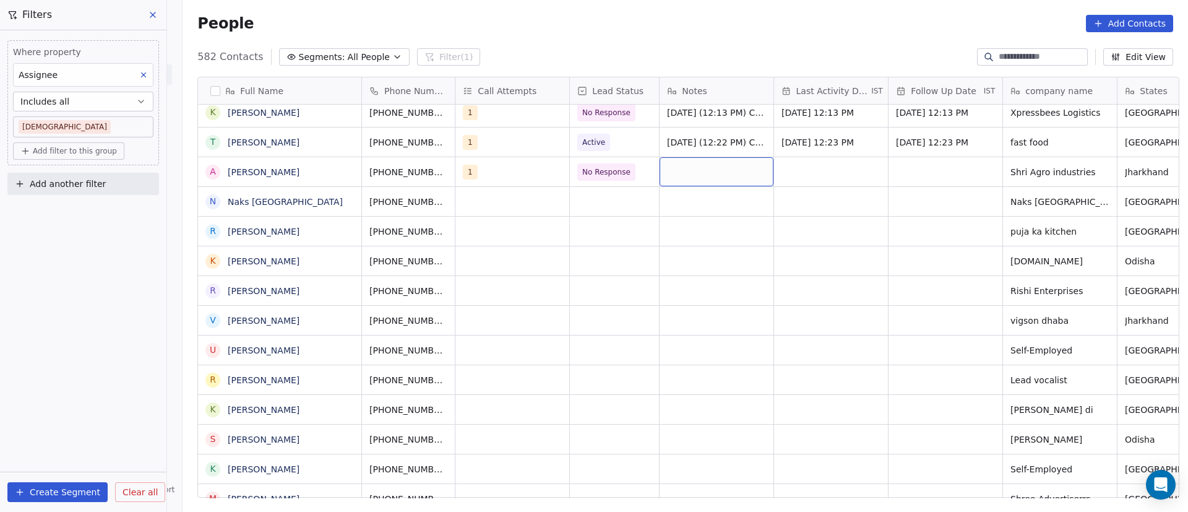
click at [707, 178] on div "grid" at bounding box center [716, 171] width 114 height 29
paste textarea "**********"
type textarea "**********"
click at [733, 285] on html "On2Cook India Pvt. Ltd. Contacts People Marketing Workflows Campaigns Metrics &…" at bounding box center [594, 256] width 1188 height 512
click at [808, 173] on div "grid" at bounding box center [831, 171] width 114 height 29
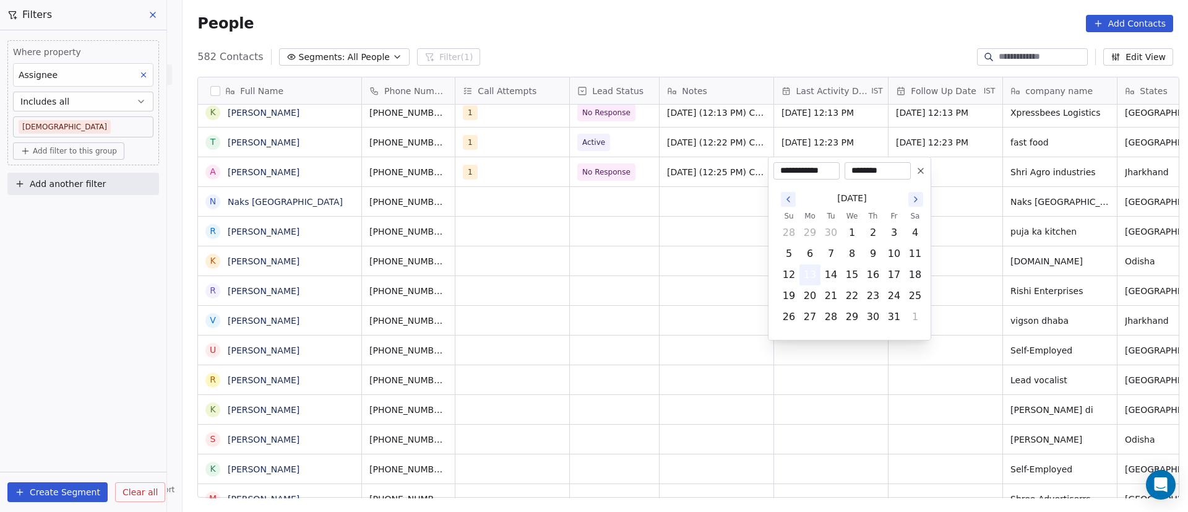
click at [809, 278] on button "13" at bounding box center [810, 275] width 20 height 20
click at [979, 204] on html "On2Cook India Pvt. Ltd. Contacts People Marketing Workflows Campaigns Metrics &…" at bounding box center [594, 256] width 1188 height 512
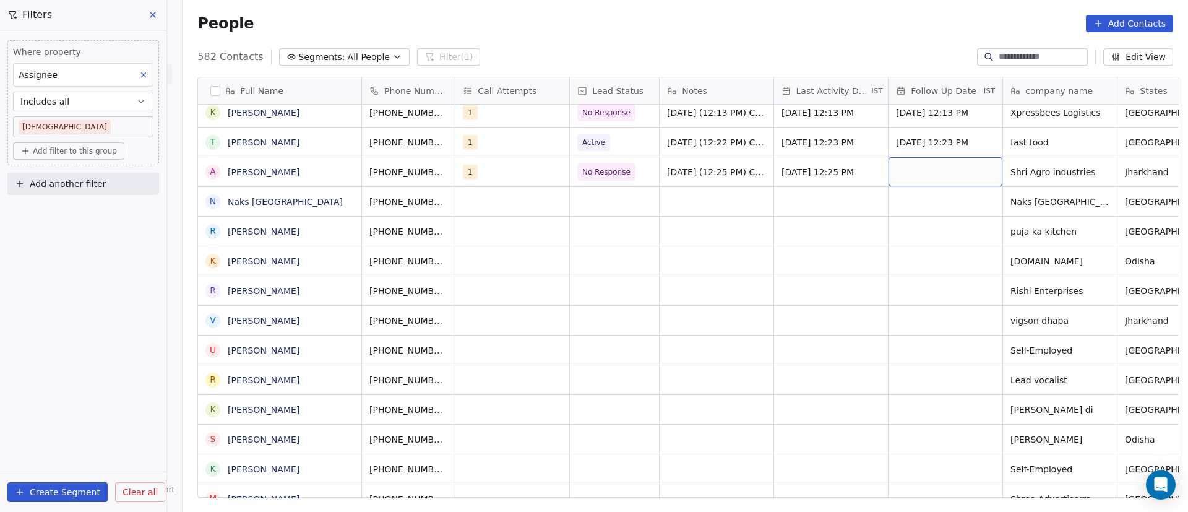
click at [941, 165] on div "grid" at bounding box center [945, 171] width 114 height 29
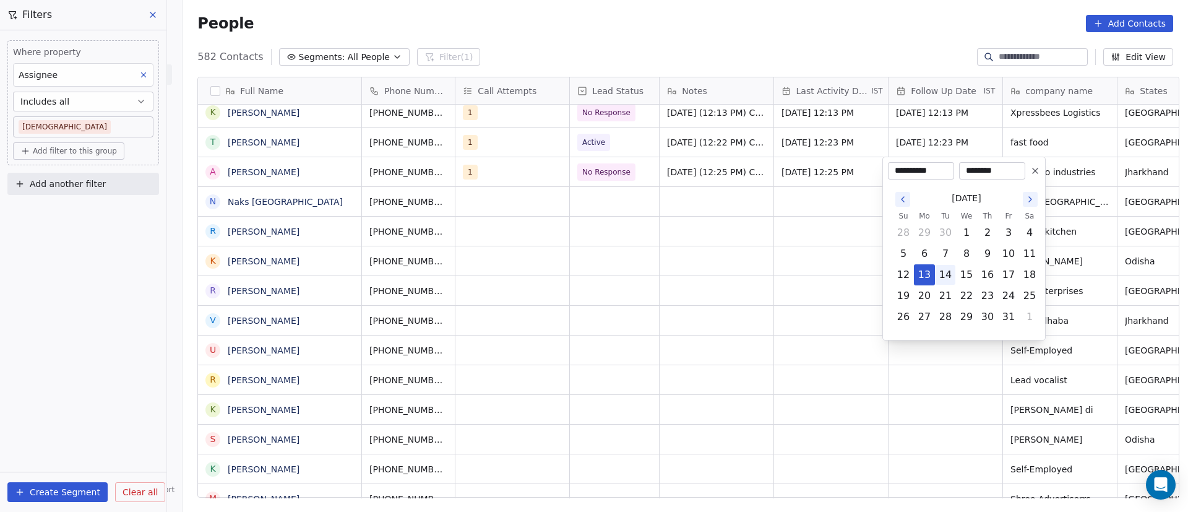
click at [941, 277] on button "14" at bounding box center [945, 275] width 20 height 20
type input "**********"
click at [708, 271] on html "On2Cook India Pvt. Ltd. Contacts People Marketing Workflows Campaigns Metrics &…" at bounding box center [594, 256] width 1188 height 512
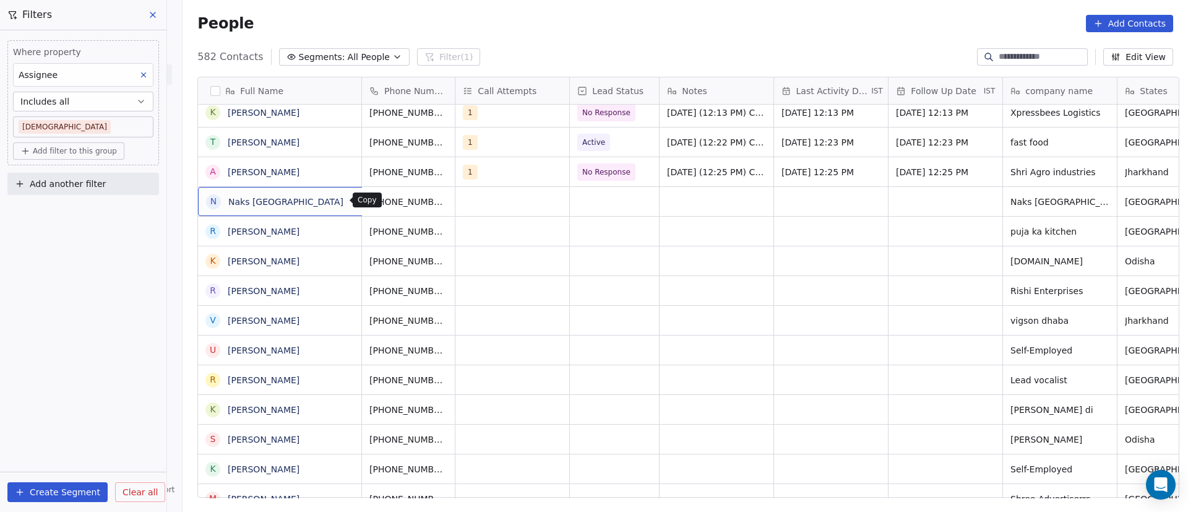
click at [356, 201] on icon "grid" at bounding box center [359, 201] width 6 height 6
click at [460, 200] on icon "grid" at bounding box center [465, 200] width 10 height 10
click at [496, 195] on div "grid" at bounding box center [512, 201] width 114 height 29
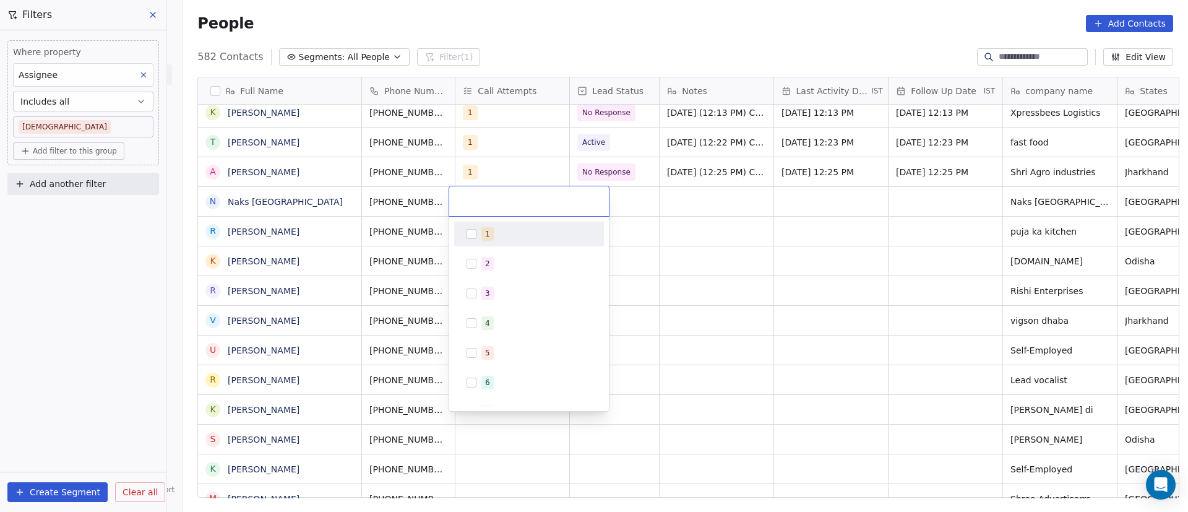
click at [485, 234] on span "1" at bounding box center [487, 234] width 12 height 14
click at [699, 228] on html "On2Cook India Pvt. Ltd. Contacts People Marketing Workflows Campaigns Metrics &…" at bounding box center [594, 256] width 1188 height 512
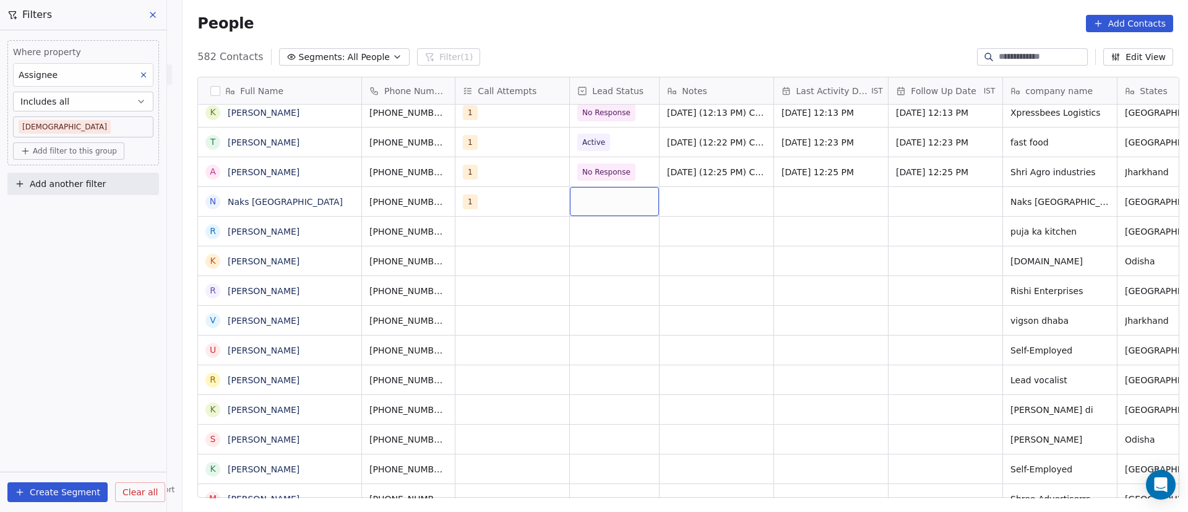
click at [599, 199] on div "grid" at bounding box center [614, 201] width 89 height 29
click at [627, 349] on div "No Response" at bounding box center [609, 352] width 48 height 11
click at [676, 193] on div "grid" at bounding box center [716, 201] width 114 height 29
paste textarea "**********"
type textarea "**********"
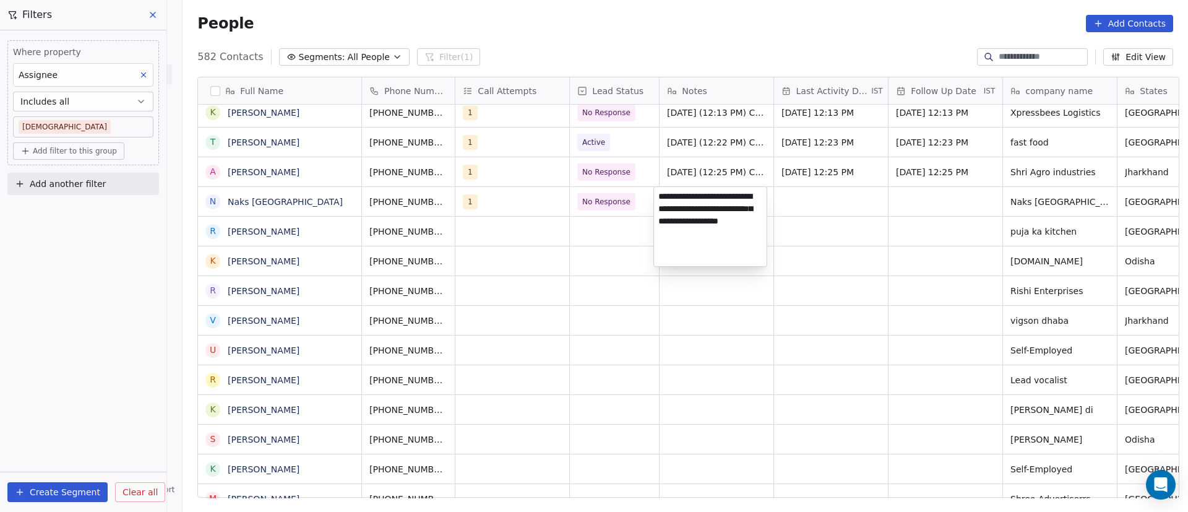
click at [874, 228] on html "On2Cook India Pvt. Ltd. Contacts People Marketing Workflows Campaigns Metrics &…" at bounding box center [594, 256] width 1188 height 512
click at [826, 207] on div "grid" at bounding box center [831, 201] width 114 height 29
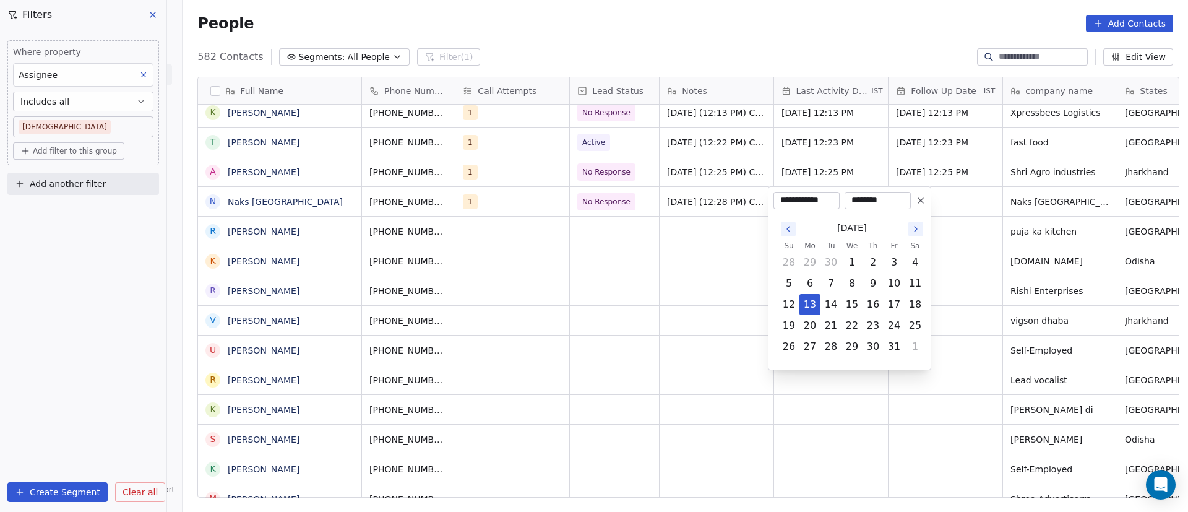
drag, startPoint x: 826, startPoint y: 207, endPoint x: 817, endPoint y: 199, distance: 12.7
click at [817, 199] on input "**********" at bounding box center [806, 200] width 61 height 12
click at [812, 308] on button "13" at bounding box center [810, 304] width 20 height 20
click at [976, 262] on html "On2Cook India Pvt. Ltd. Contacts People Marketing Workflows Campaigns Metrics &…" at bounding box center [594, 256] width 1188 height 512
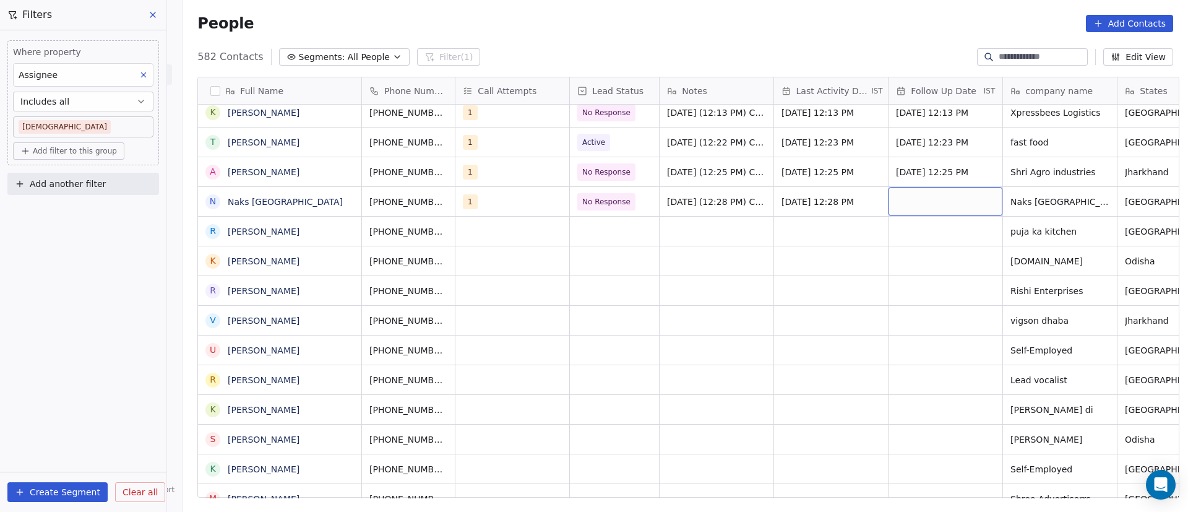
click at [956, 197] on div "grid" at bounding box center [945, 201] width 114 height 29
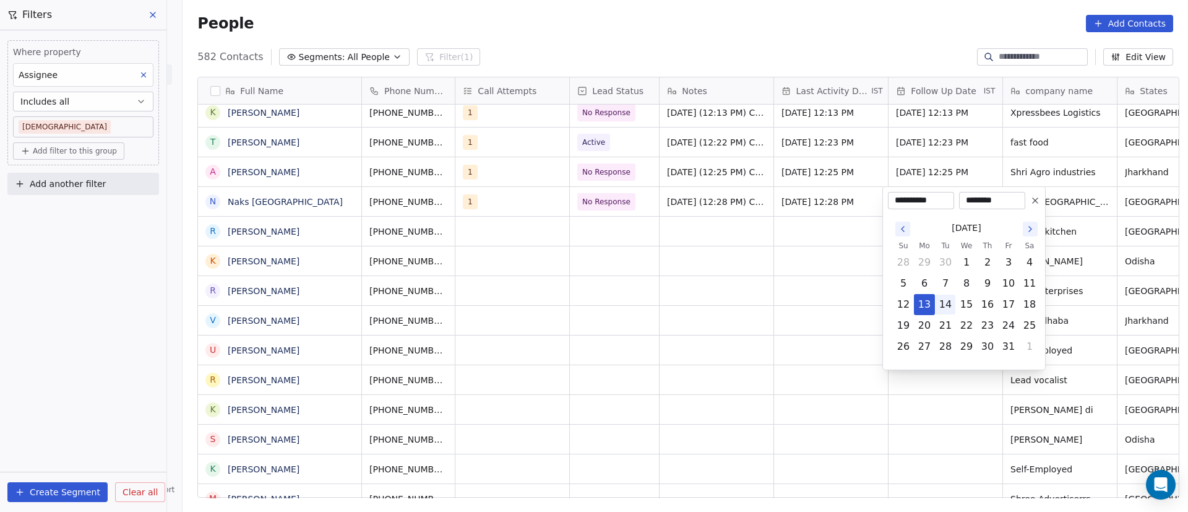
click at [953, 307] on button "14" at bounding box center [945, 304] width 20 height 20
type input "**********"
click at [471, 267] on html "On2Cook India Pvt. Ltd. Contacts People Marketing Workflows Campaigns Metrics &…" at bounding box center [594, 256] width 1188 height 512
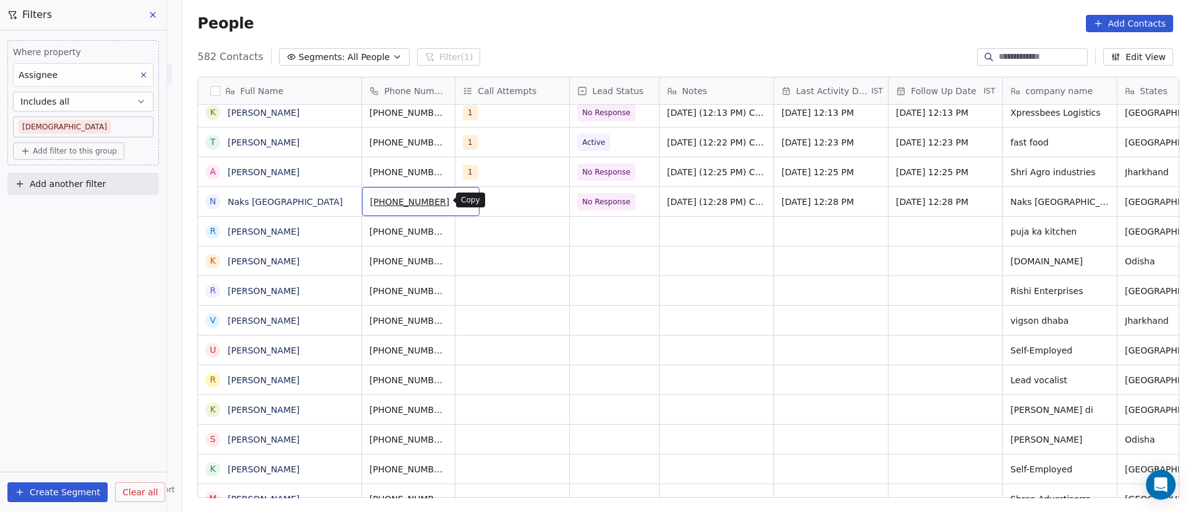
click at [462, 200] on icon "grid" at bounding box center [465, 201] width 6 height 6
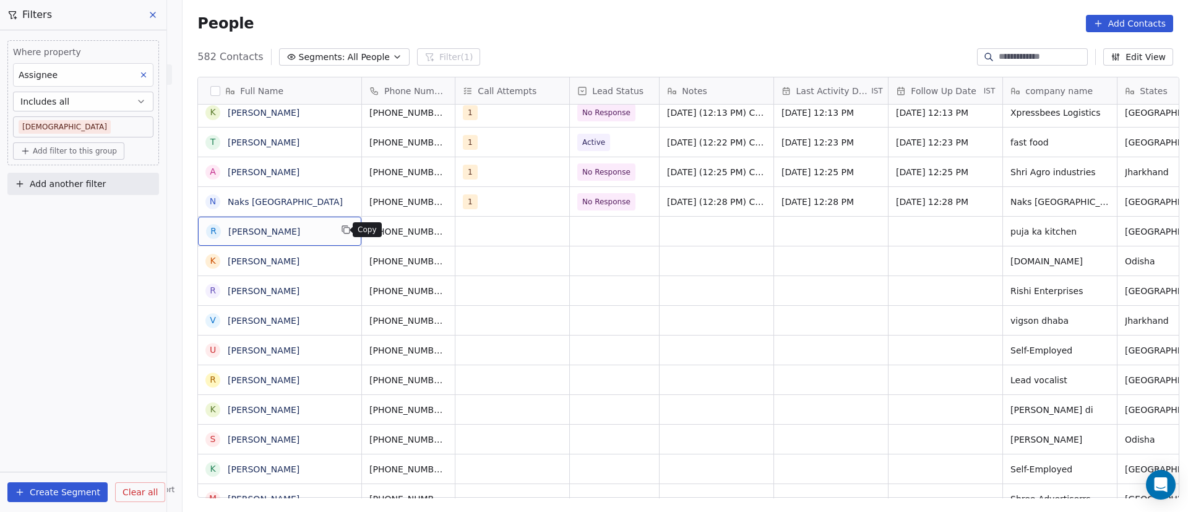
click at [345, 233] on button "grid" at bounding box center [345, 229] width 15 height 15
click at [457, 232] on button "grid" at bounding box center [464, 229] width 15 height 15
click at [499, 238] on div "grid" at bounding box center [512, 231] width 114 height 29
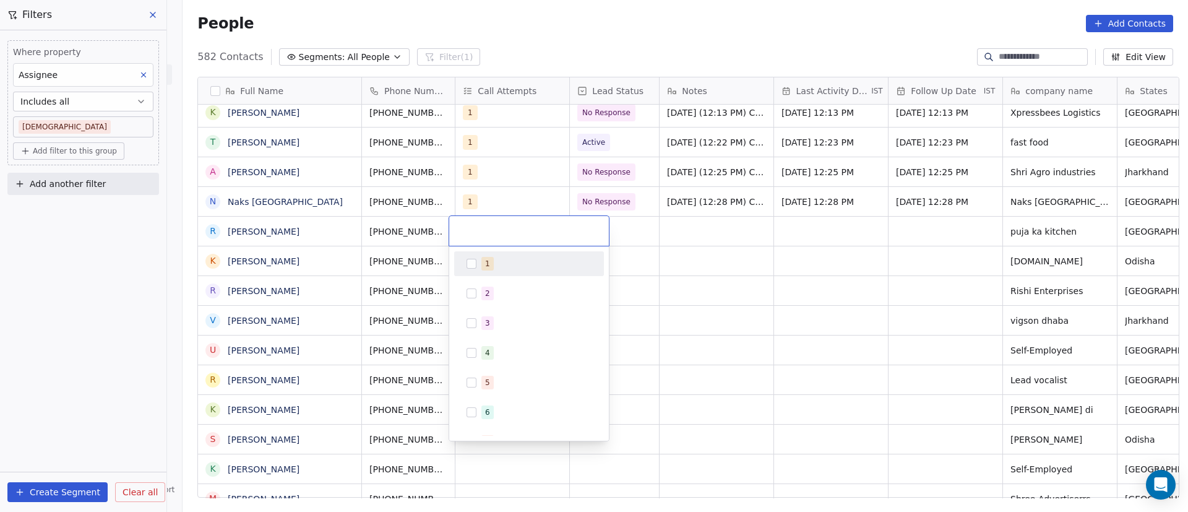
click at [503, 261] on div "1" at bounding box center [536, 264] width 110 height 14
drag, startPoint x: 715, startPoint y: 249, endPoint x: 587, endPoint y: 239, distance: 128.4
click at [715, 251] on html "On2Cook India Pvt. Ltd. Contacts People Marketing Workflows Campaigns Metrics &…" at bounding box center [594, 256] width 1188 height 512
click at [587, 233] on div "grid" at bounding box center [614, 231] width 89 height 29
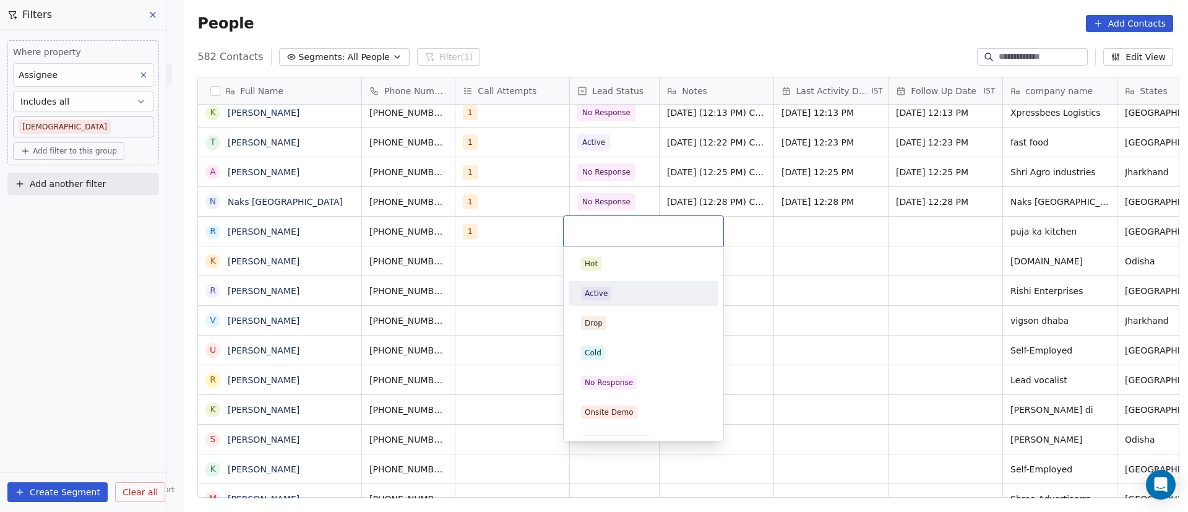
click at [624, 291] on div "Active" at bounding box center [643, 293] width 125 height 14
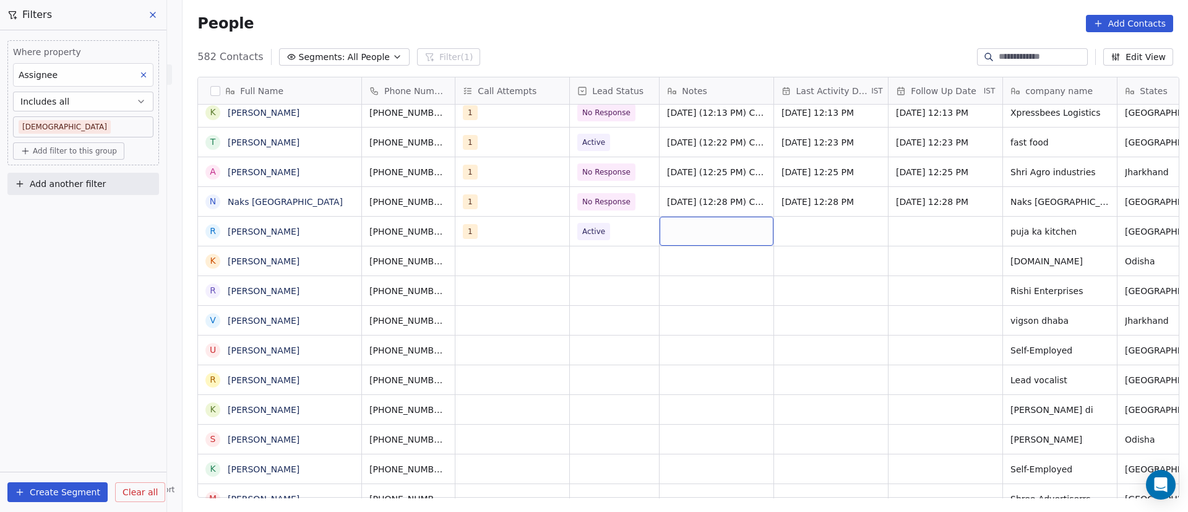
click at [707, 221] on div "grid" at bounding box center [716, 231] width 114 height 29
paste textarea "**********"
type textarea "**********"
click at [816, 259] on html "On2Cook India Pvt. Ltd. Contacts People Marketing Workflows Campaigns Metrics &…" at bounding box center [594, 256] width 1188 height 512
click at [814, 225] on div "grid" at bounding box center [831, 231] width 114 height 29
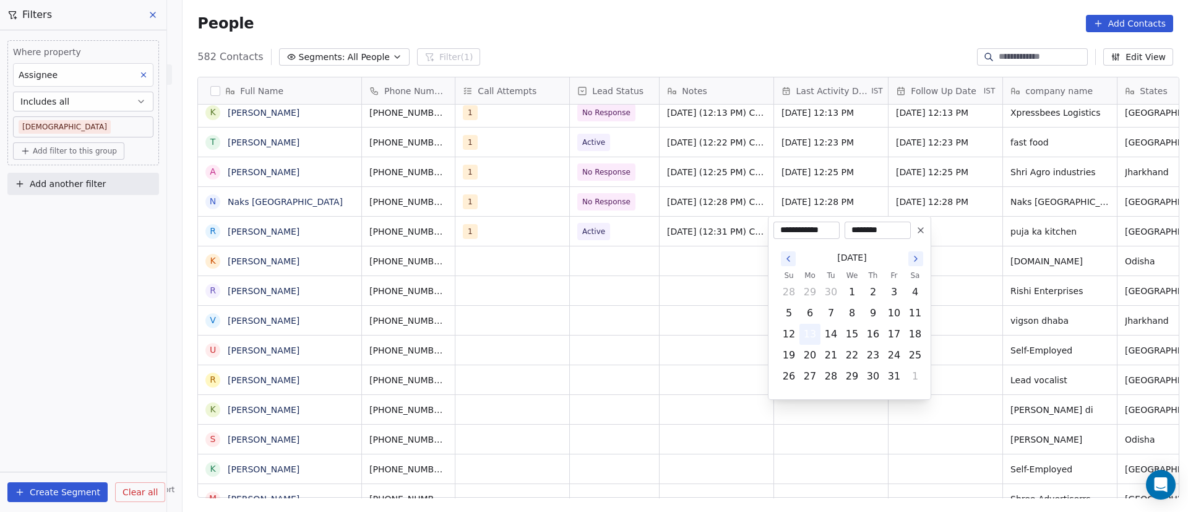
click at [810, 336] on button "13" at bounding box center [810, 334] width 20 height 20
click at [671, 309] on html "On2Cook India Pvt. Ltd. Contacts People Marketing Workflows Campaigns Metrics &…" at bounding box center [594, 256] width 1188 height 512
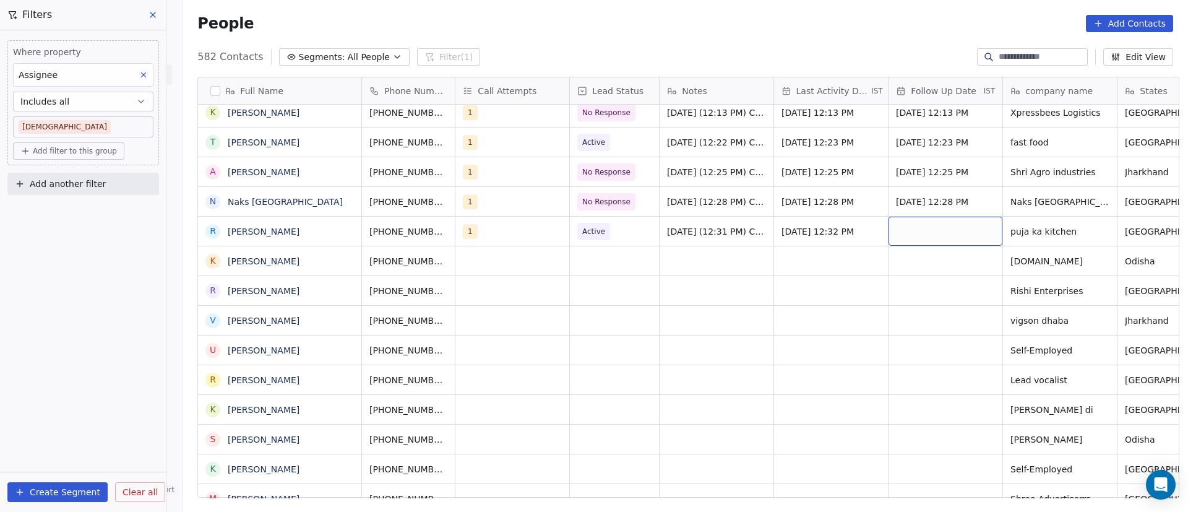
click at [925, 225] on div "grid" at bounding box center [945, 231] width 114 height 29
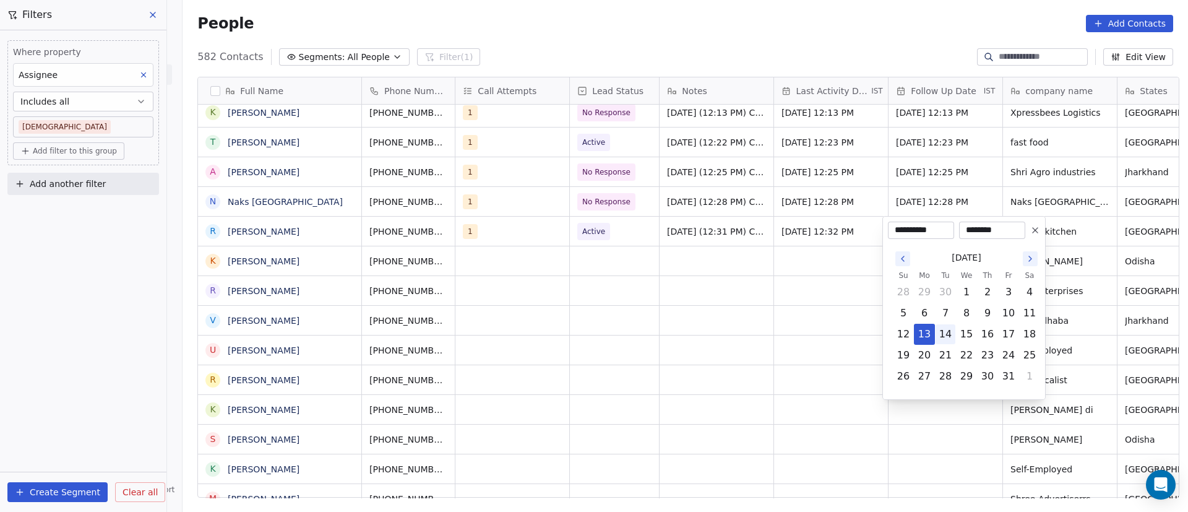
click at [951, 331] on button "14" at bounding box center [945, 334] width 20 height 20
type input "**********"
click at [575, 329] on html "On2Cook India Pvt. Ltd. Contacts People Marketing Workflows Campaigns Metrics &…" at bounding box center [594, 256] width 1188 height 512
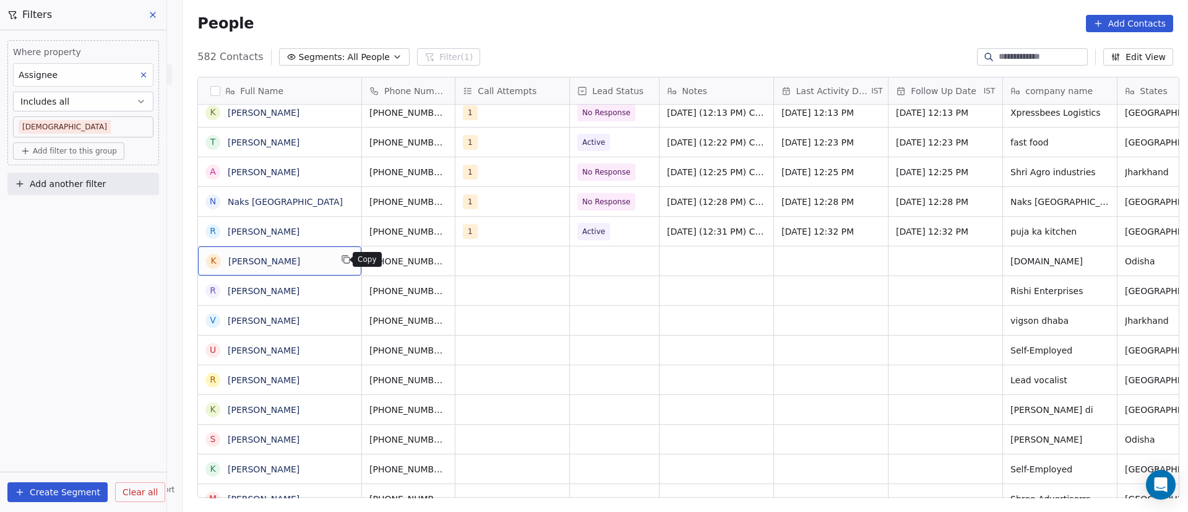
click at [341, 262] on icon "grid" at bounding box center [346, 259] width 10 height 10
click at [451, 256] on div "[PHONE_NUMBER]" at bounding box center [421, 260] width 118 height 29
click at [460, 261] on icon "grid" at bounding box center [465, 259] width 10 height 10
click at [460, 229] on icon "grid" at bounding box center [465, 230] width 10 height 10
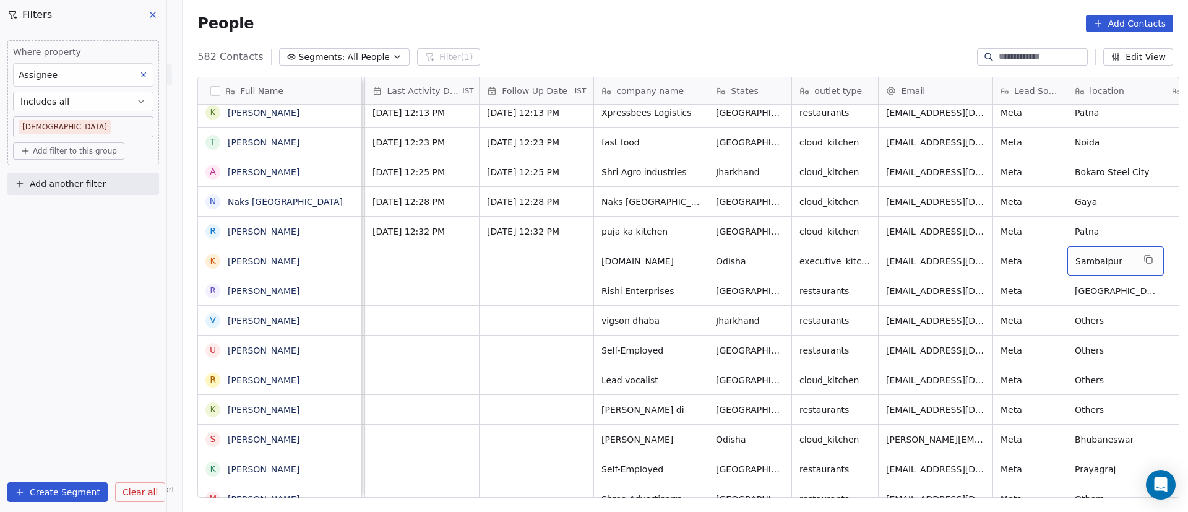
scroll to position [0, 552]
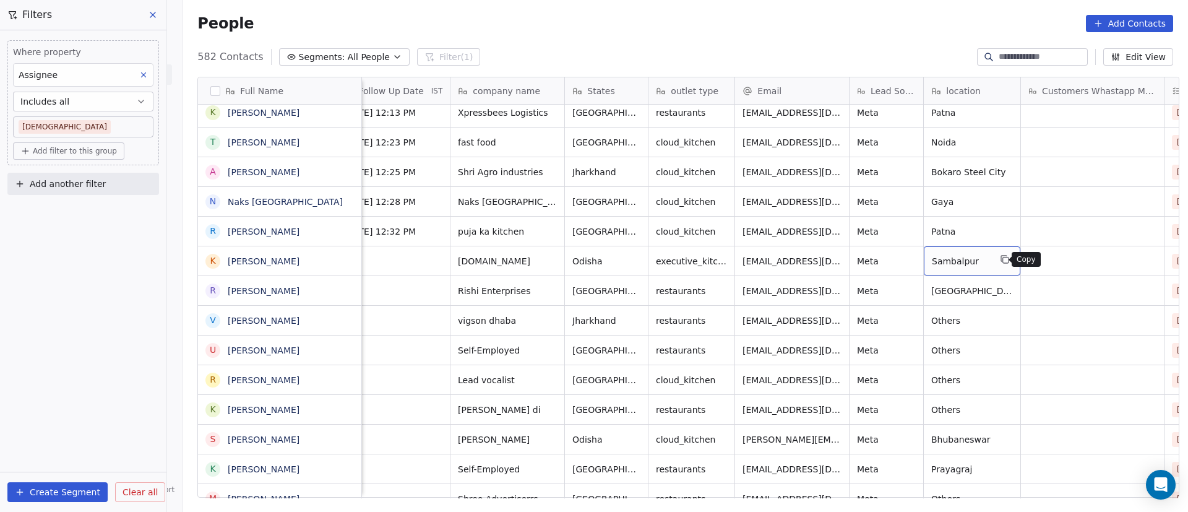
click at [1002, 264] on button "grid" at bounding box center [1004, 259] width 15 height 15
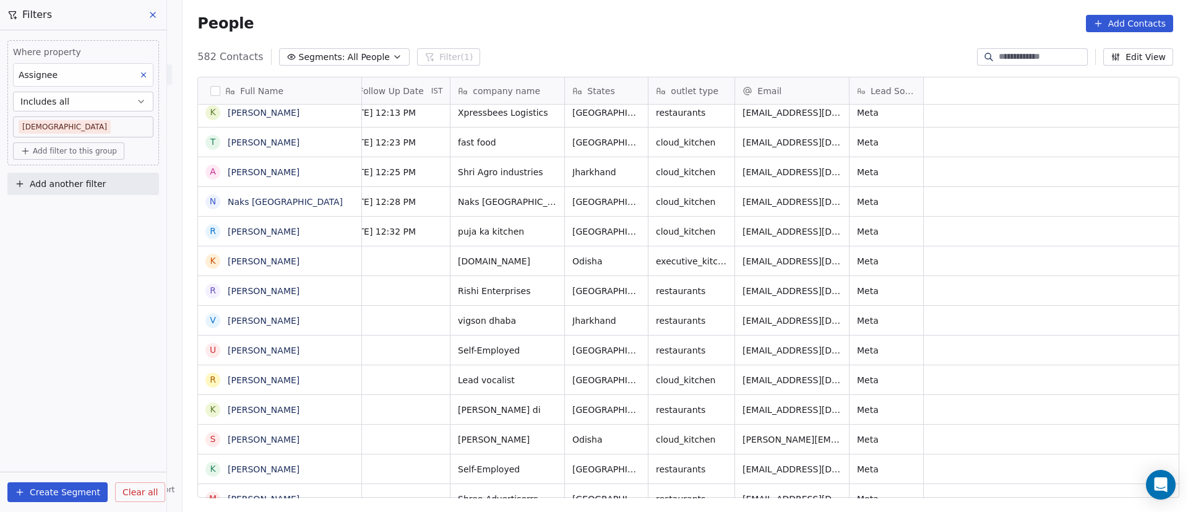
scroll to position [0, 0]
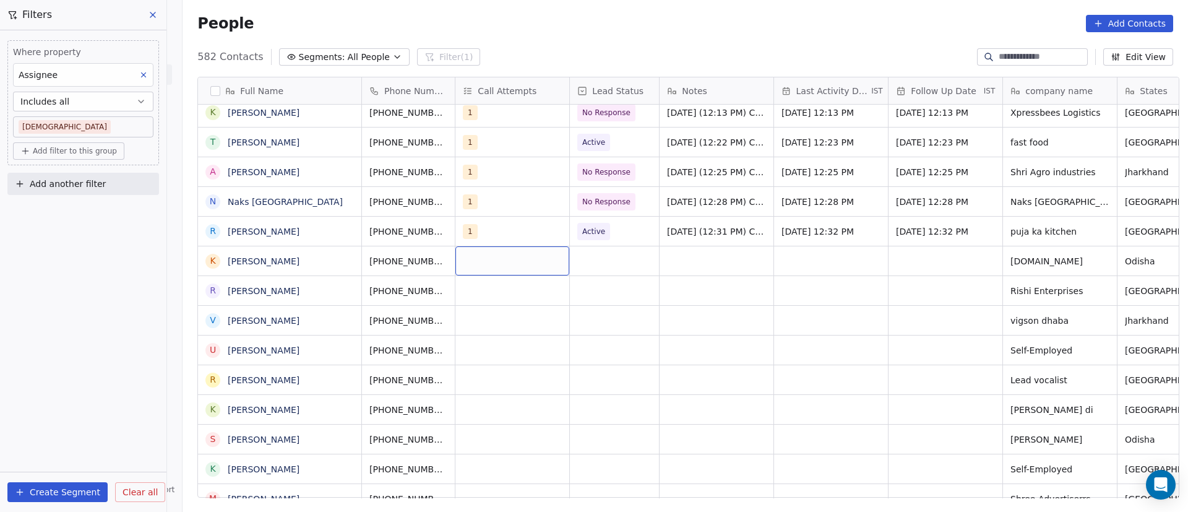
click at [481, 264] on div "grid" at bounding box center [512, 260] width 114 height 29
click at [481, 294] on span "1" at bounding box center [487, 293] width 12 height 14
click at [690, 301] on html "On2Cook India Pvt. Ltd. Contacts People Marketing Workflows Campaigns Metrics &…" at bounding box center [594, 256] width 1188 height 512
click at [616, 264] on div "grid" at bounding box center [614, 260] width 89 height 29
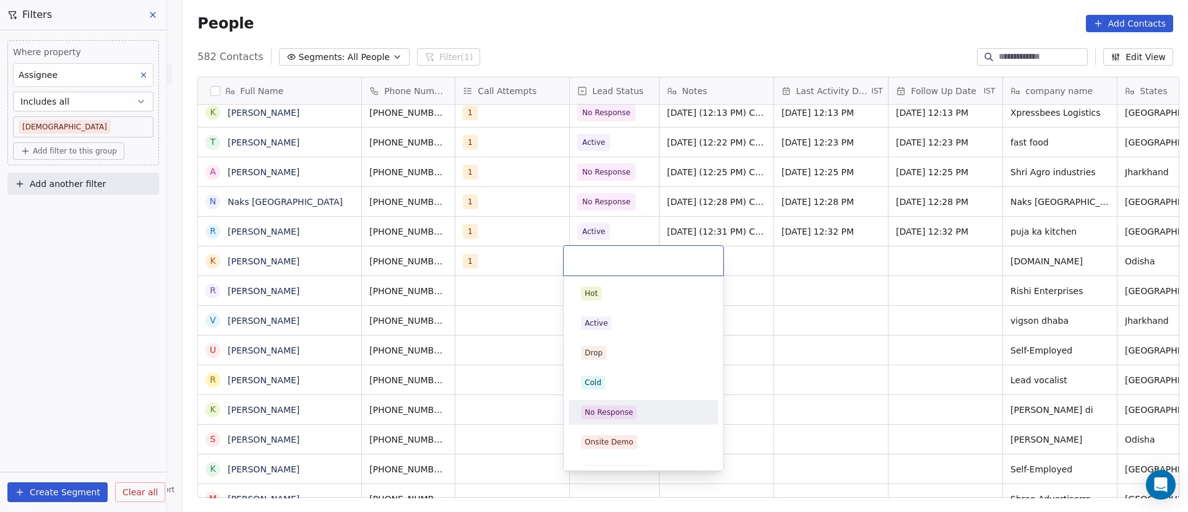
click at [620, 410] on div "No Response" at bounding box center [609, 411] width 48 height 11
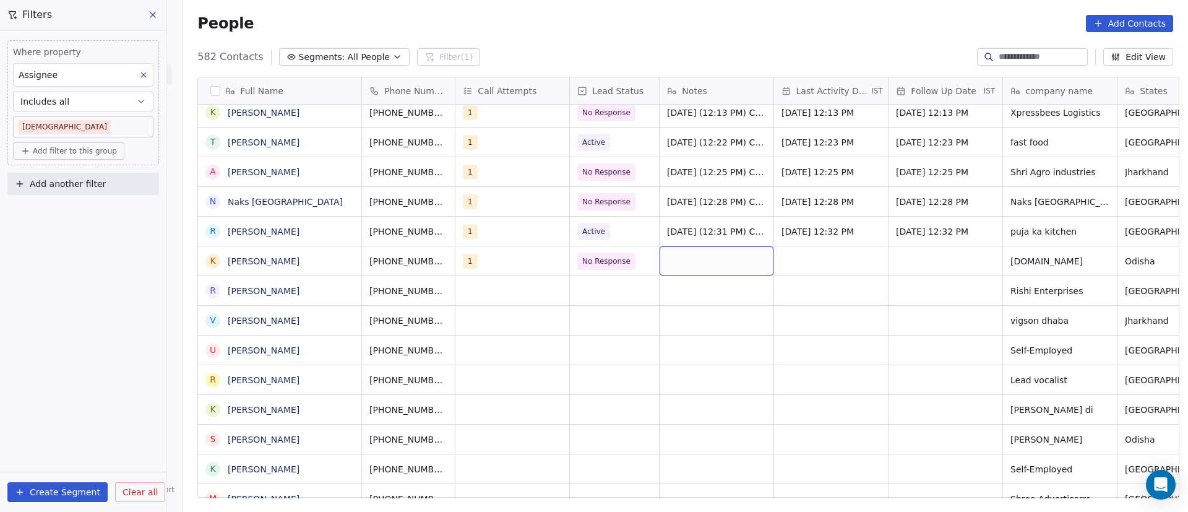
click at [680, 259] on div "grid" at bounding box center [716, 260] width 114 height 29
paste textarea "**********"
type textarea "**********"
click at [901, 314] on html "On2Cook India Pvt. Ltd. Contacts People Marketing Workflows Campaigns Metrics &…" at bounding box center [594, 256] width 1188 height 512
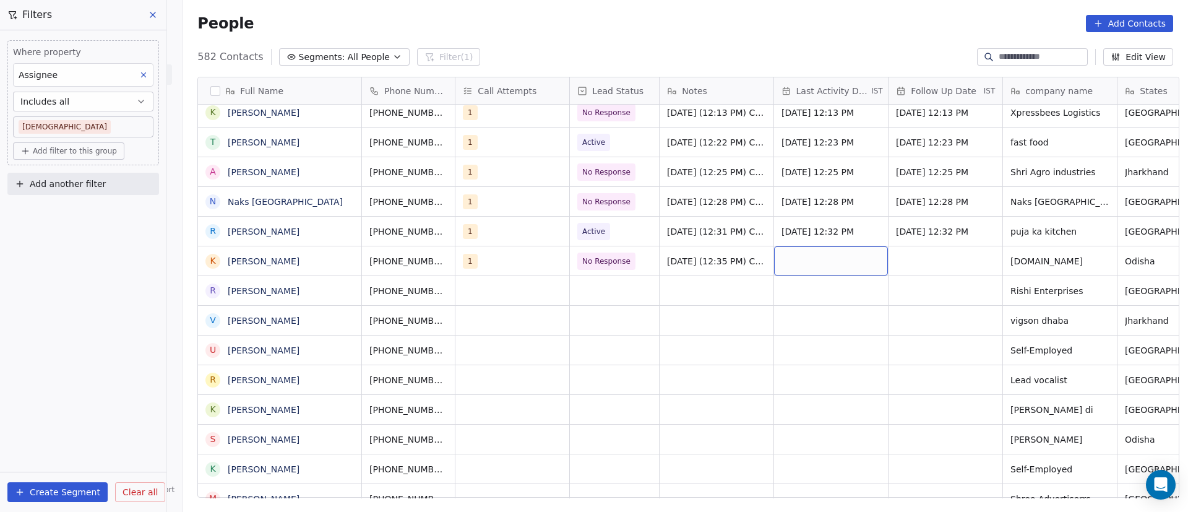
click at [812, 251] on div "grid" at bounding box center [831, 260] width 114 height 29
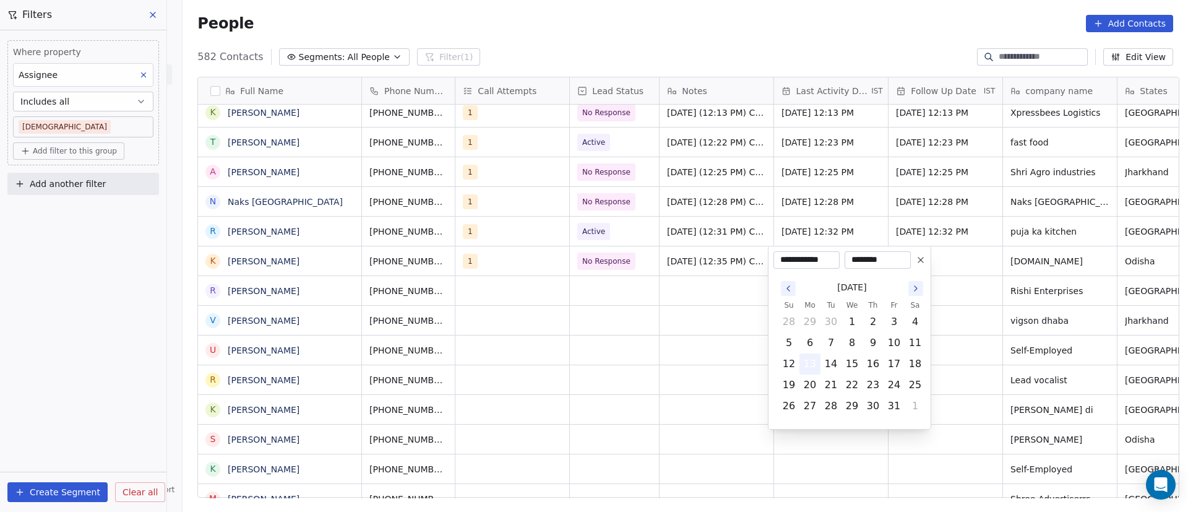
click at [811, 362] on button "13" at bounding box center [810, 364] width 20 height 20
click at [1006, 306] on html "On2Cook India Pvt. Ltd. Contacts People Marketing Workflows Campaigns Metrics &…" at bounding box center [594, 256] width 1188 height 512
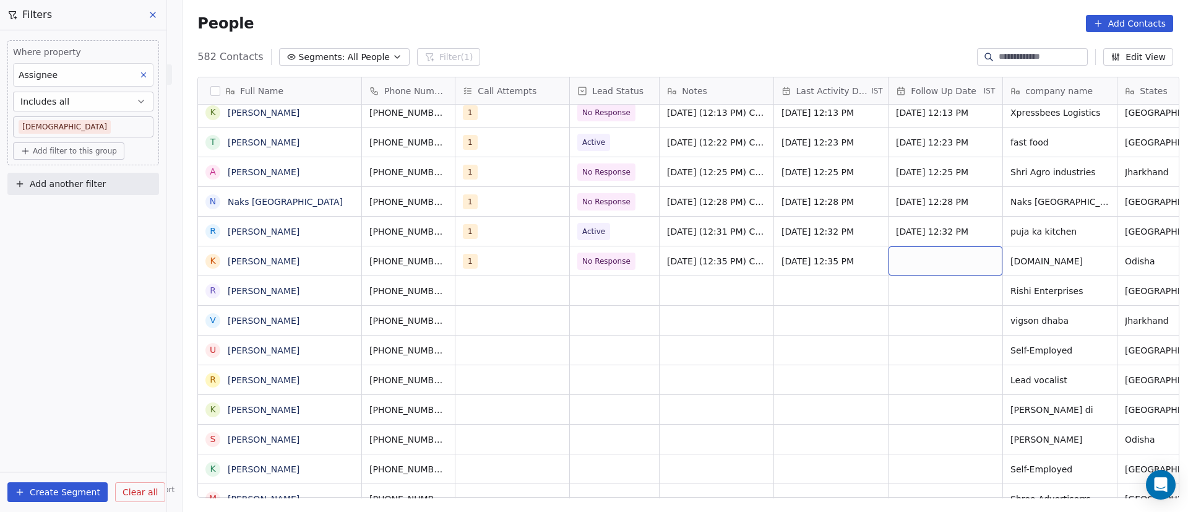
click at [933, 262] on div "grid" at bounding box center [945, 260] width 114 height 29
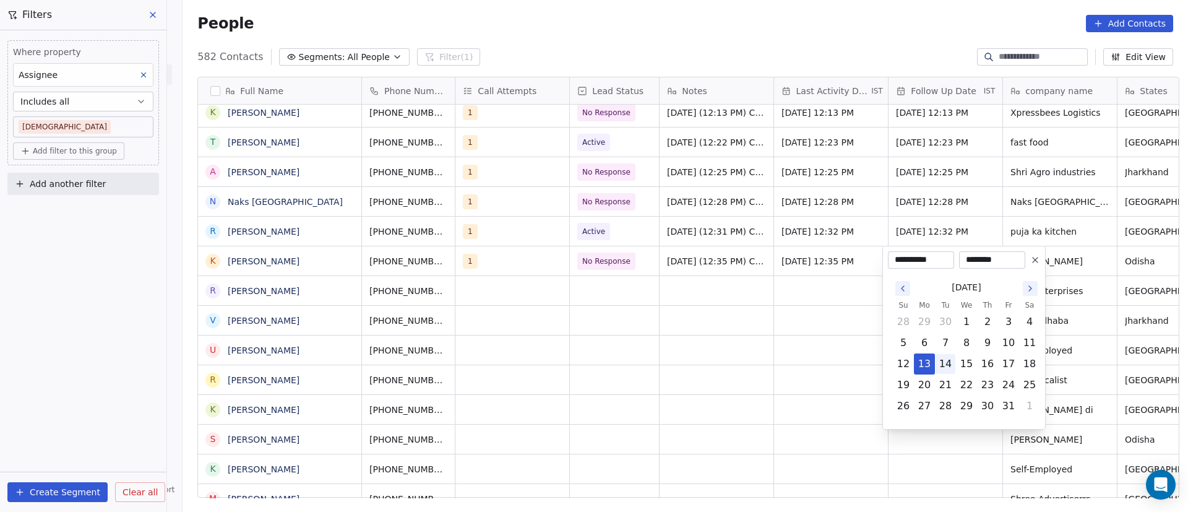
click at [950, 369] on button "14" at bounding box center [945, 364] width 20 height 20
type input "**********"
click at [636, 347] on html "On2Cook India Pvt. Ltd. Contacts People Marketing Workflows Campaigns Metrics &…" at bounding box center [594, 256] width 1188 height 512
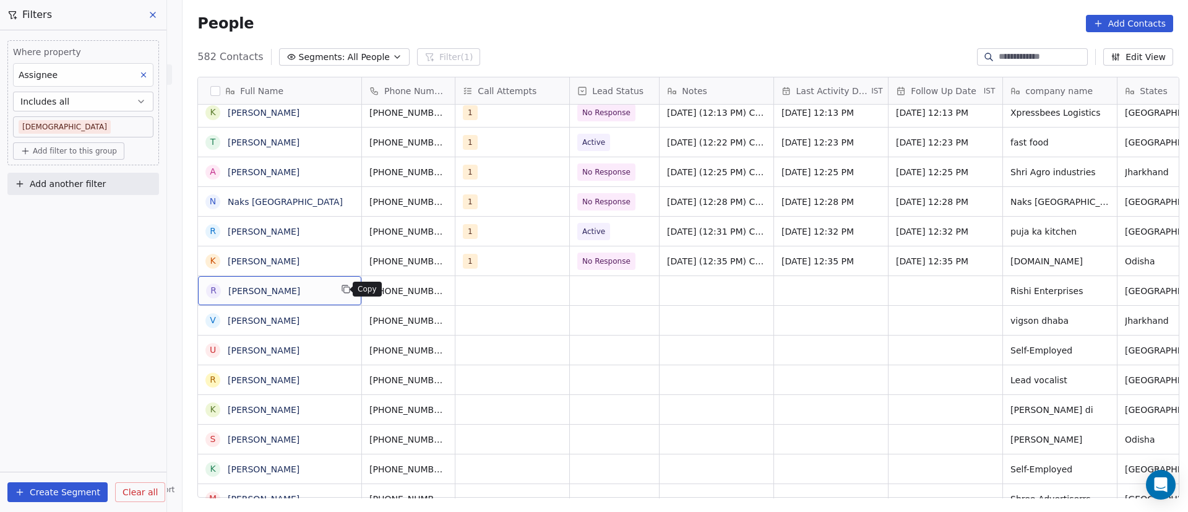
click at [344, 293] on icon "grid" at bounding box center [347, 290] width 6 height 6
click at [460, 290] on icon "grid" at bounding box center [465, 289] width 10 height 10
click at [457, 265] on button "grid" at bounding box center [464, 259] width 15 height 15
